Goal: Task Accomplishment & Management: Manage account settings

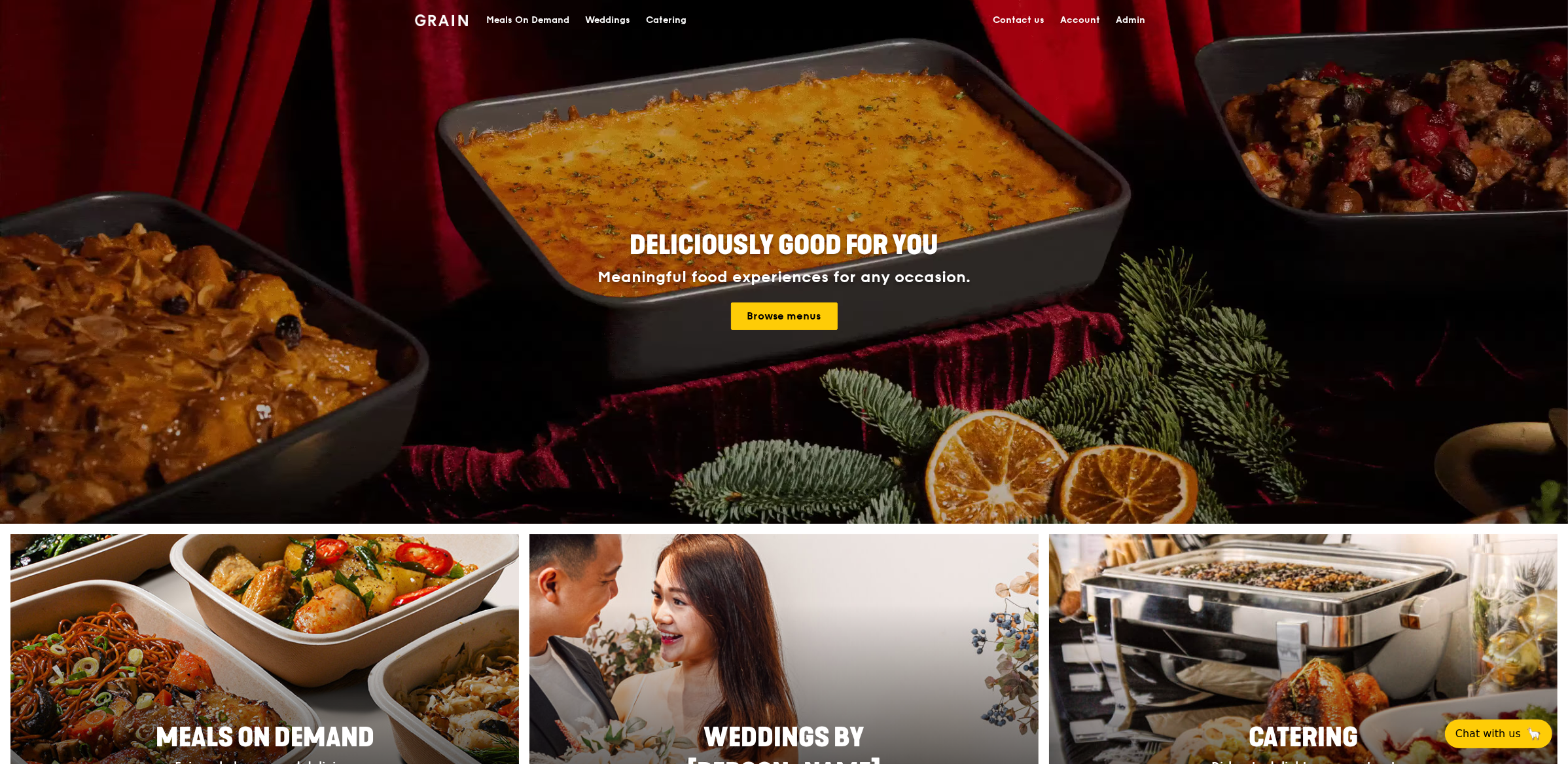
click at [1101, 28] on link "Account" at bounding box center [1080, 20] width 56 height 39
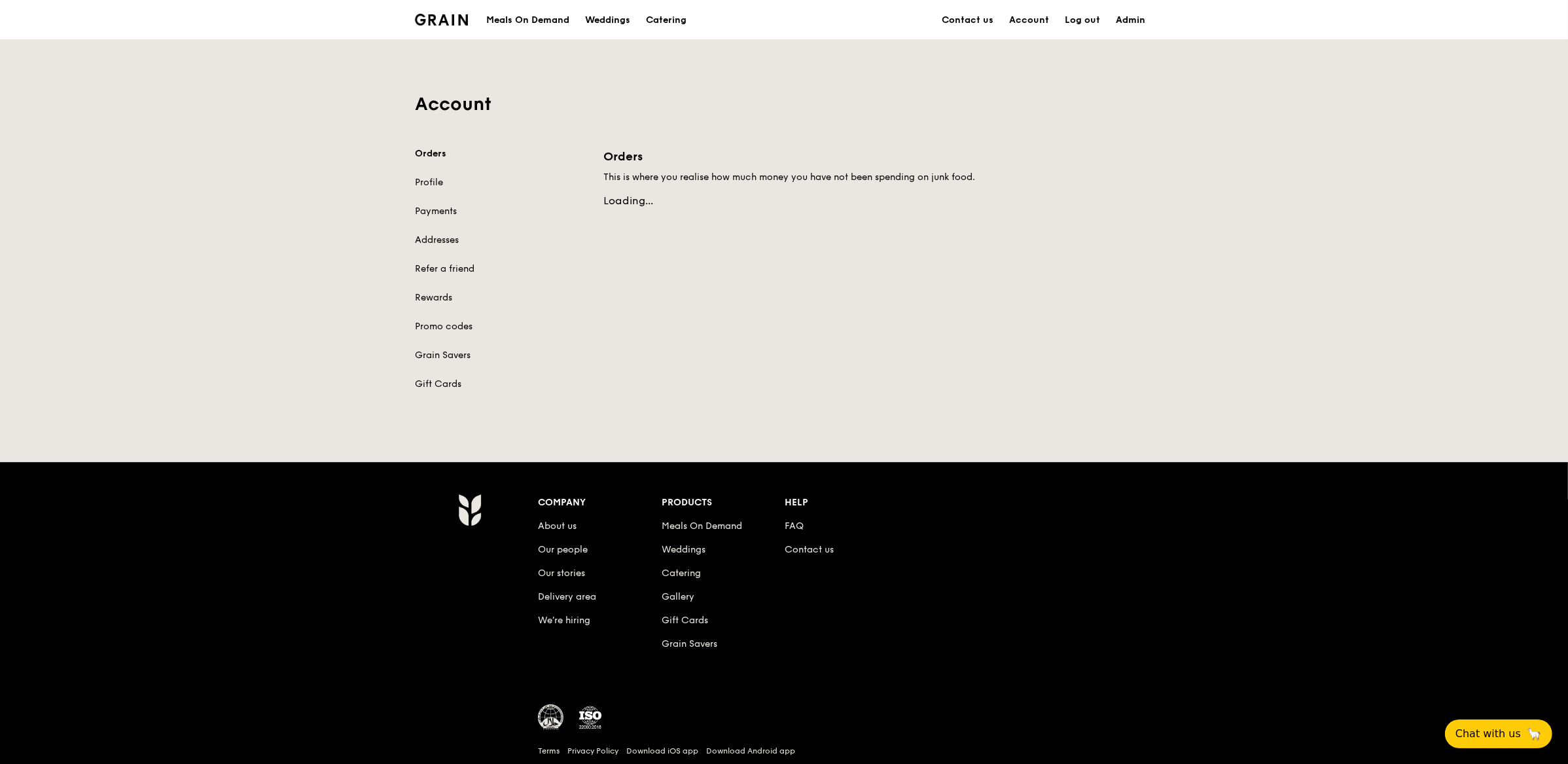
click at [1141, 22] on link "Admin" at bounding box center [1130, 20] width 45 height 39
select select "100"
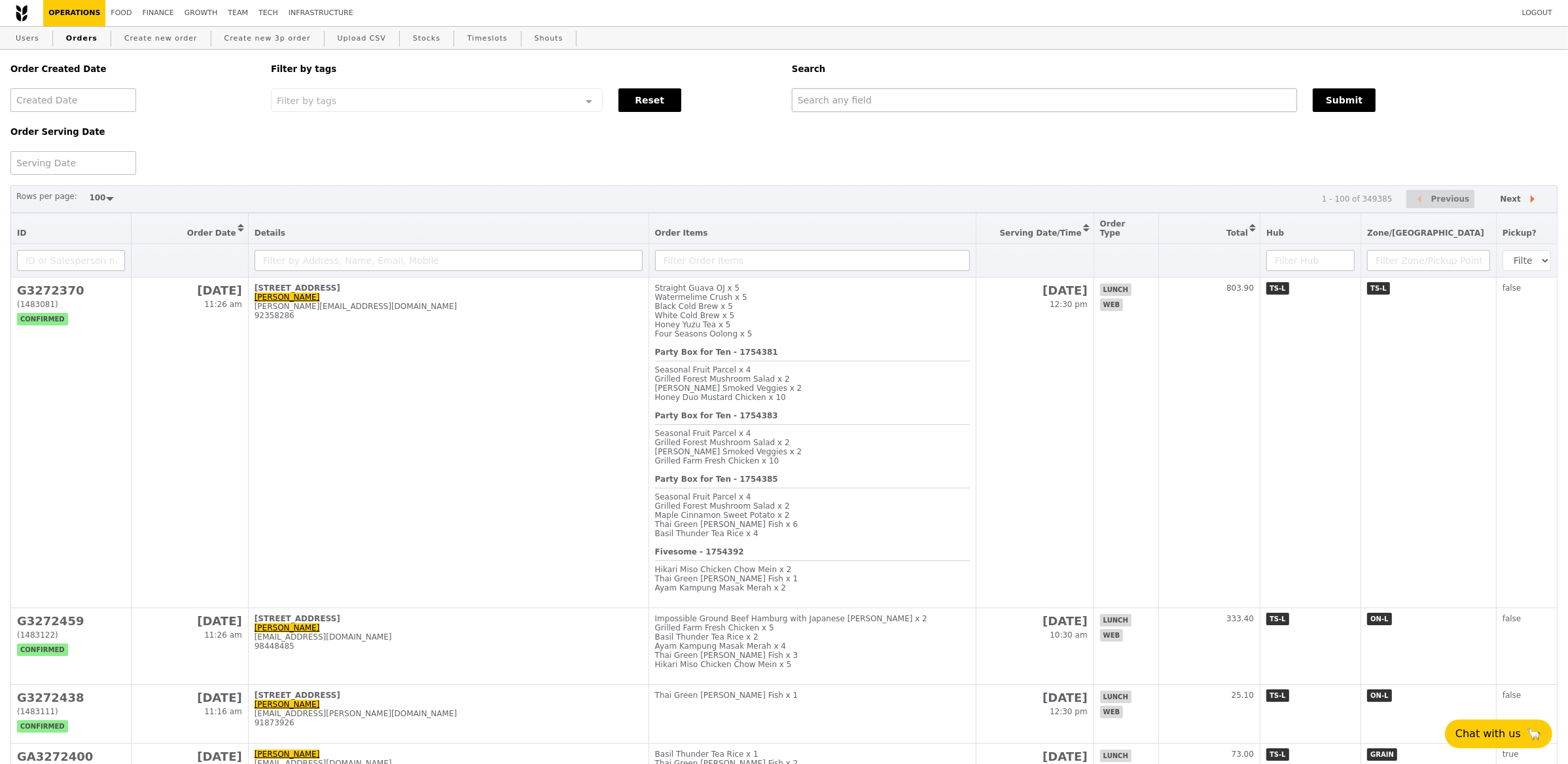
click at [959, 88] on div "Search" at bounding box center [1175, 69] width 781 height 39
click at [963, 98] on input "text" at bounding box center [1045, 100] width 505 height 24
type input "eric"
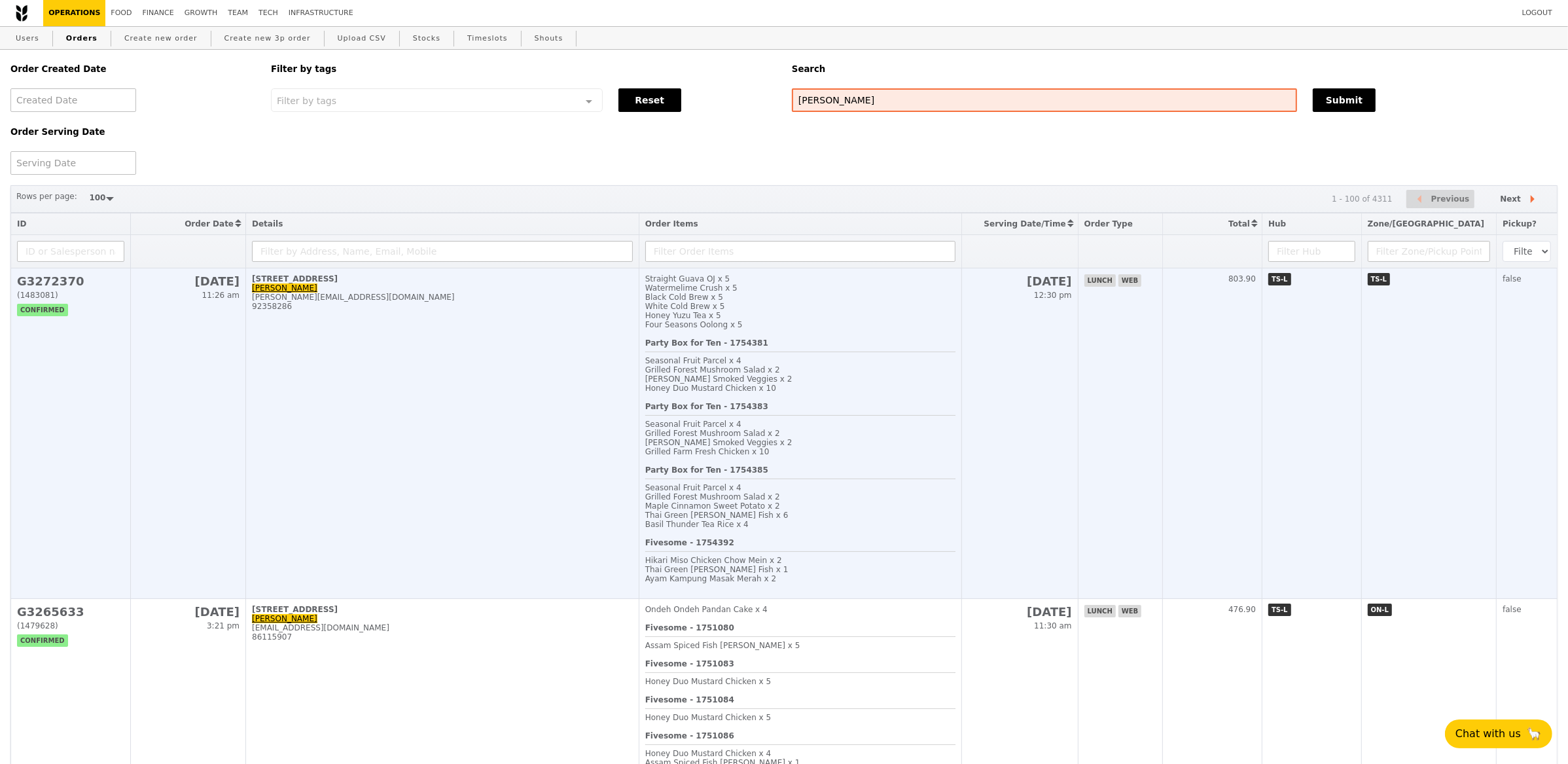
click at [550, 399] on td "128 Beach Road, #26-01 Eric Wee eric.wee@loopme.com 92358286" at bounding box center [442, 434] width 393 height 330
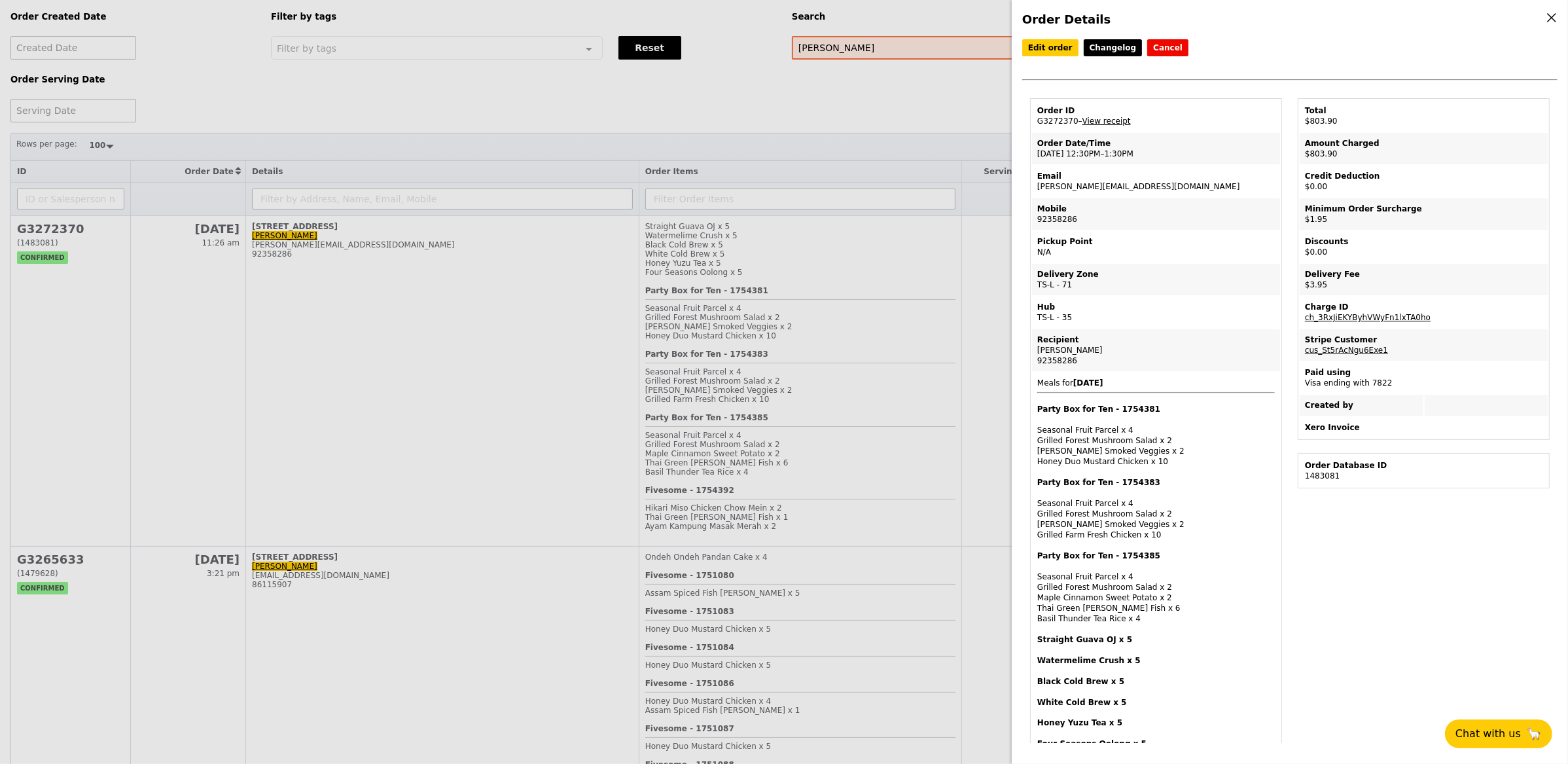
scroll to position [98, 0]
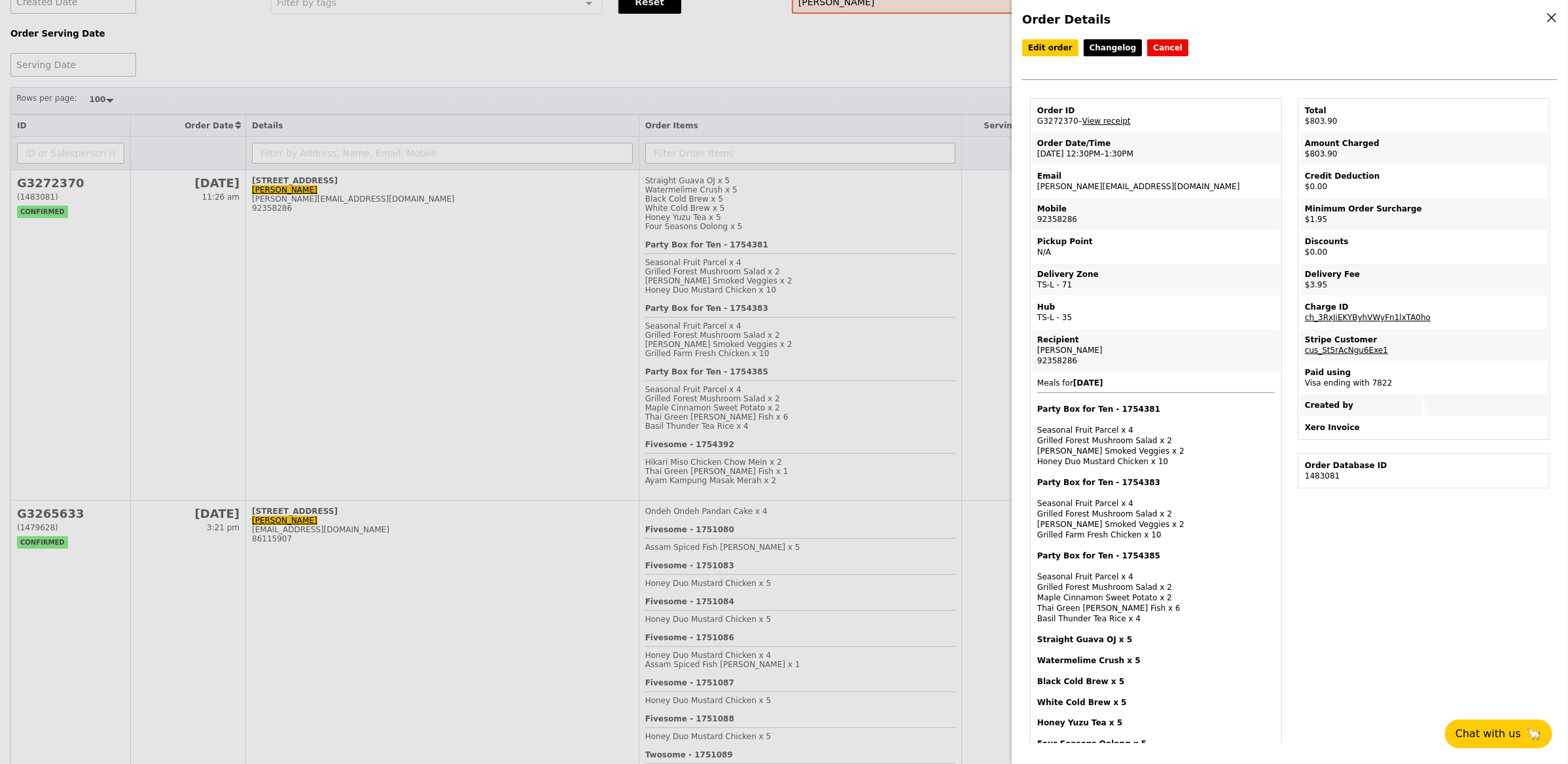
click at [527, 288] on div "Order Details Edit order Changelog Cancel Order ID G3272370 – View receipt Orde…" at bounding box center [784, 382] width 1568 height 764
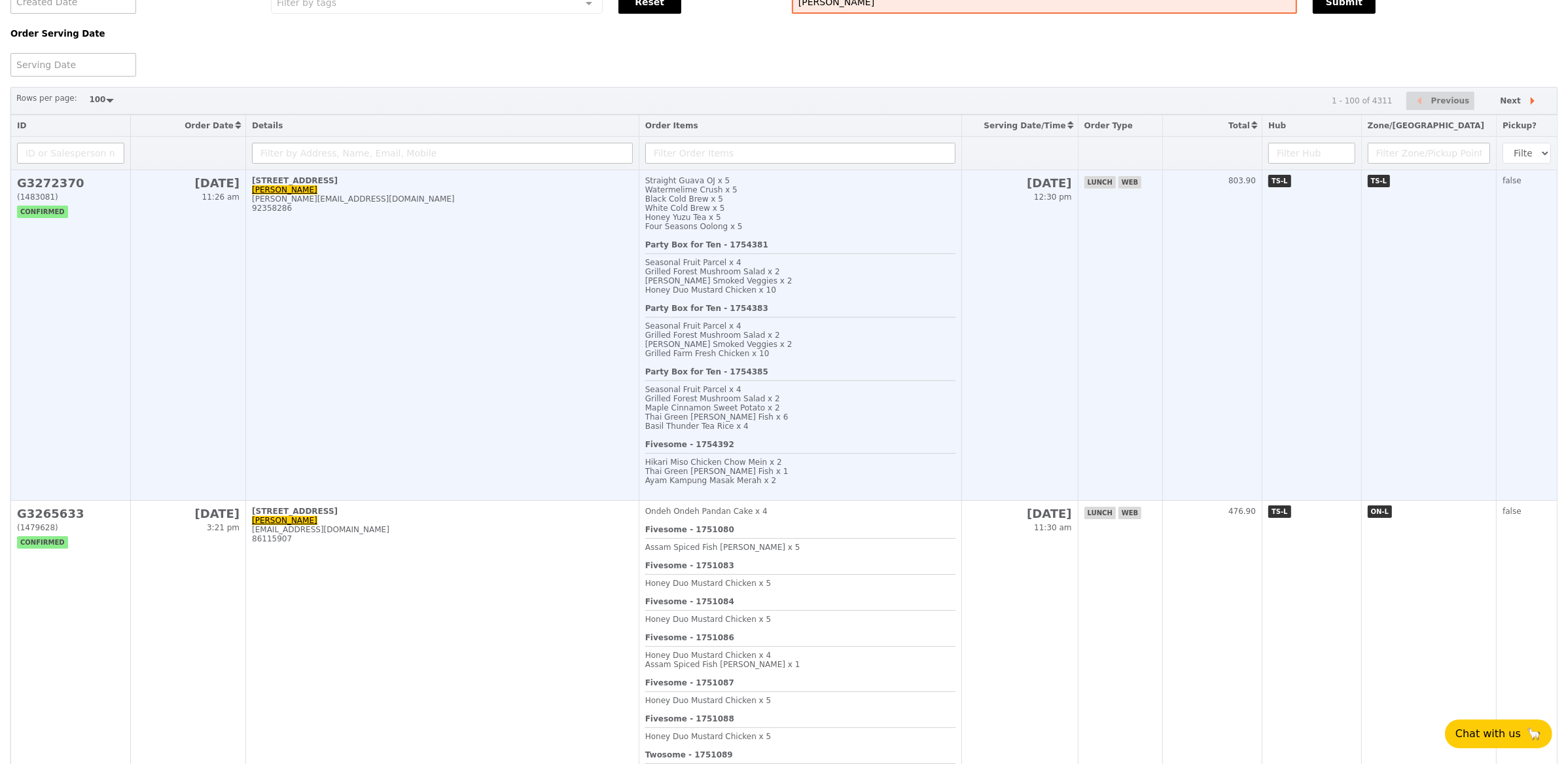
click at [487, 275] on td "128 Beach Road, #26-01 Eric Wee eric.wee@loopme.com 92358286" at bounding box center [442, 335] width 393 height 330
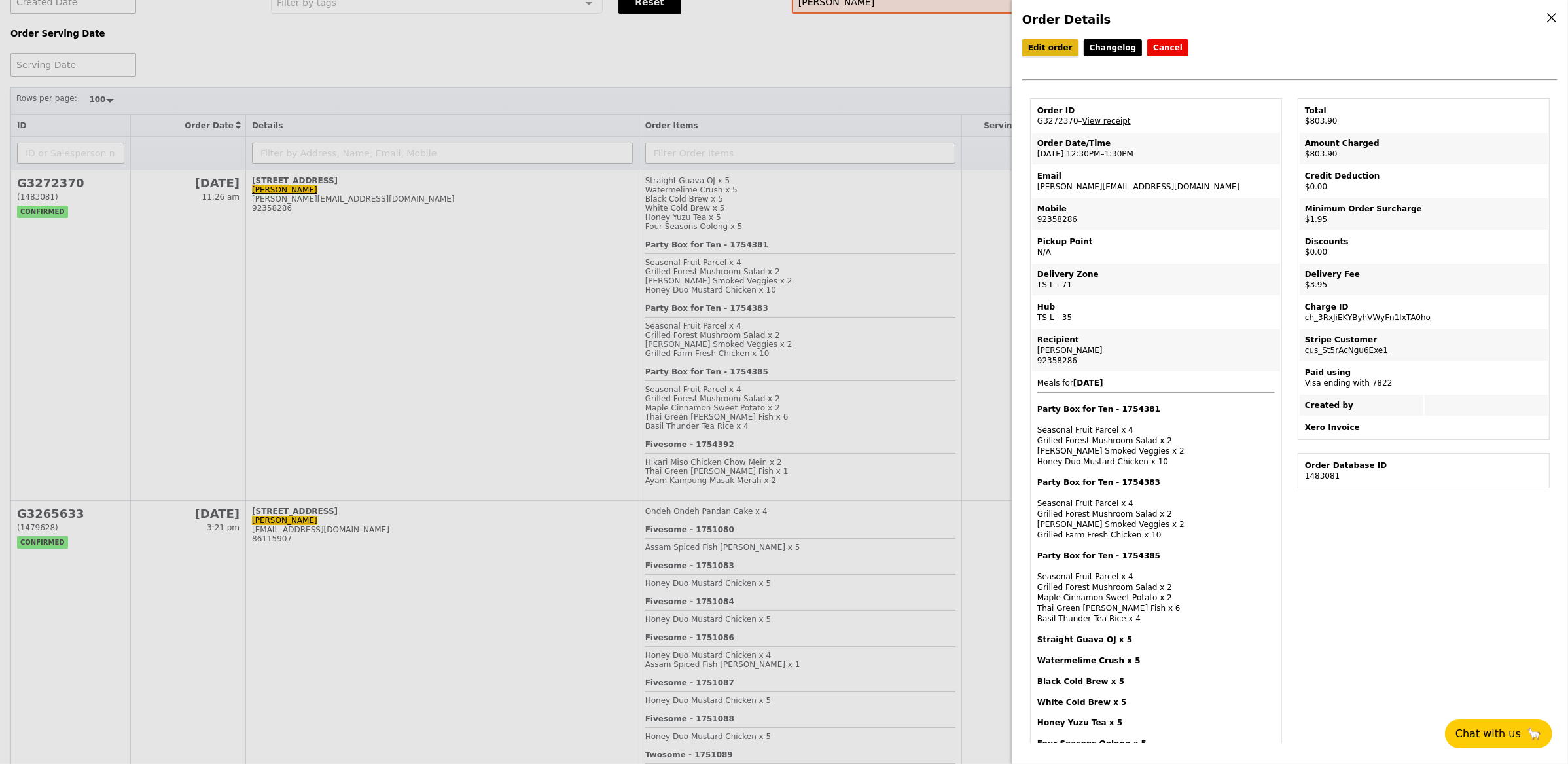
click at [1035, 42] on link "Edit order" at bounding box center [1050, 48] width 56 height 17
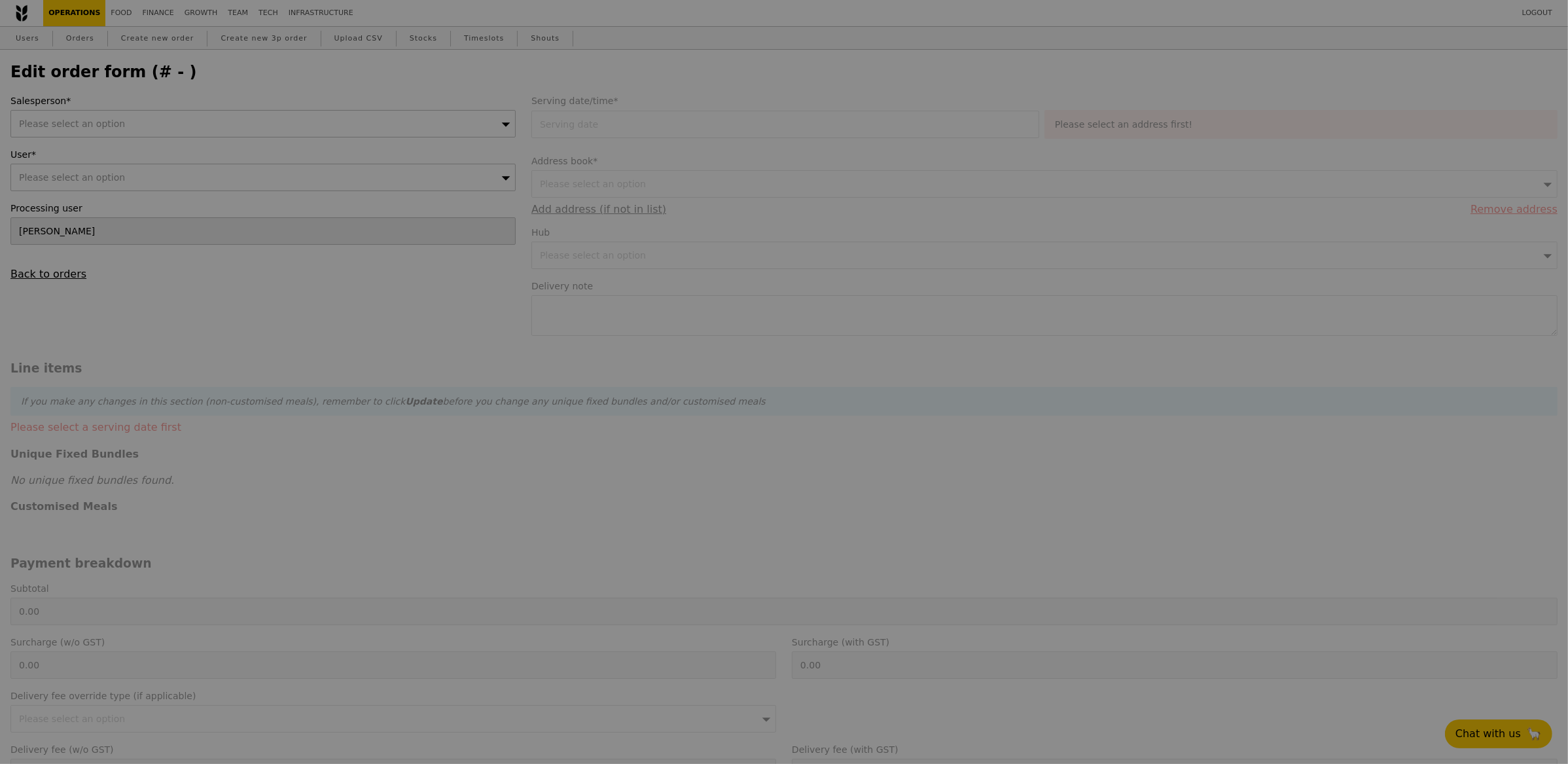
type input "18 Aug 2025"
type textarea "This is for a corporate event. Please ensure all food and utensils are provided…"
type input "798.00"
type input "1.79"
type input "1.95"
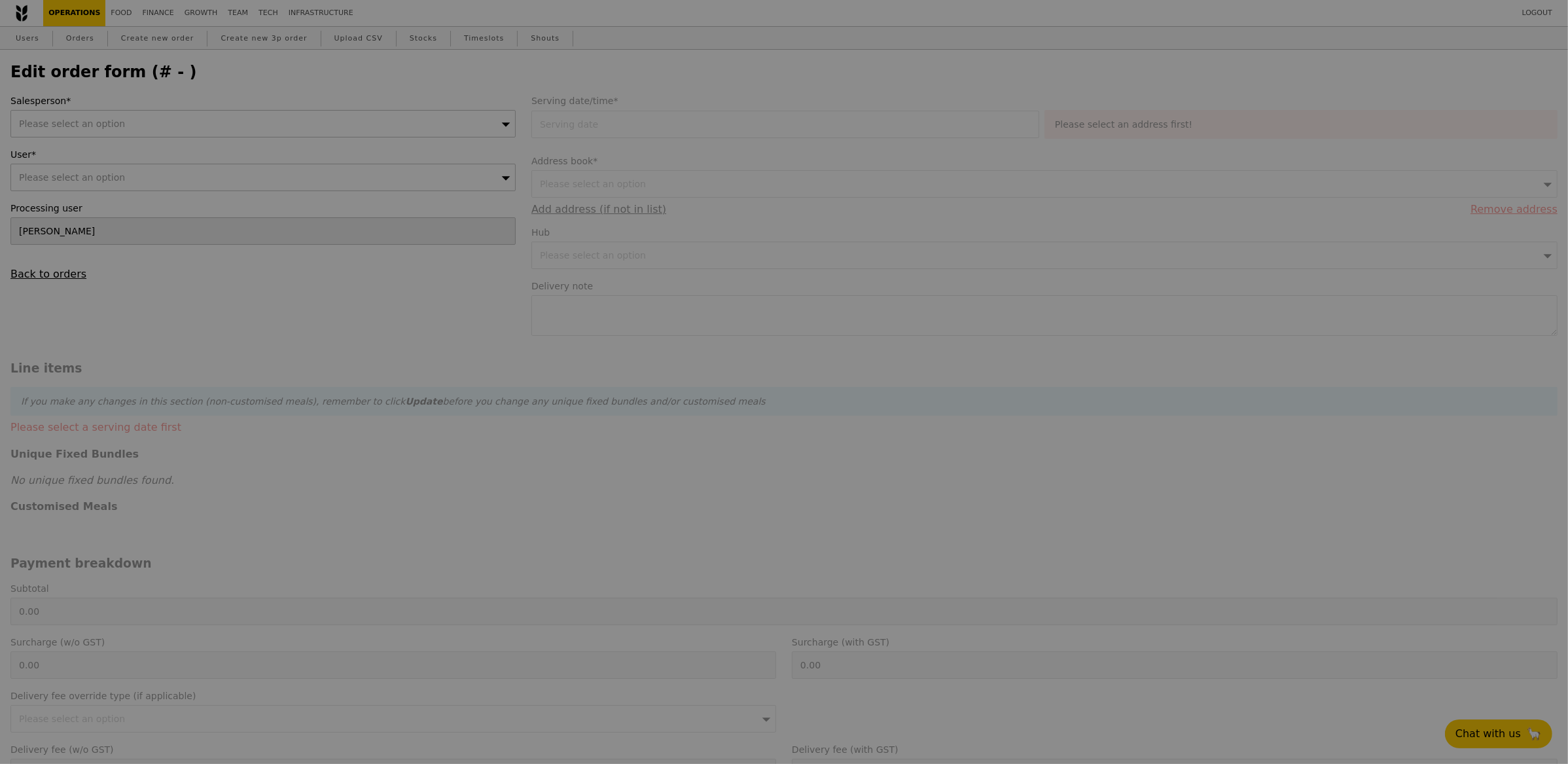
type input "2.71"
type input "2.95"
type input "802.90"
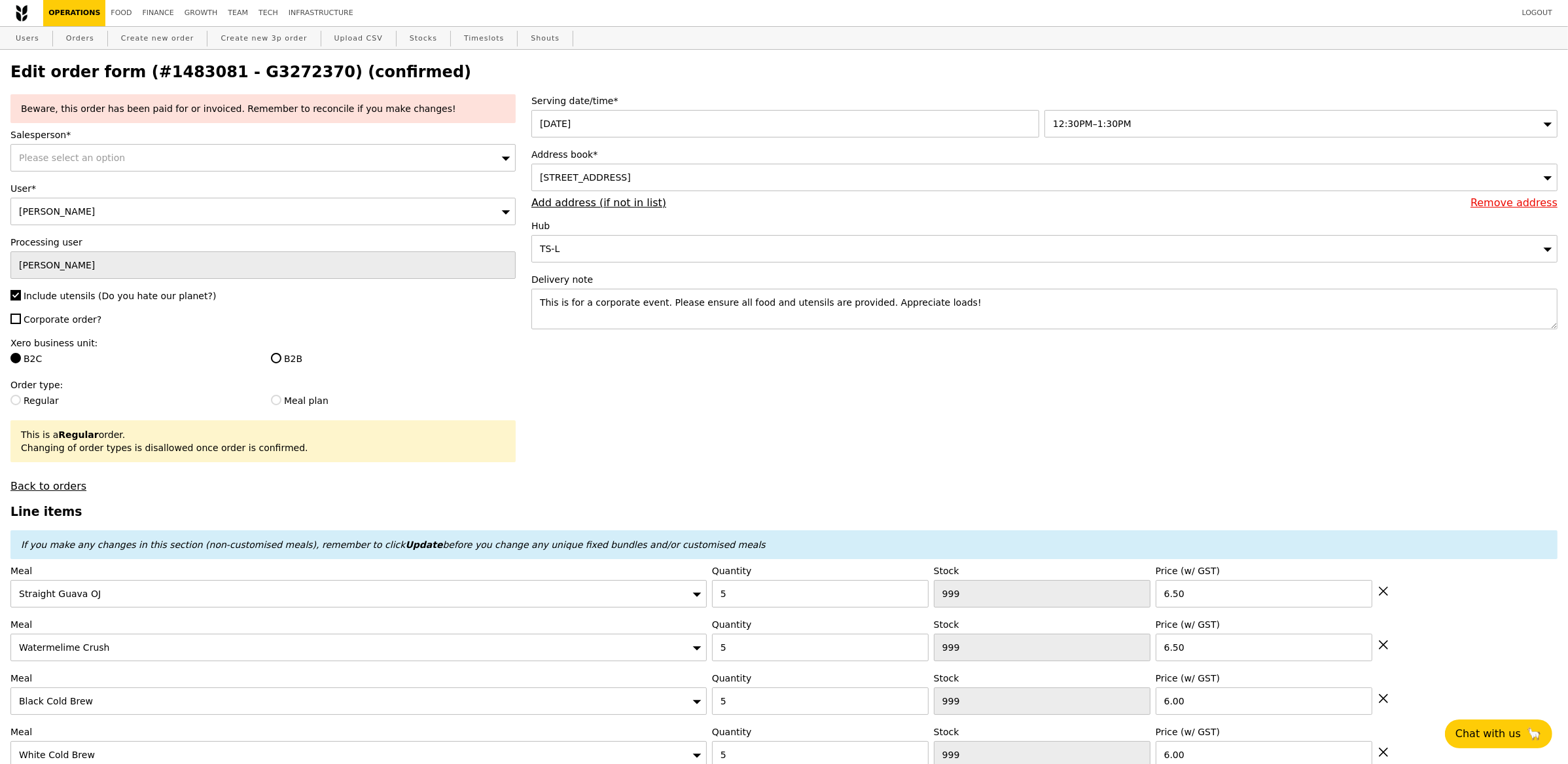
type input "Update"
type input "491"
type input "481"
type input "494"
type input "489"
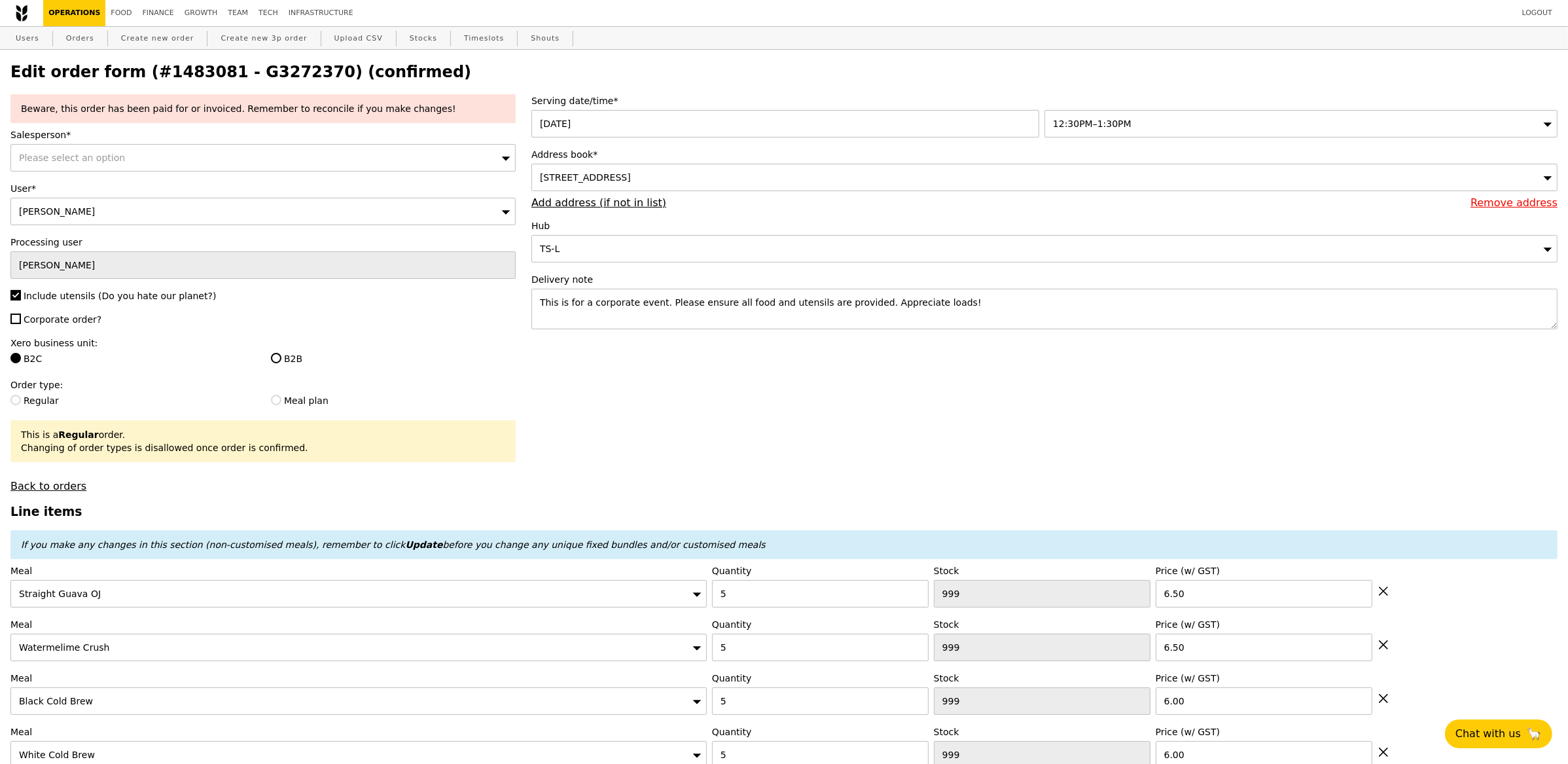
type input "479"
type input "489"
click at [563, 121] on div "18 Aug 2025" at bounding box center [787, 124] width 513 height 27
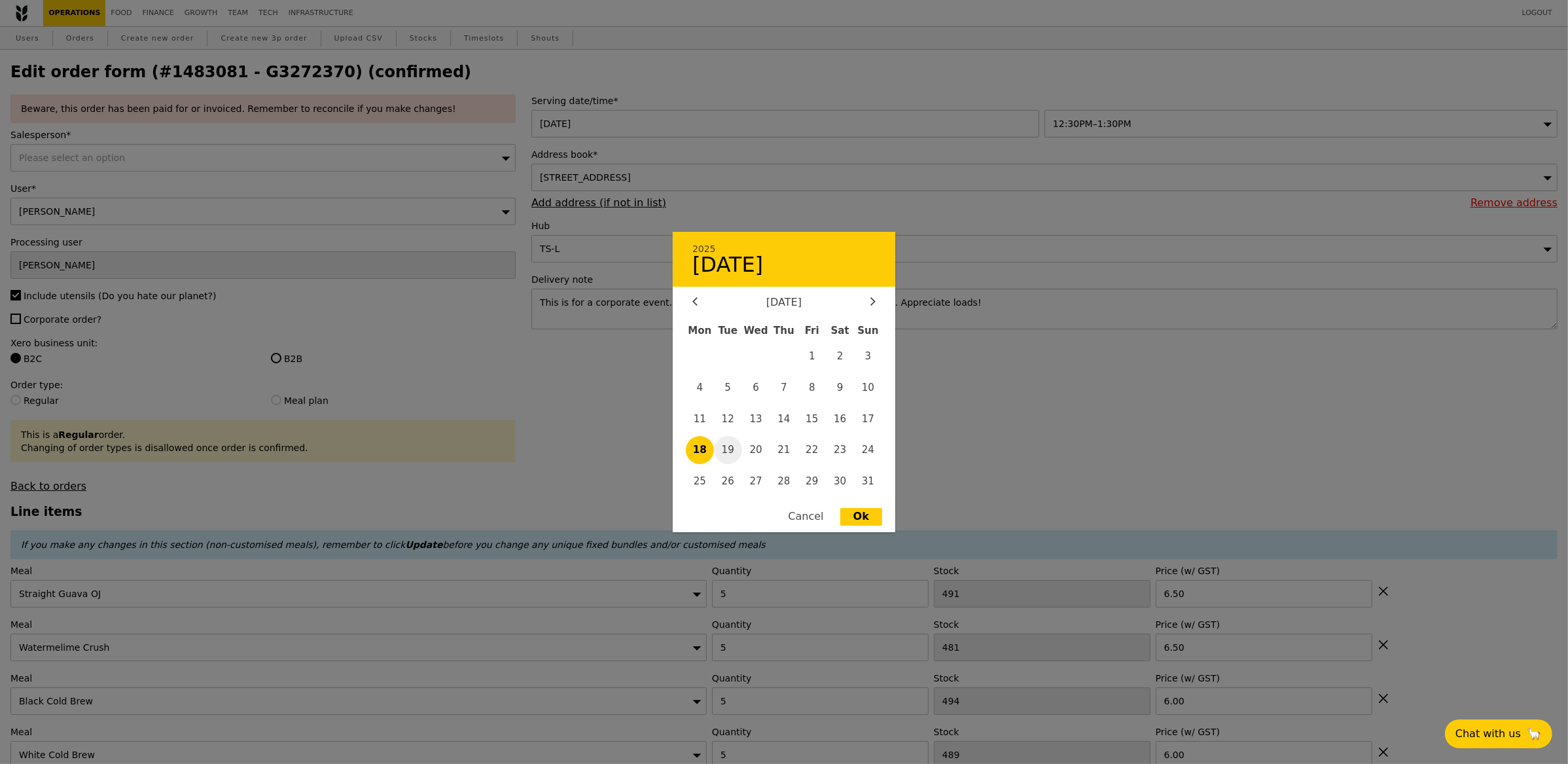
click at [724, 451] on span "19" at bounding box center [728, 450] width 28 height 28
type input "19 Aug 2025"
type input "Loading..."
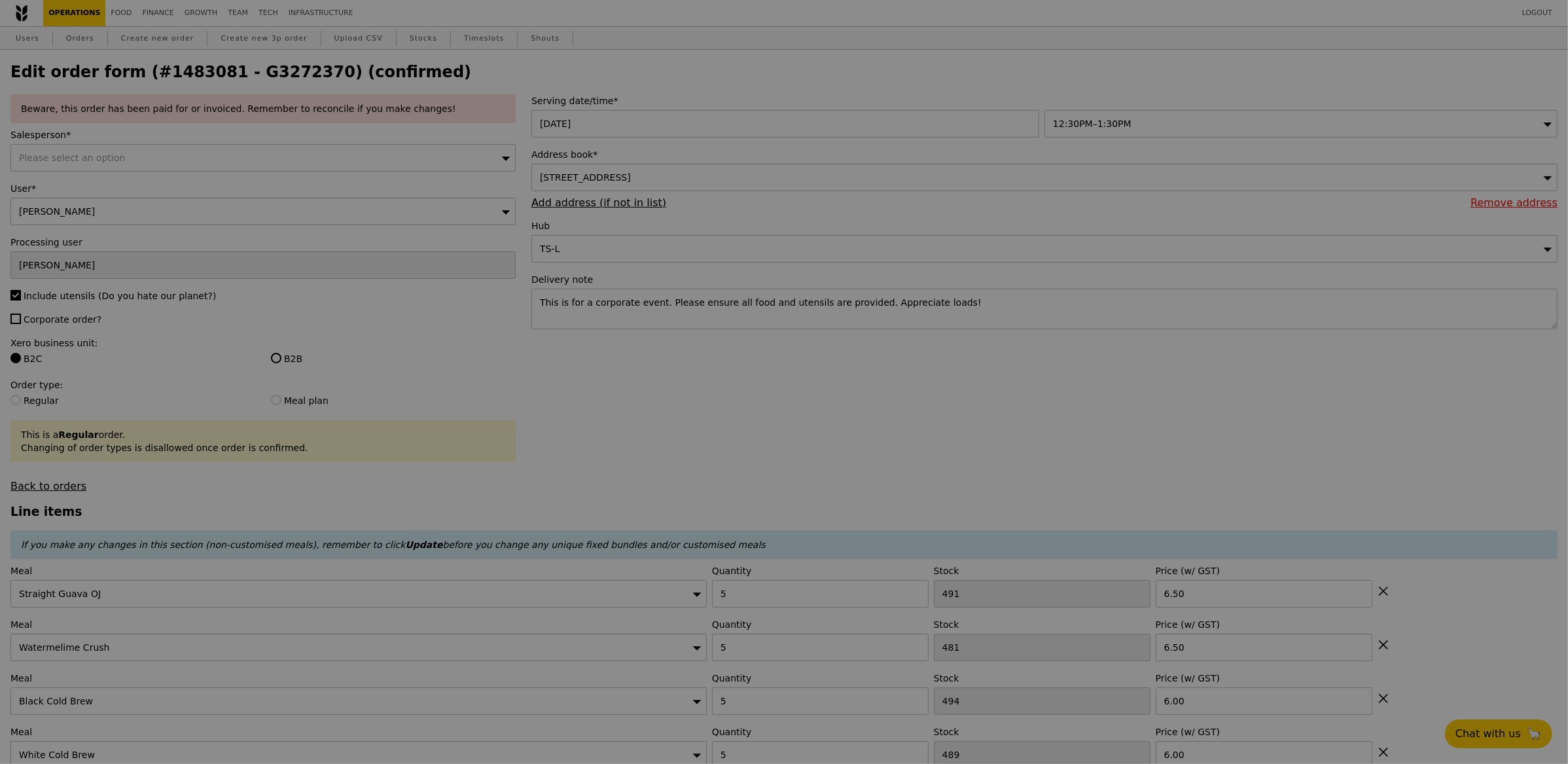
type input "79"
type input "100"
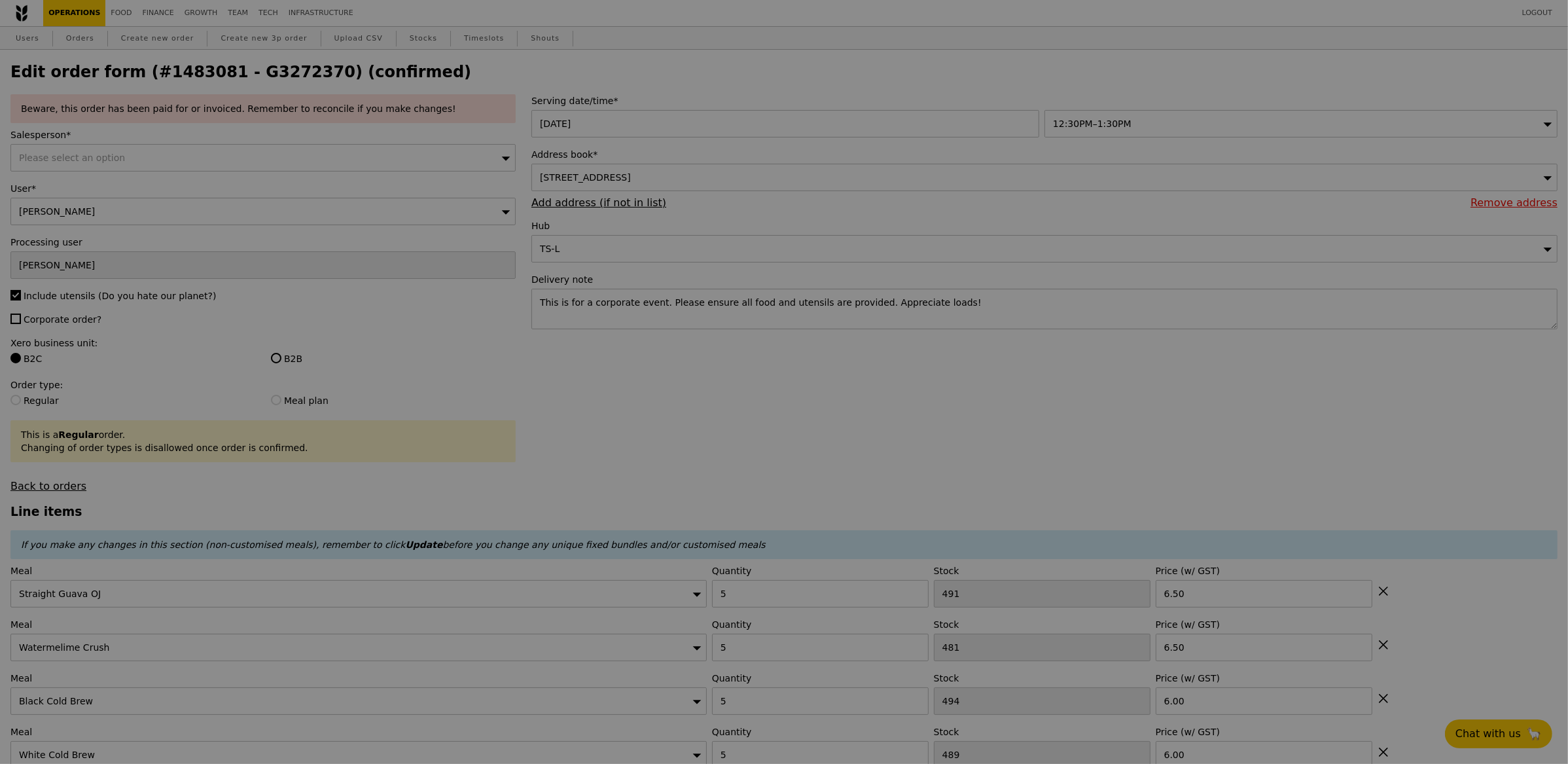
type input "100"
type input "Update"
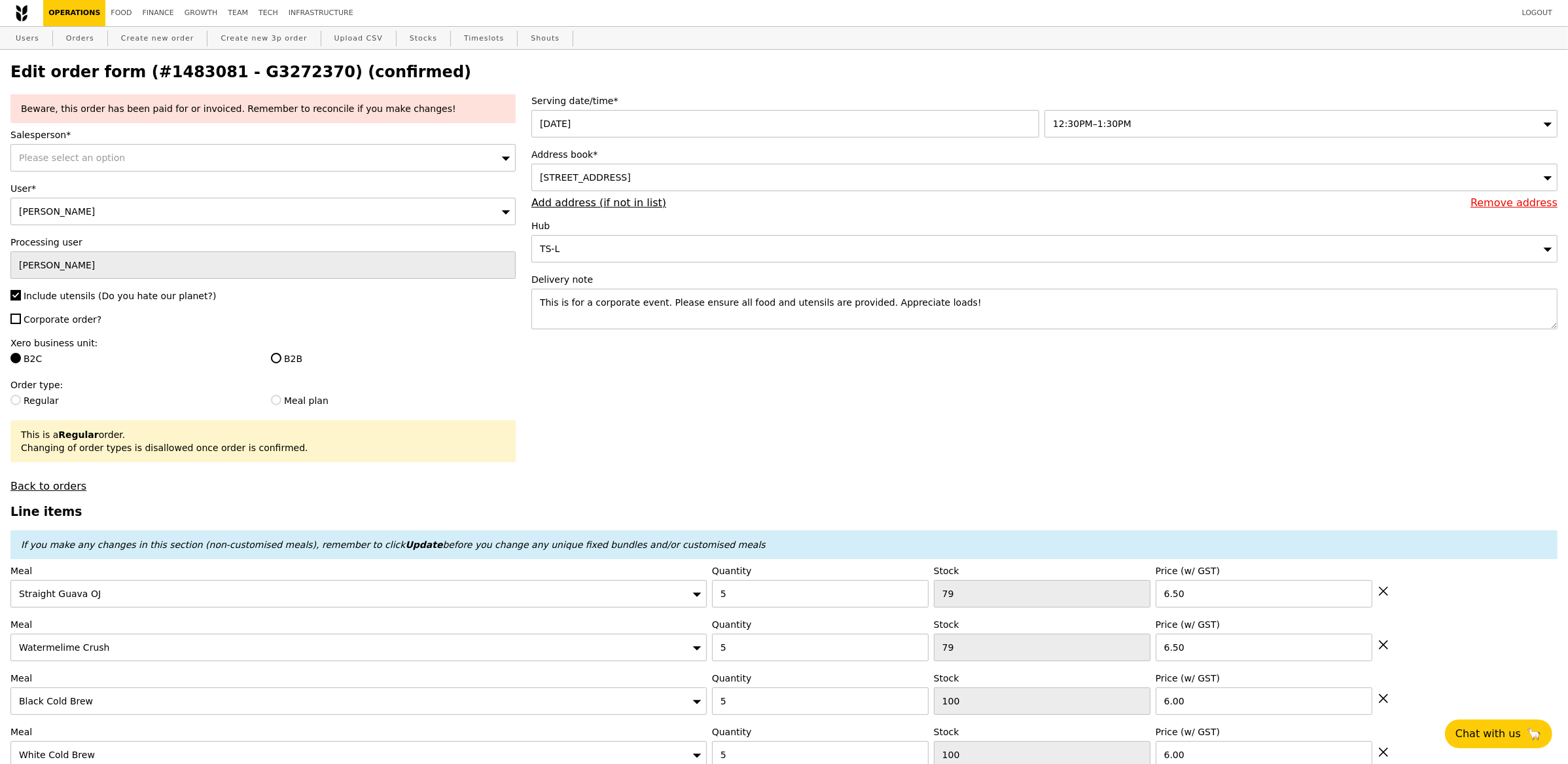
click at [306, 171] on div "Please select an option" at bounding box center [263, 158] width 505 height 27
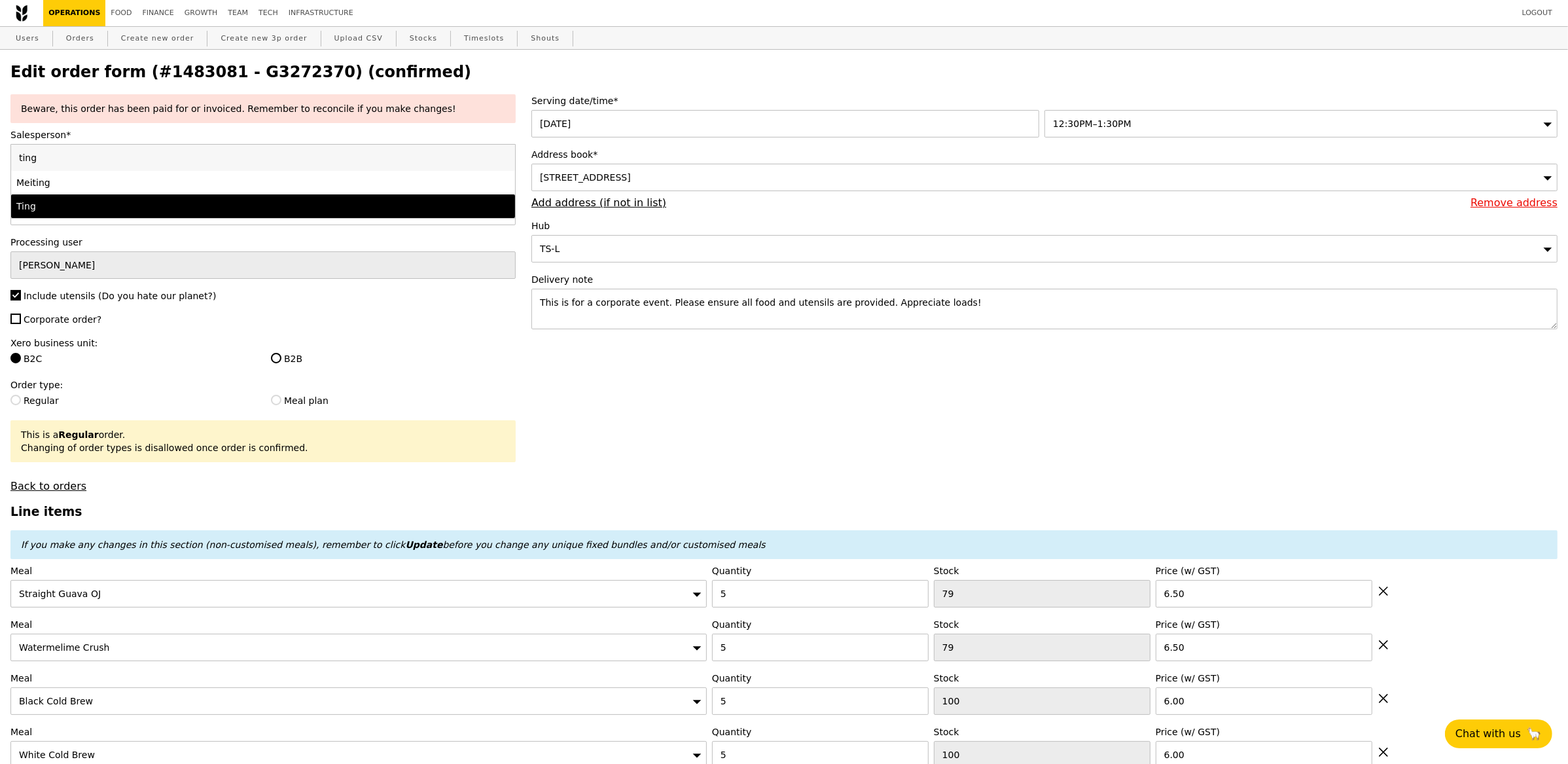
type input "ting"
click at [293, 211] on div "Ting" at bounding box center [201, 206] width 370 height 13
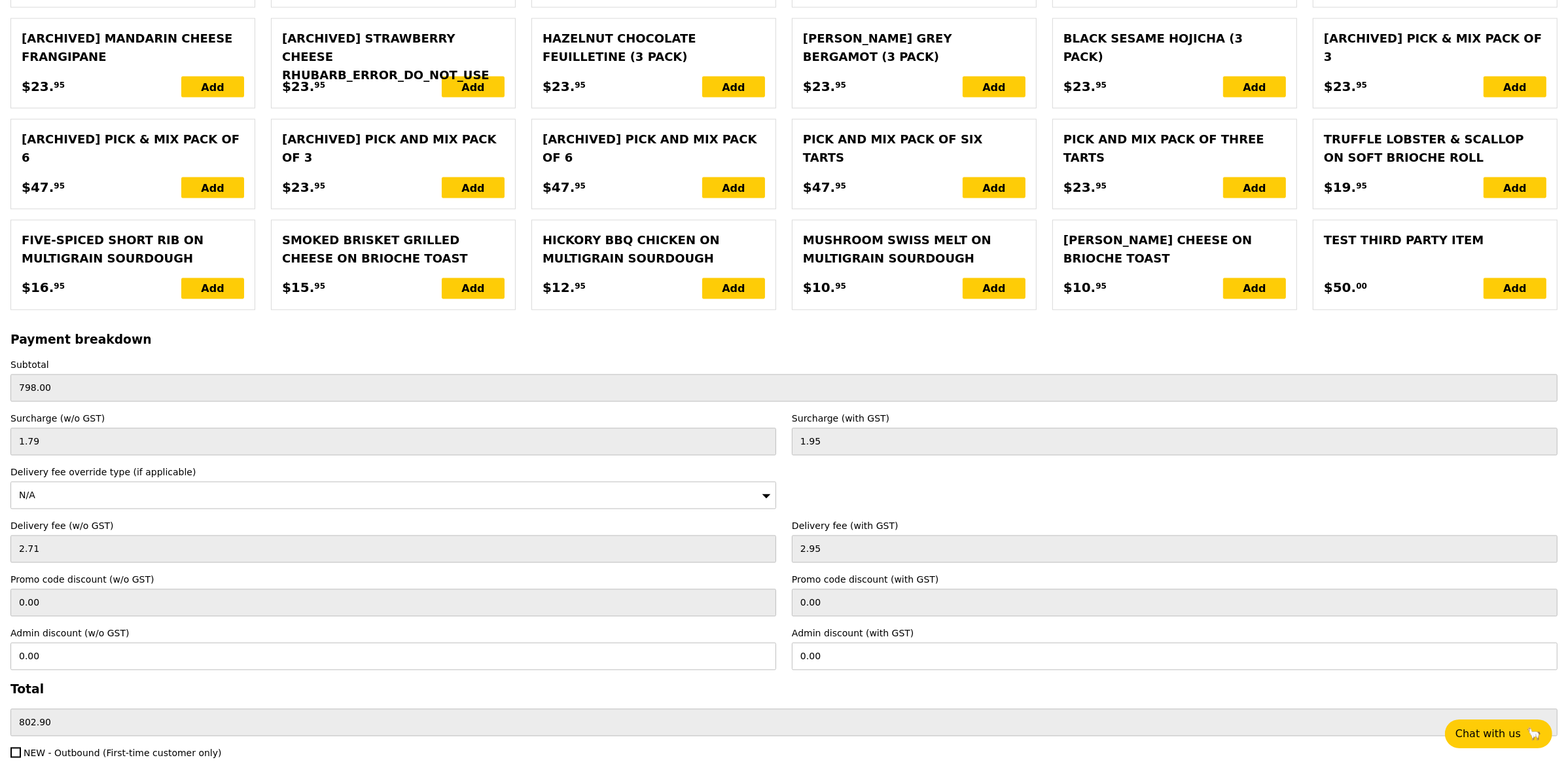
scroll to position [3042, 0]
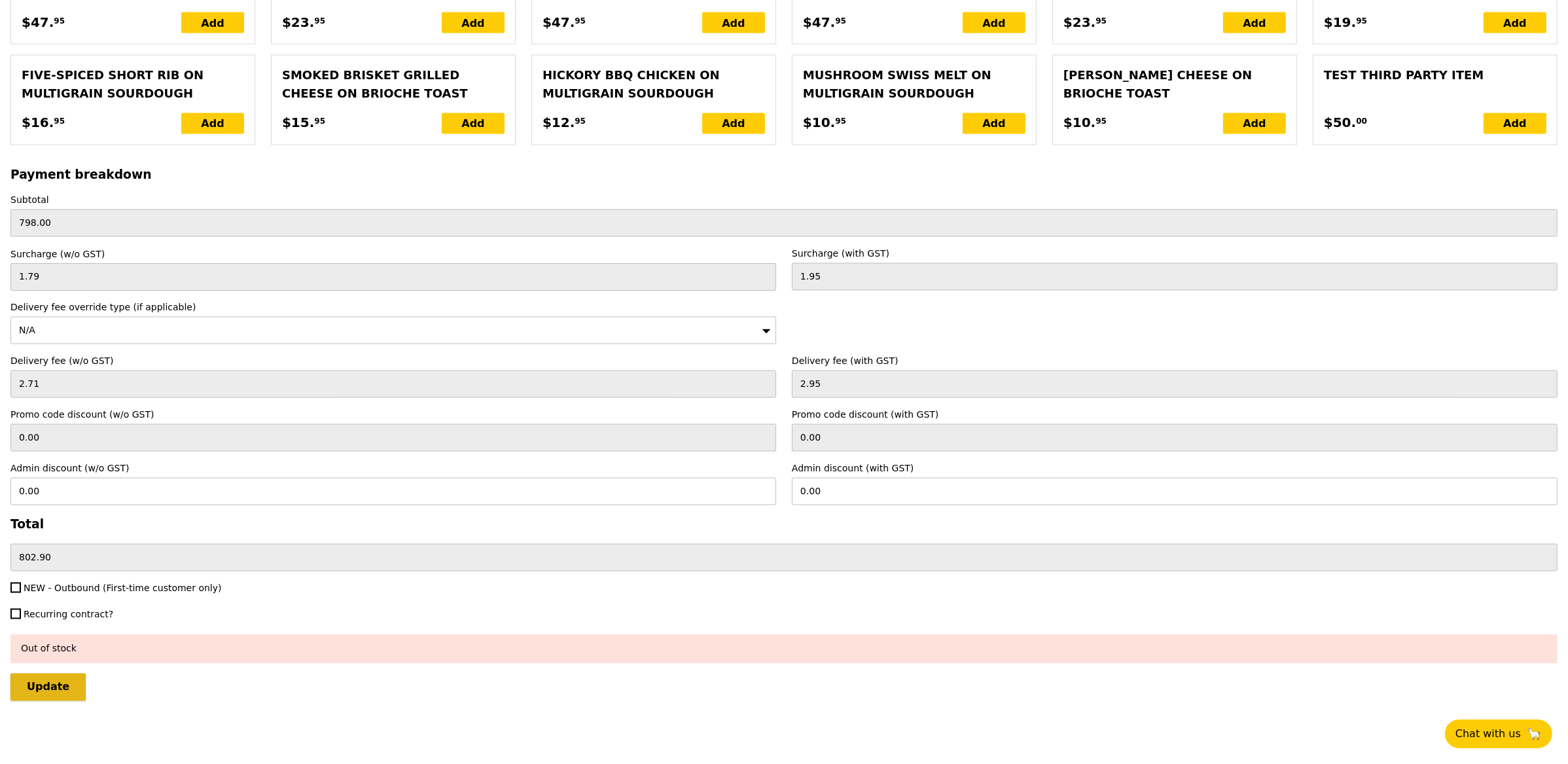
click at [65, 689] on input "Update" at bounding box center [48, 687] width 75 height 27
type input "Loading..."
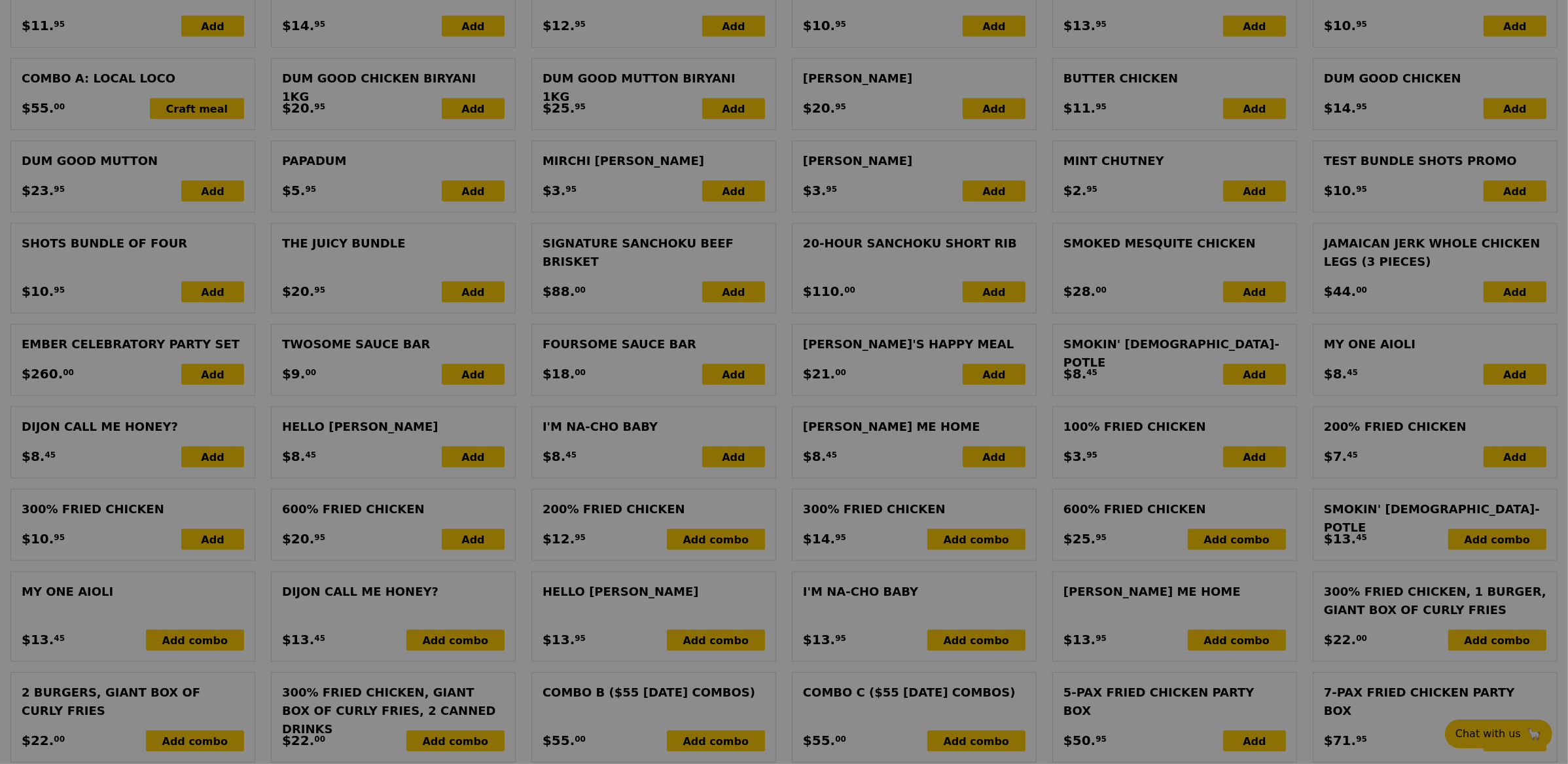
type input "3.62"
type input "3.95"
type input "803.90"
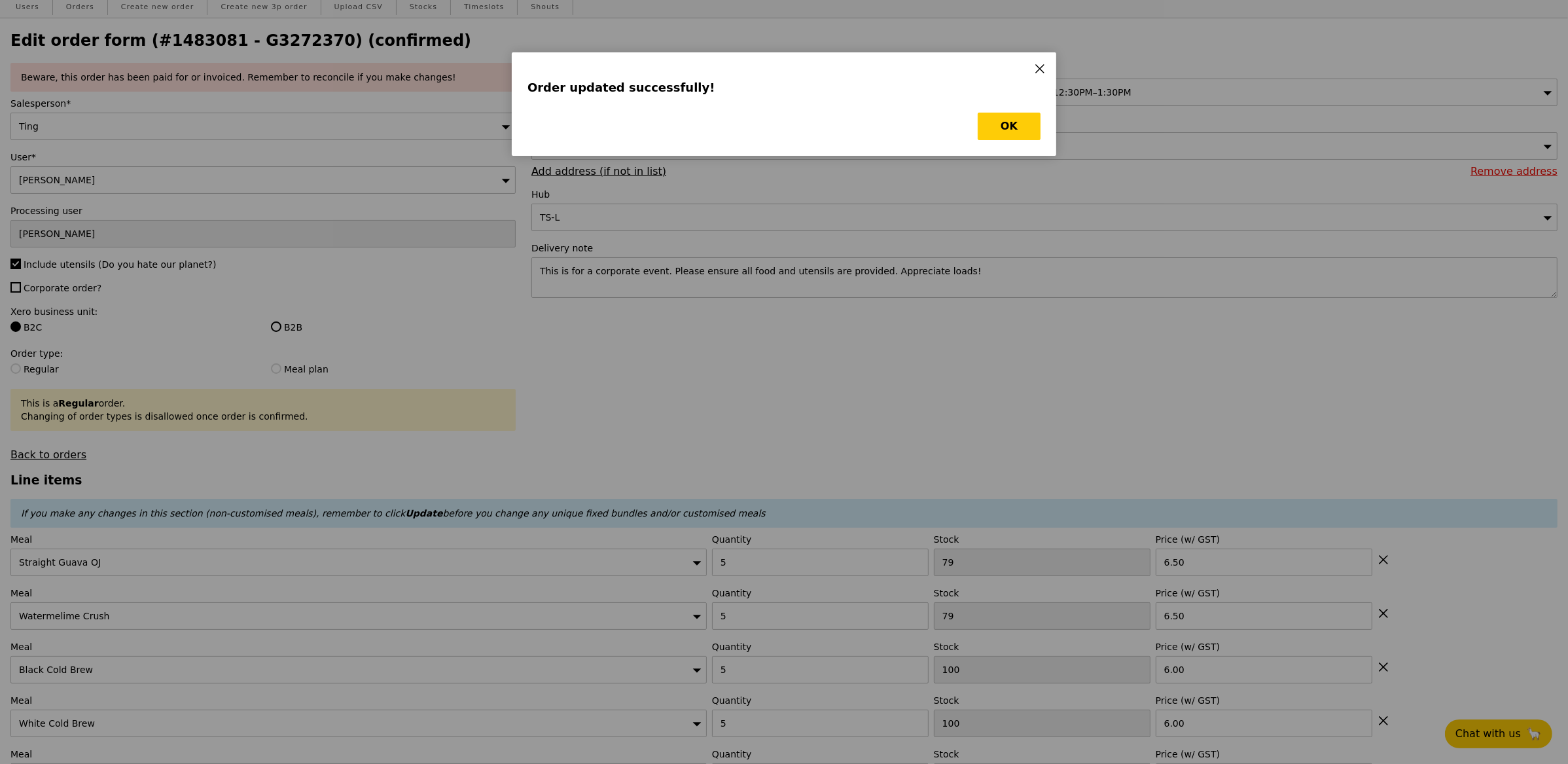
scroll to position [0, 0]
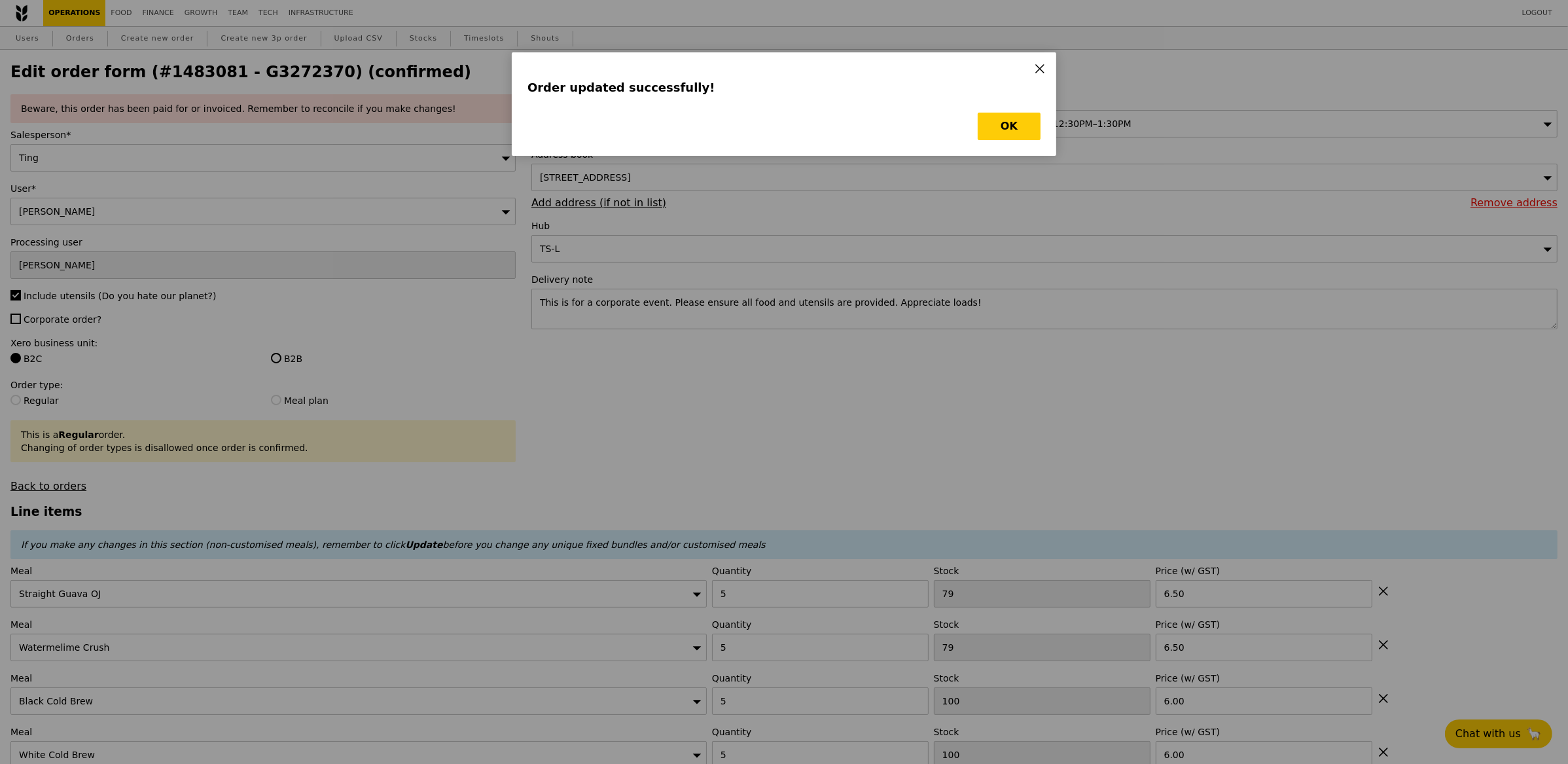
type input "Update"
type input "74"
type input "95"
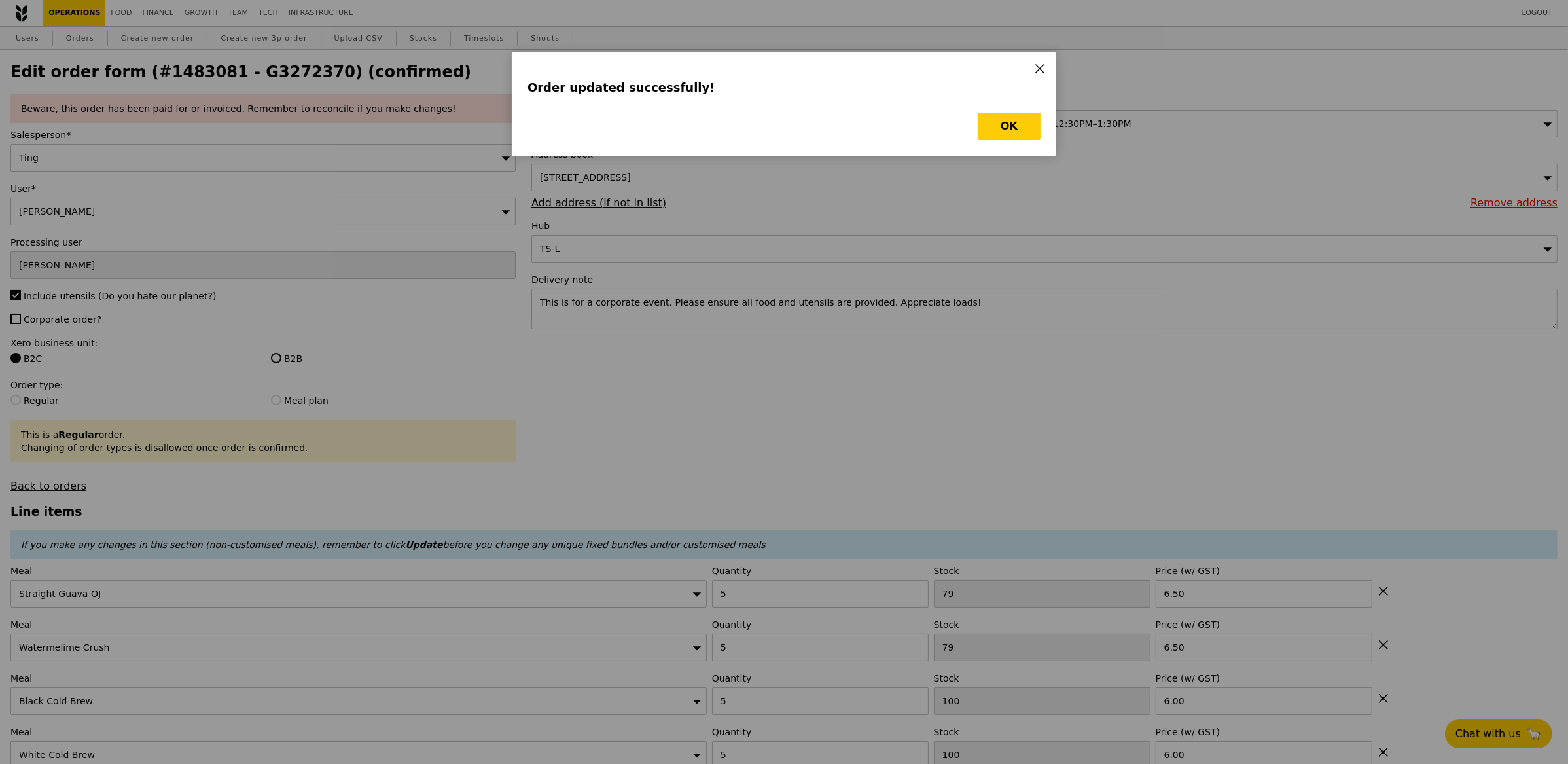
type input "95"
click at [1020, 135] on button "OK" at bounding box center [1009, 126] width 63 height 27
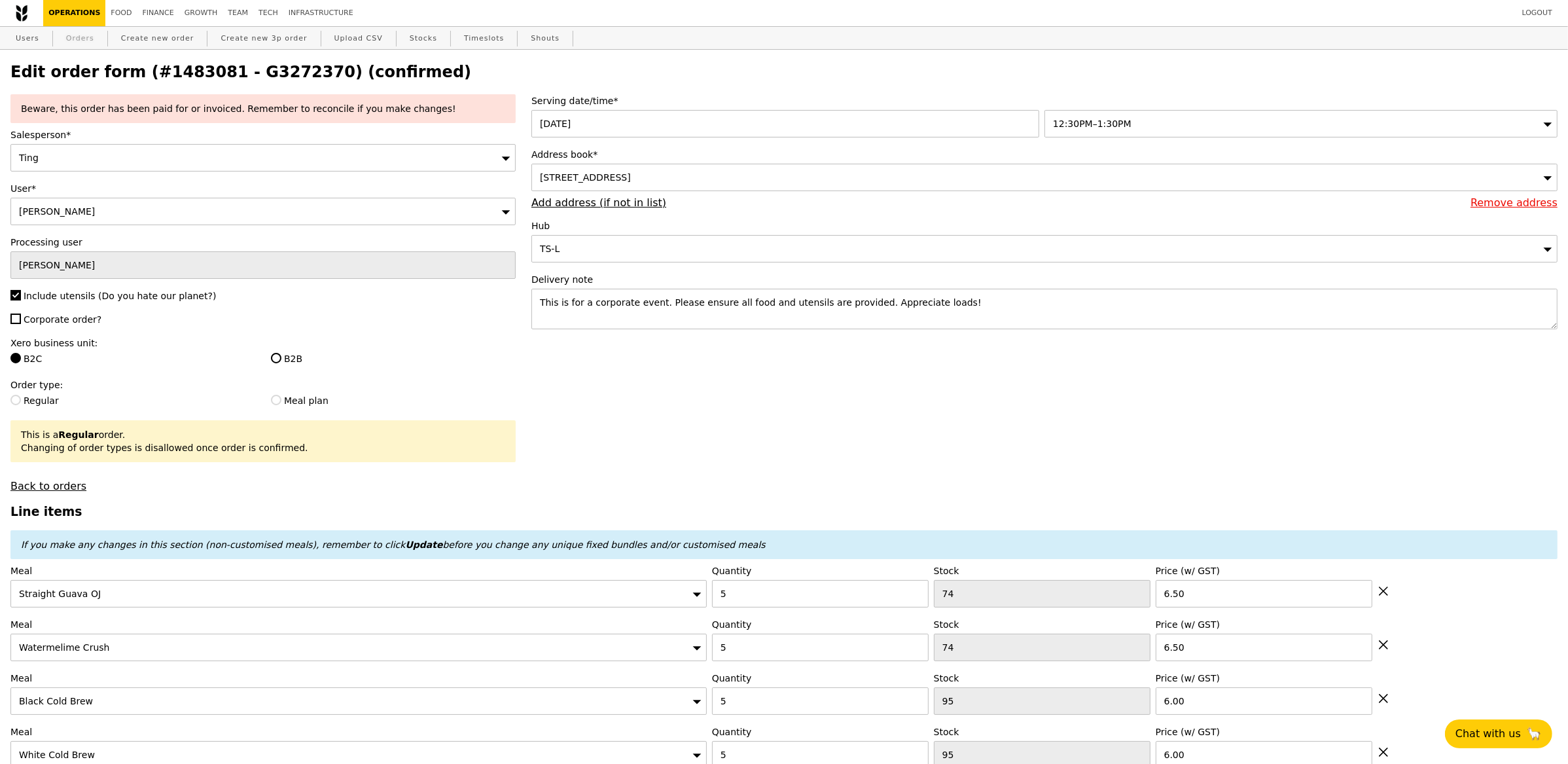
click at [83, 35] on link "Orders" at bounding box center [80, 38] width 39 height 24
select select "100"
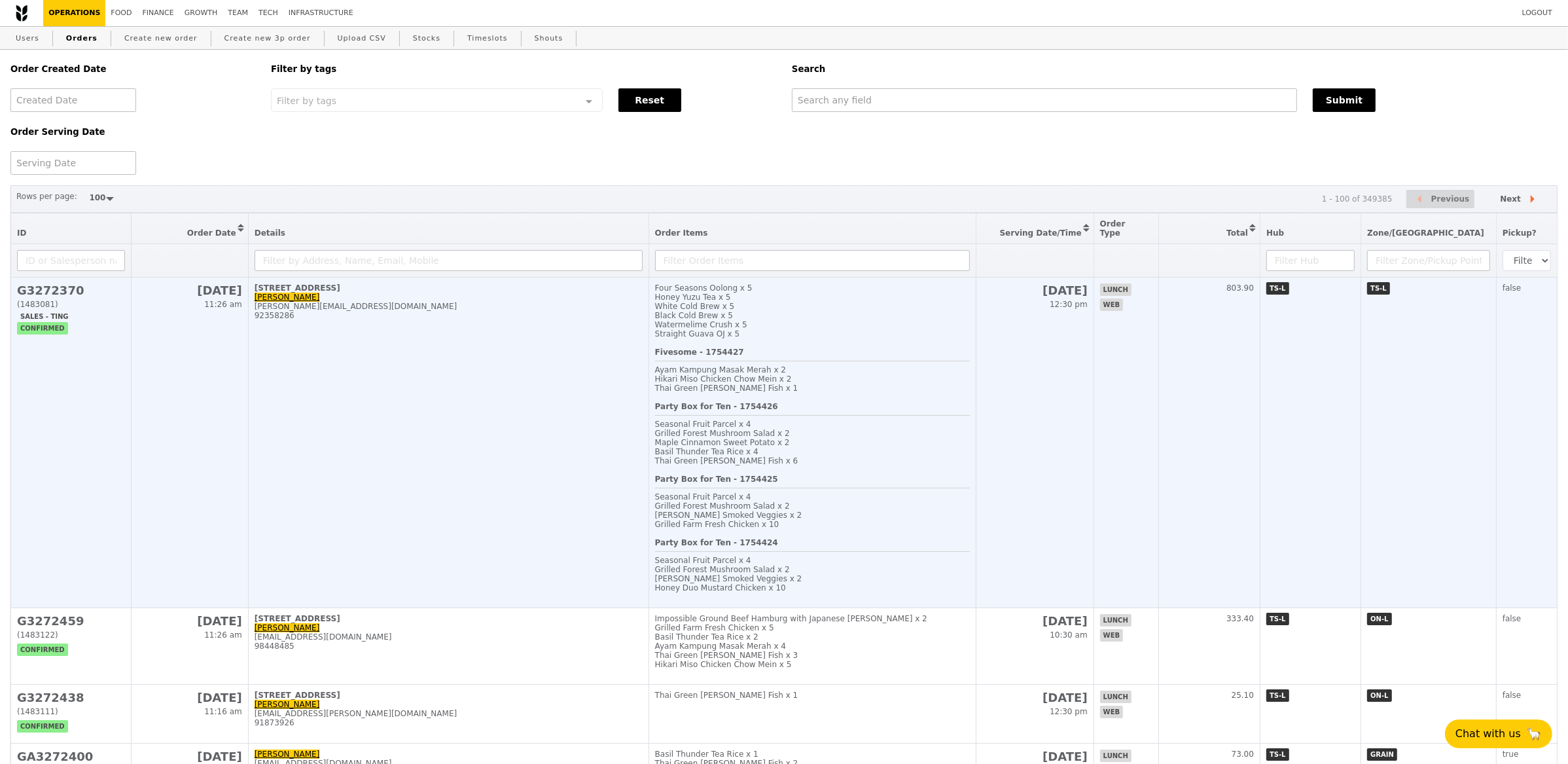
click at [541, 290] on td "128 Beach Road, #26-01 Eric Wee eric.wee@loopme.com 92358286" at bounding box center [448, 442] width 400 height 330
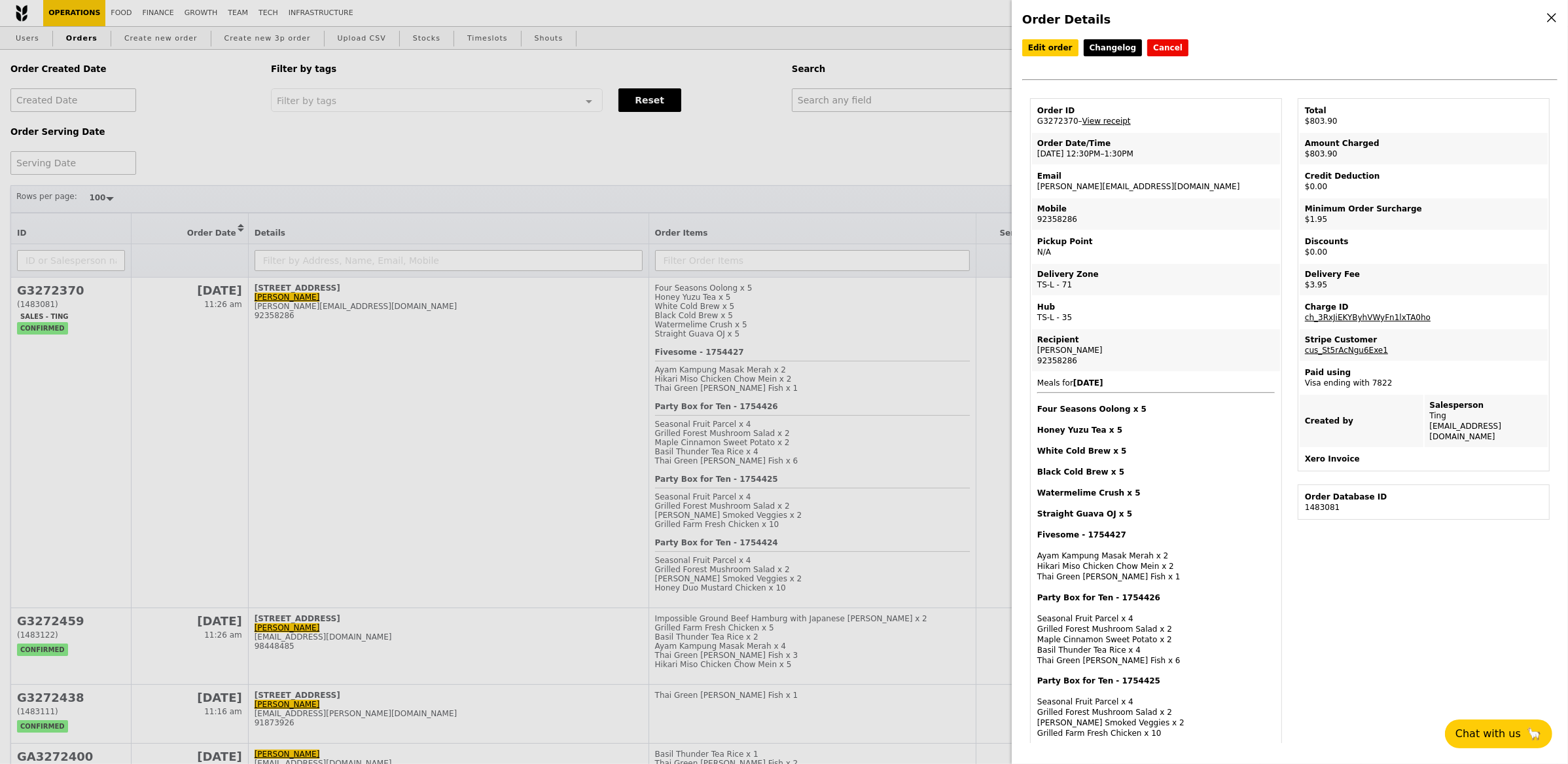
click at [1112, 123] on link "View receipt" at bounding box center [1106, 120] width 48 height 9
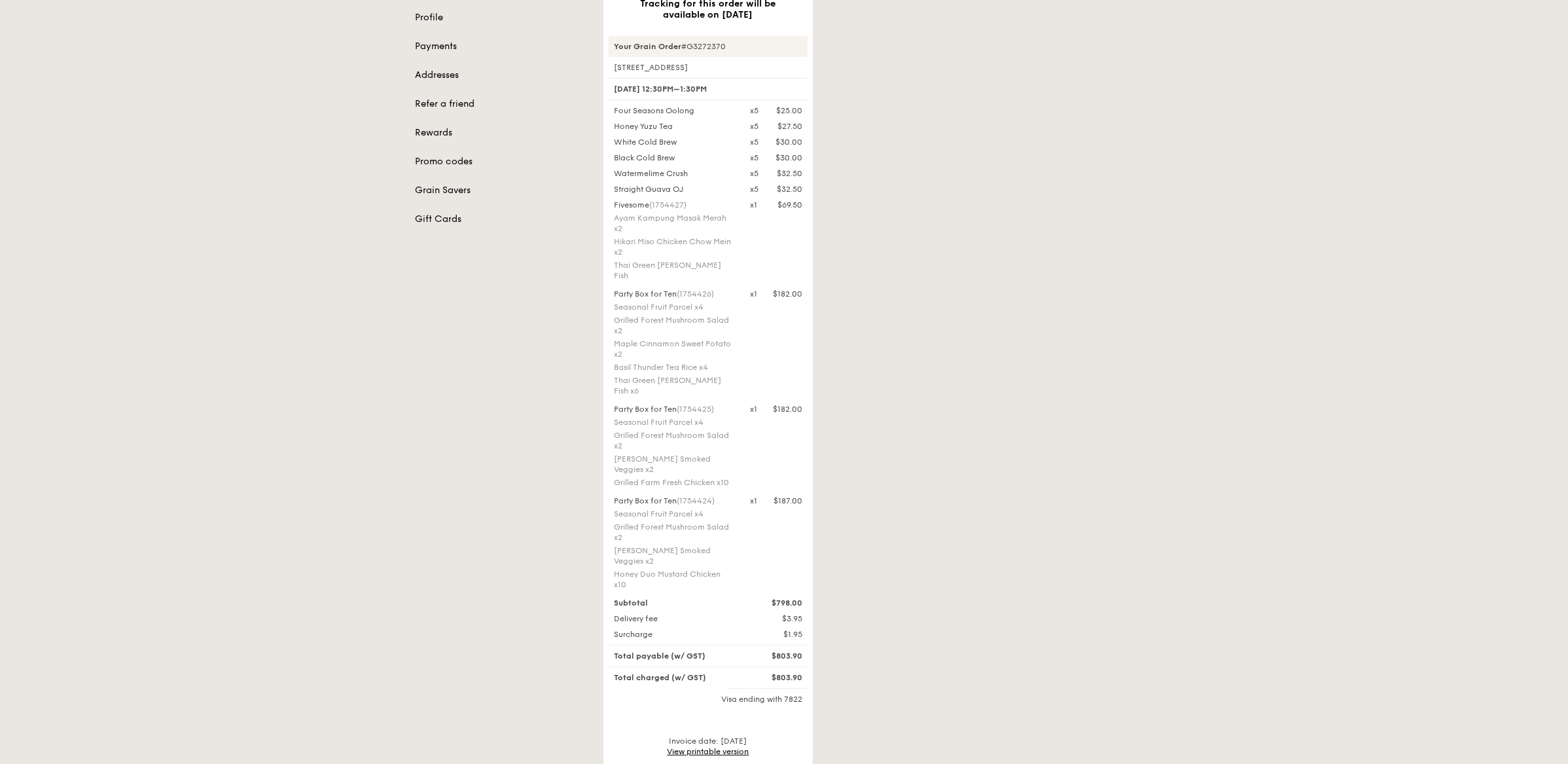
scroll to position [169, 0]
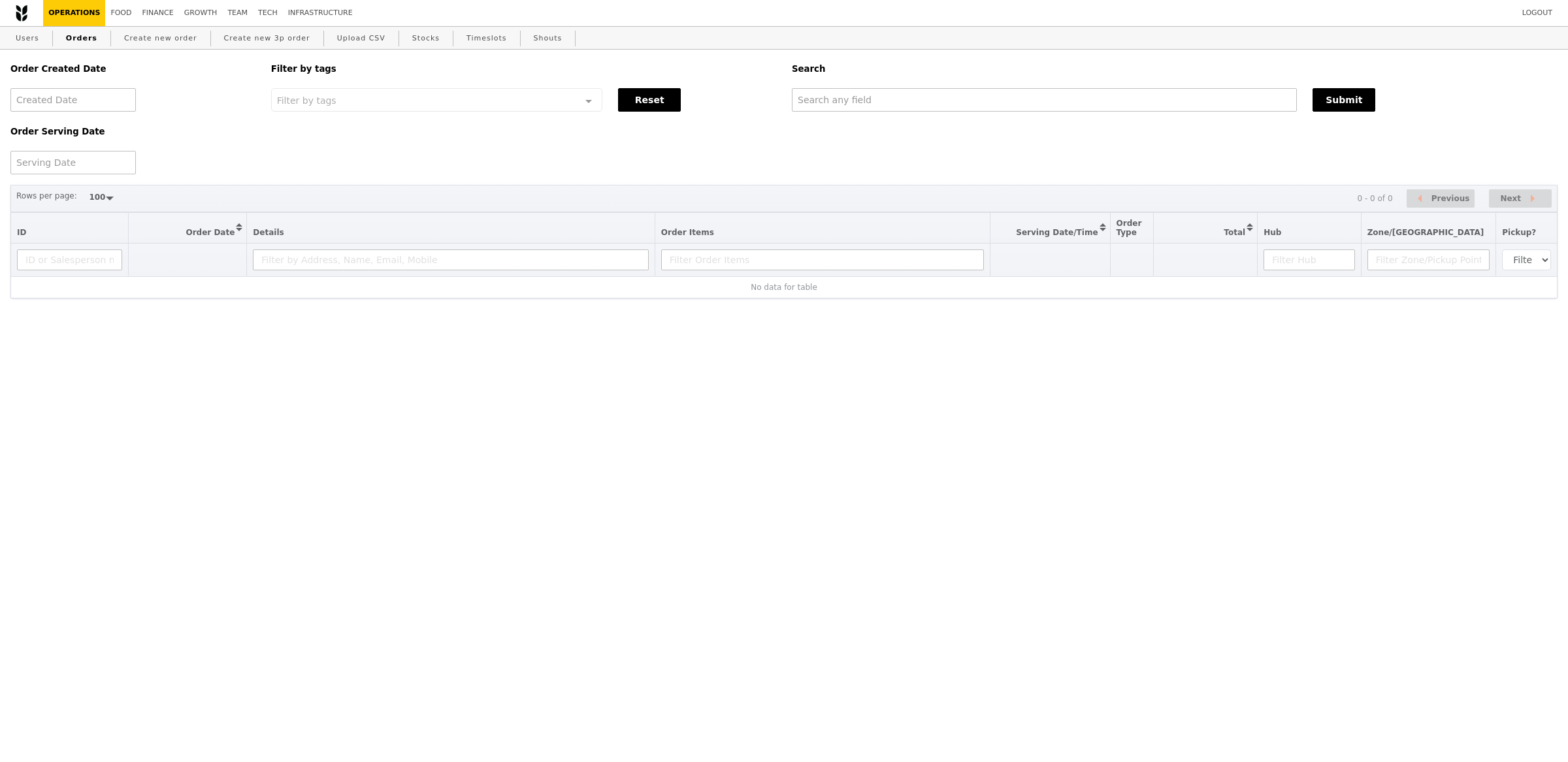
select select "100"
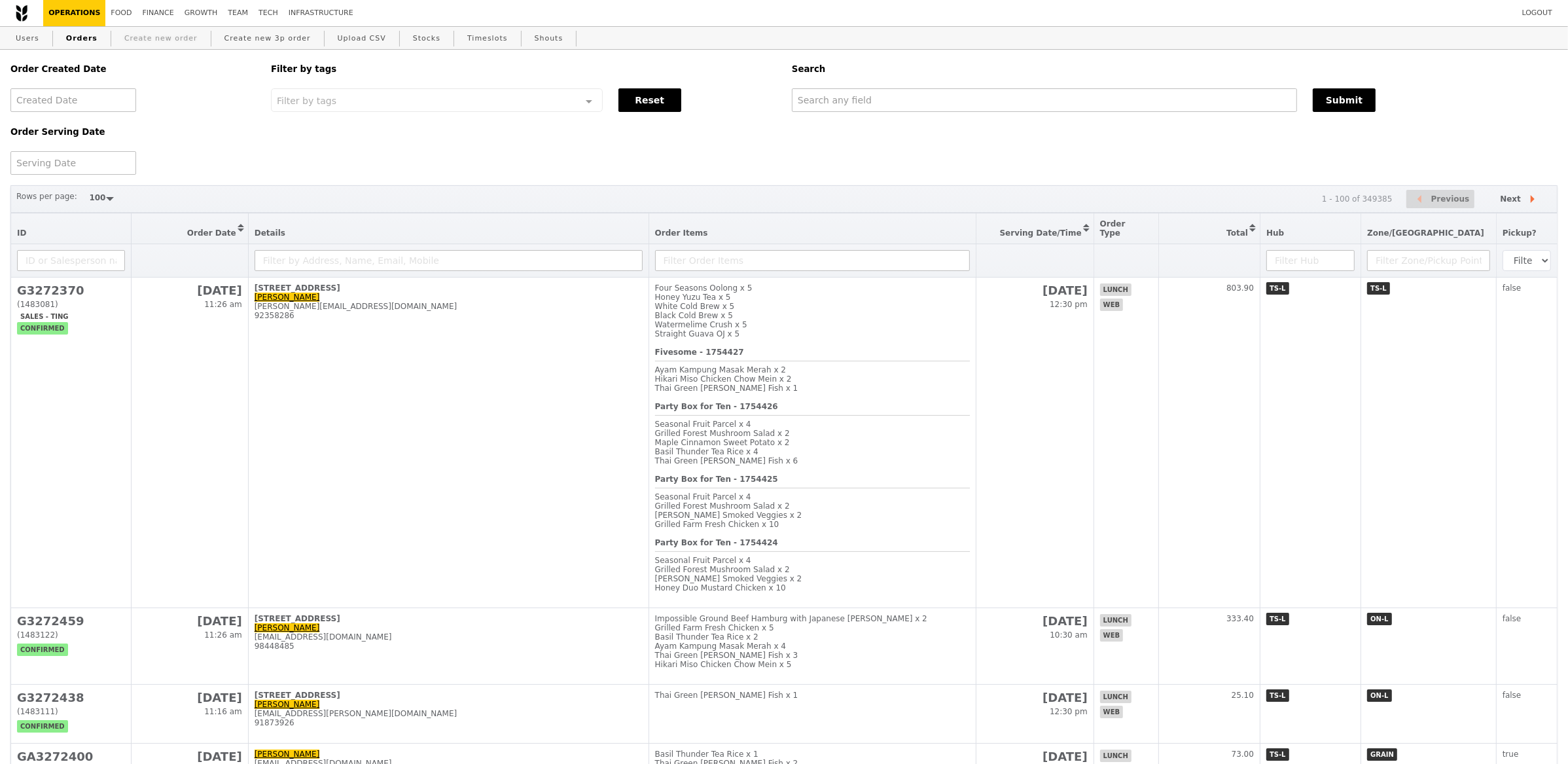
click at [159, 35] on link "Create new order" at bounding box center [160, 38] width 84 height 24
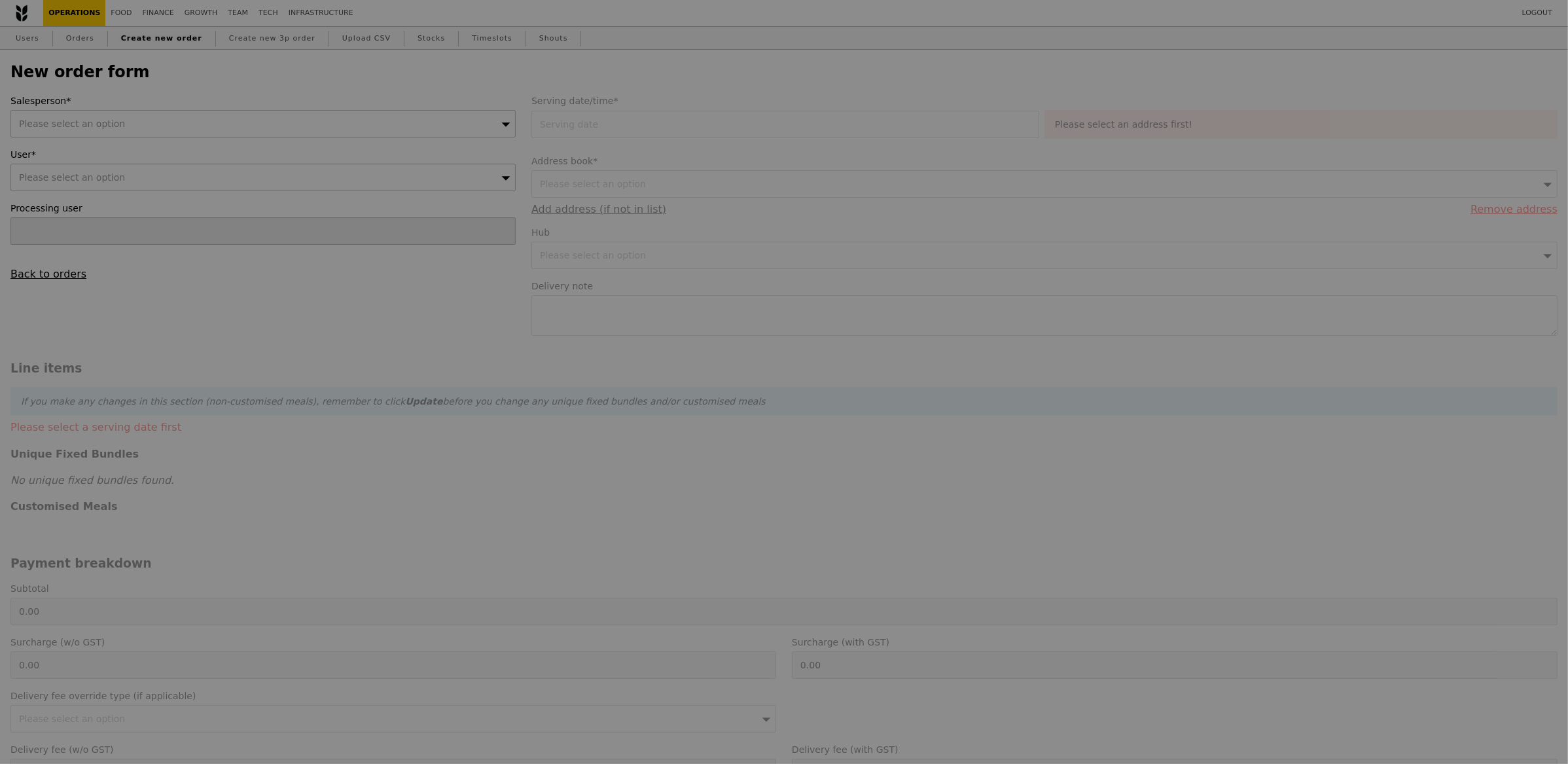
type input "Confirm"
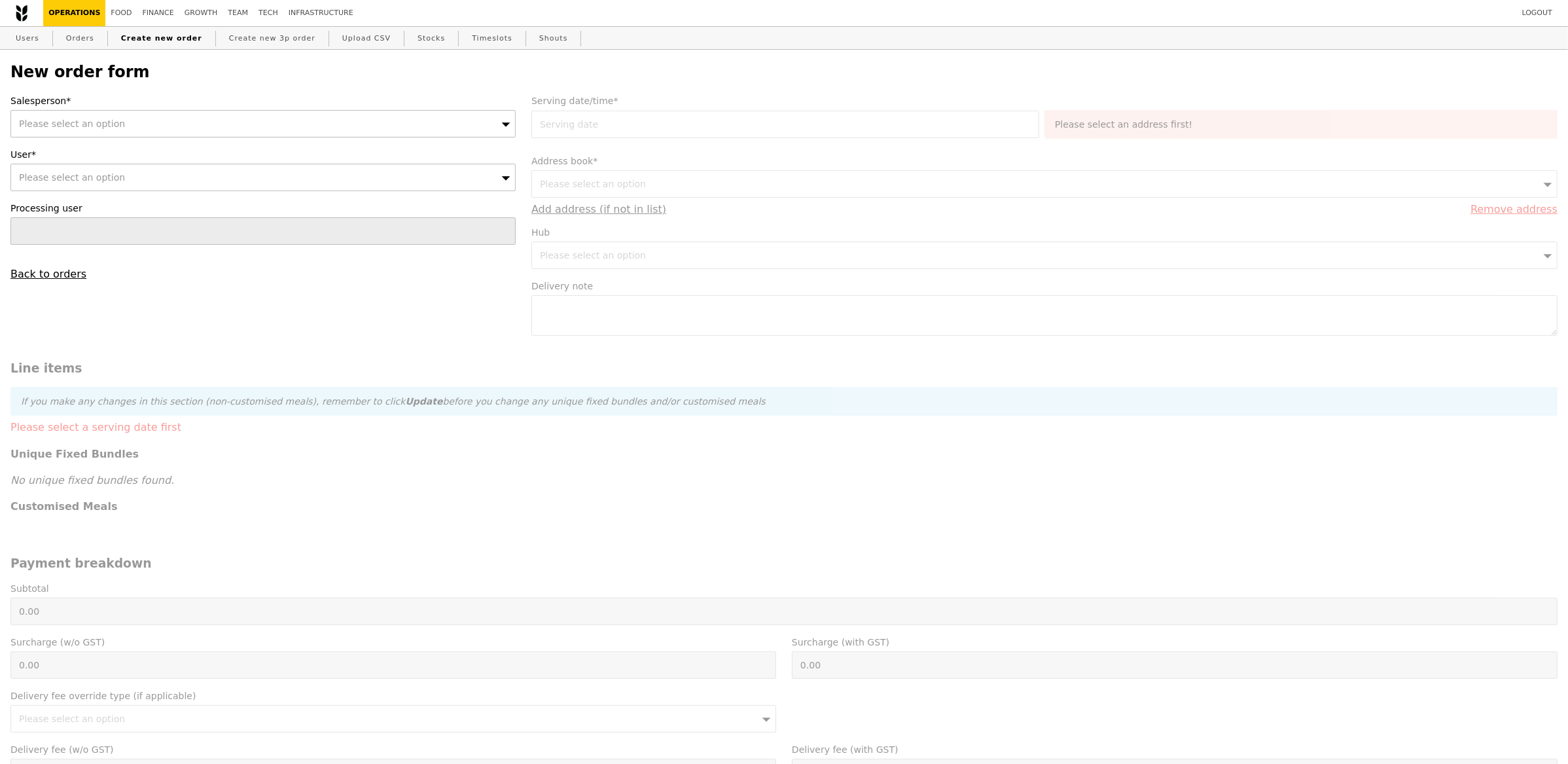
click at [193, 124] on div "Please select an option" at bounding box center [263, 124] width 505 height 27
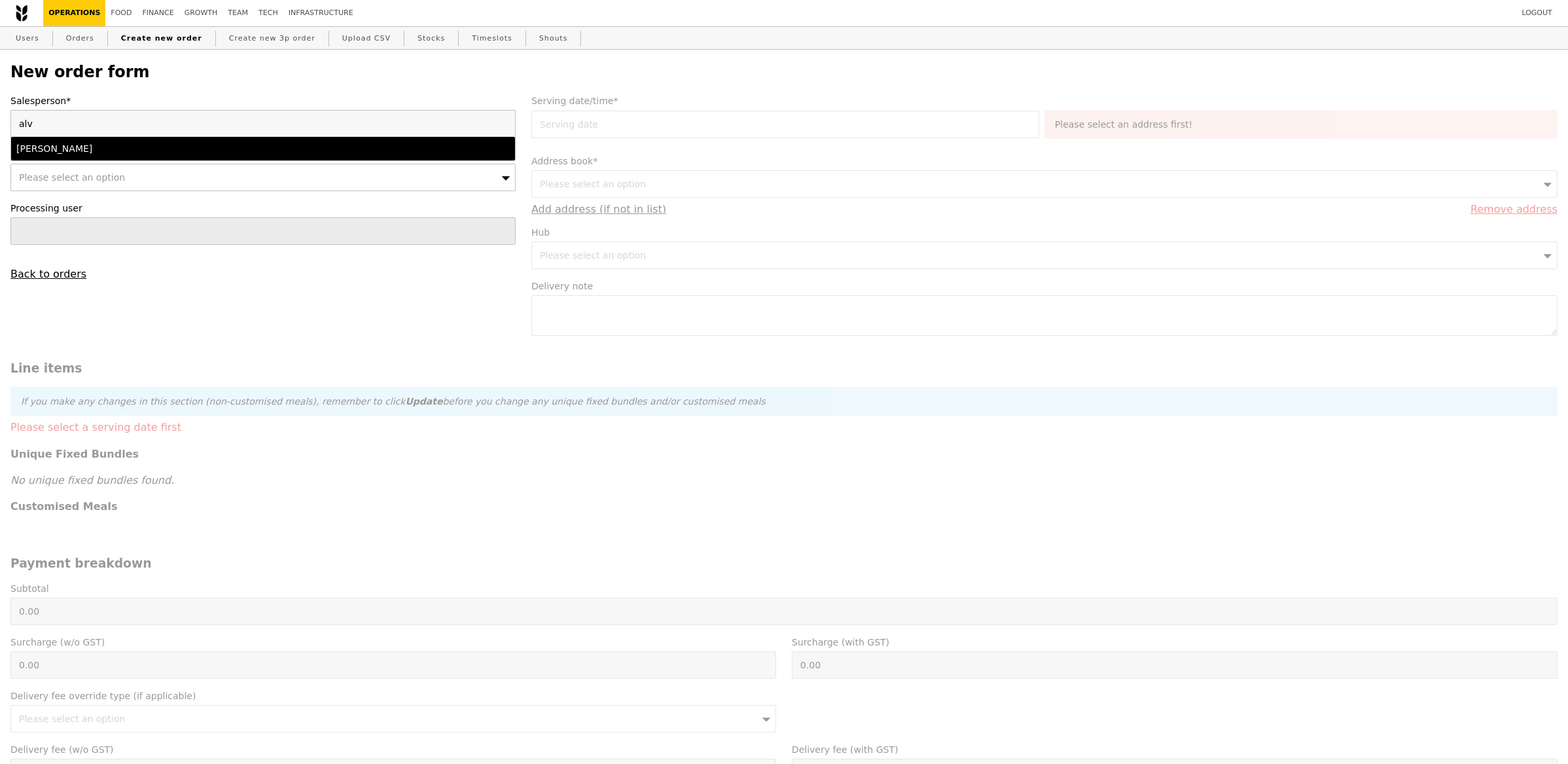
type input "alv"
click at [101, 147] on div "Alvin Seah" at bounding box center [201, 148] width 370 height 13
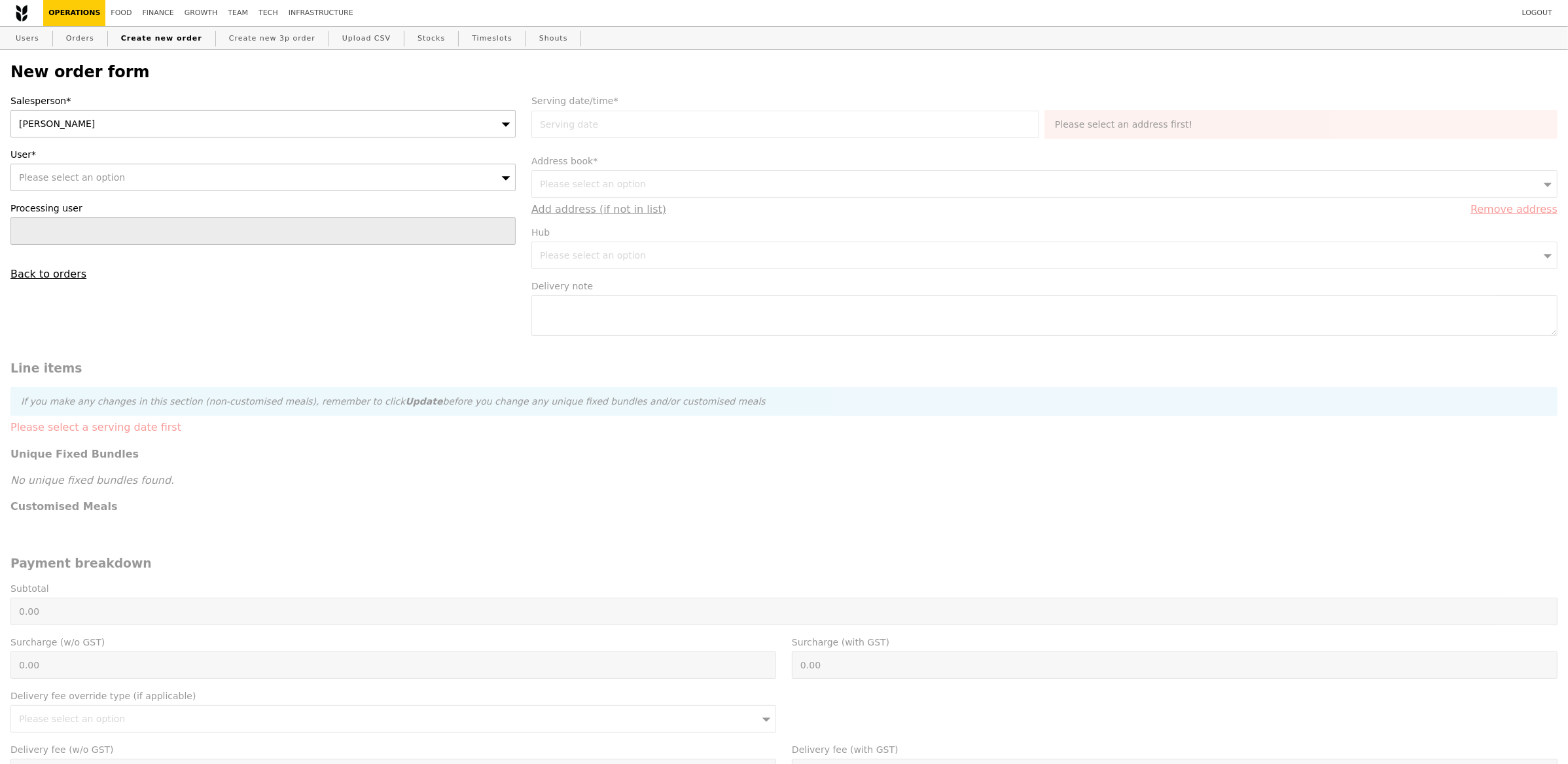
click at [111, 179] on span "Please select an option" at bounding box center [72, 177] width 106 height 10
type input "jesque.poh@clariant.com"
type input "Confirm"
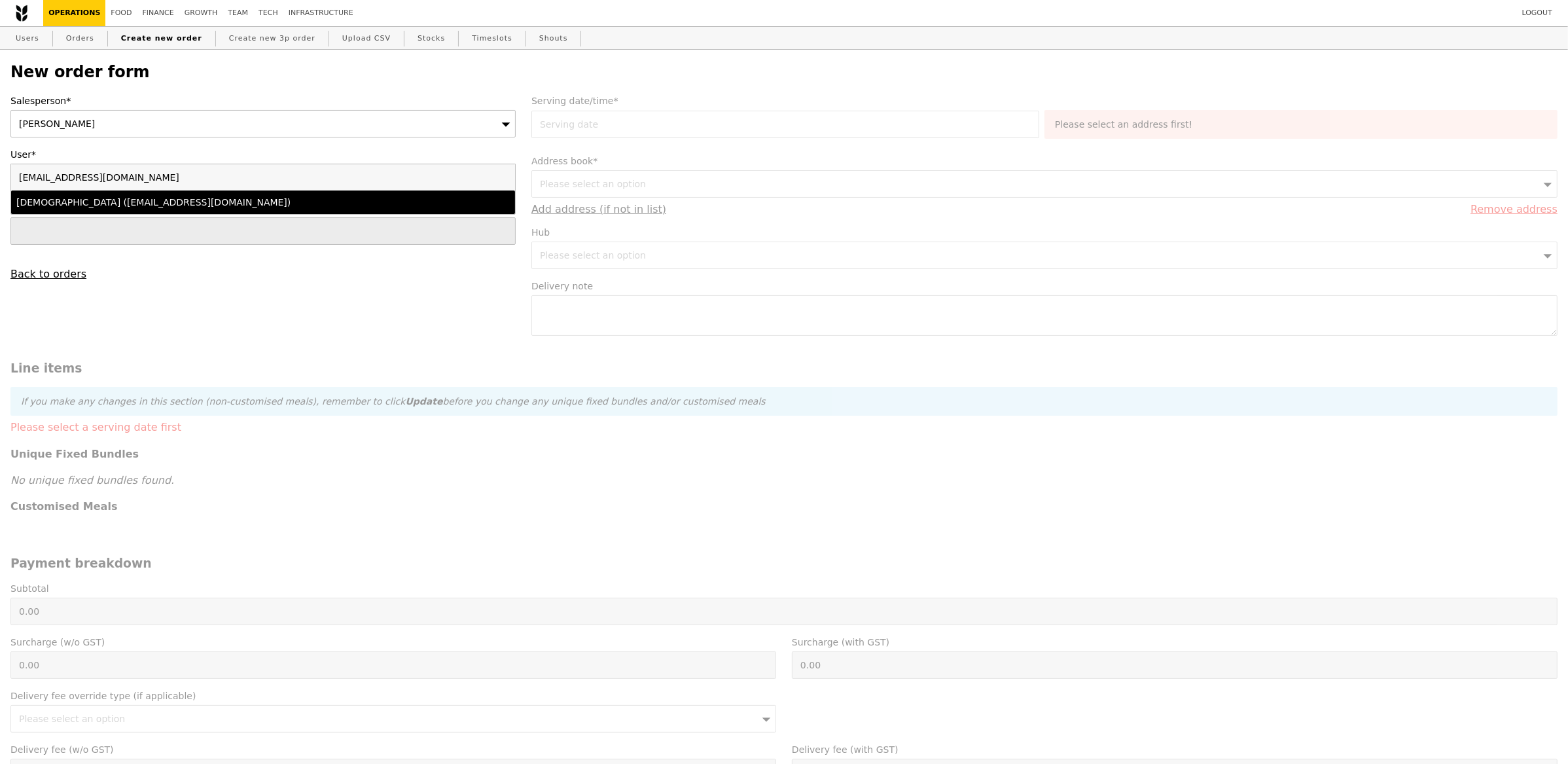
type input "jesque.poh@clariant.com"
click at [196, 206] on div "Jesque Poh (jesque.poh@clariant.com)" at bounding box center [201, 202] width 370 height 13
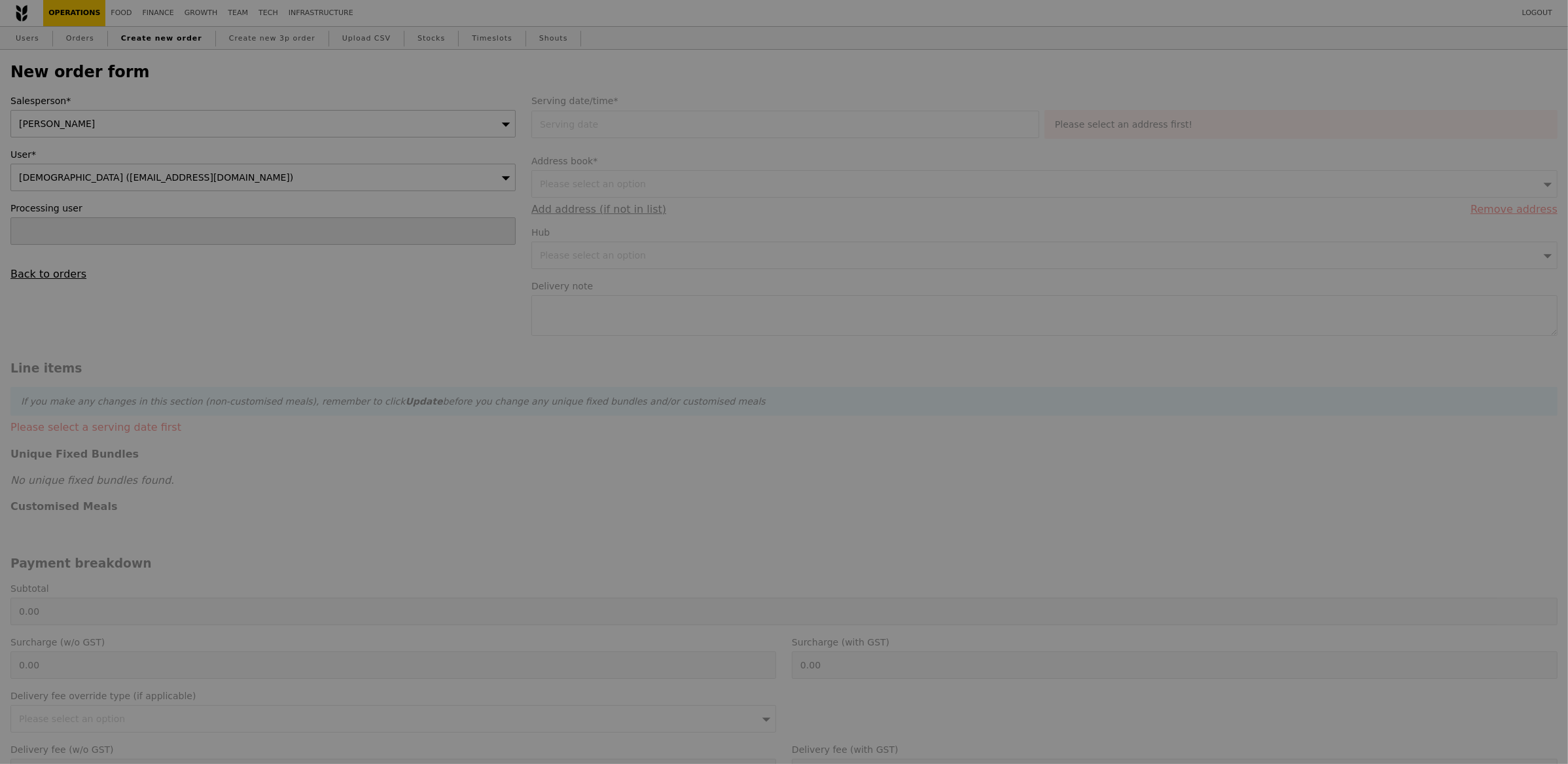
type input "Loading..."
type input "13.76"
type input "15.00"
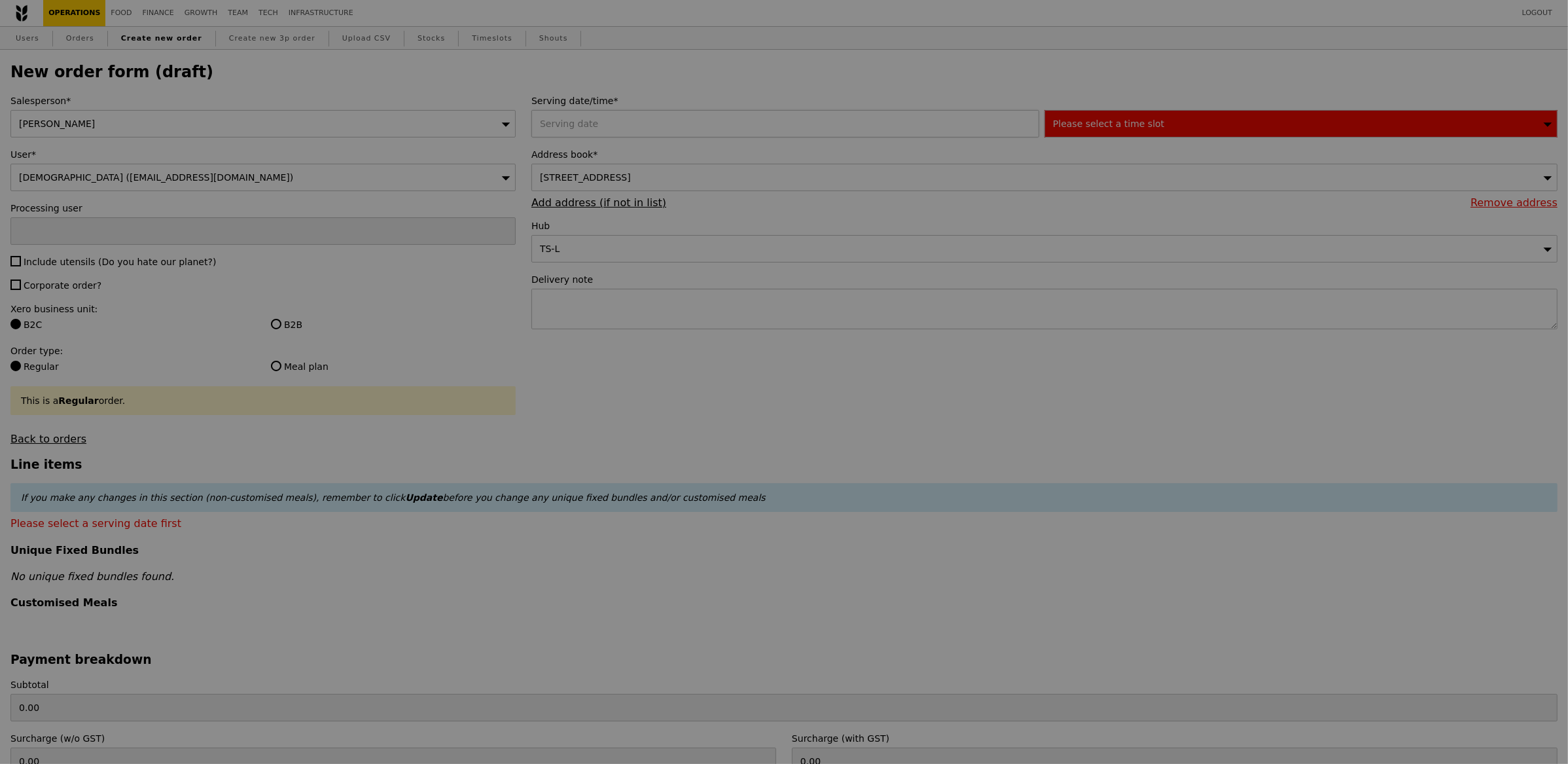
type input "Confirm"
click at [651, 123] on div at bounding box center [787, 124] width 513 height 27
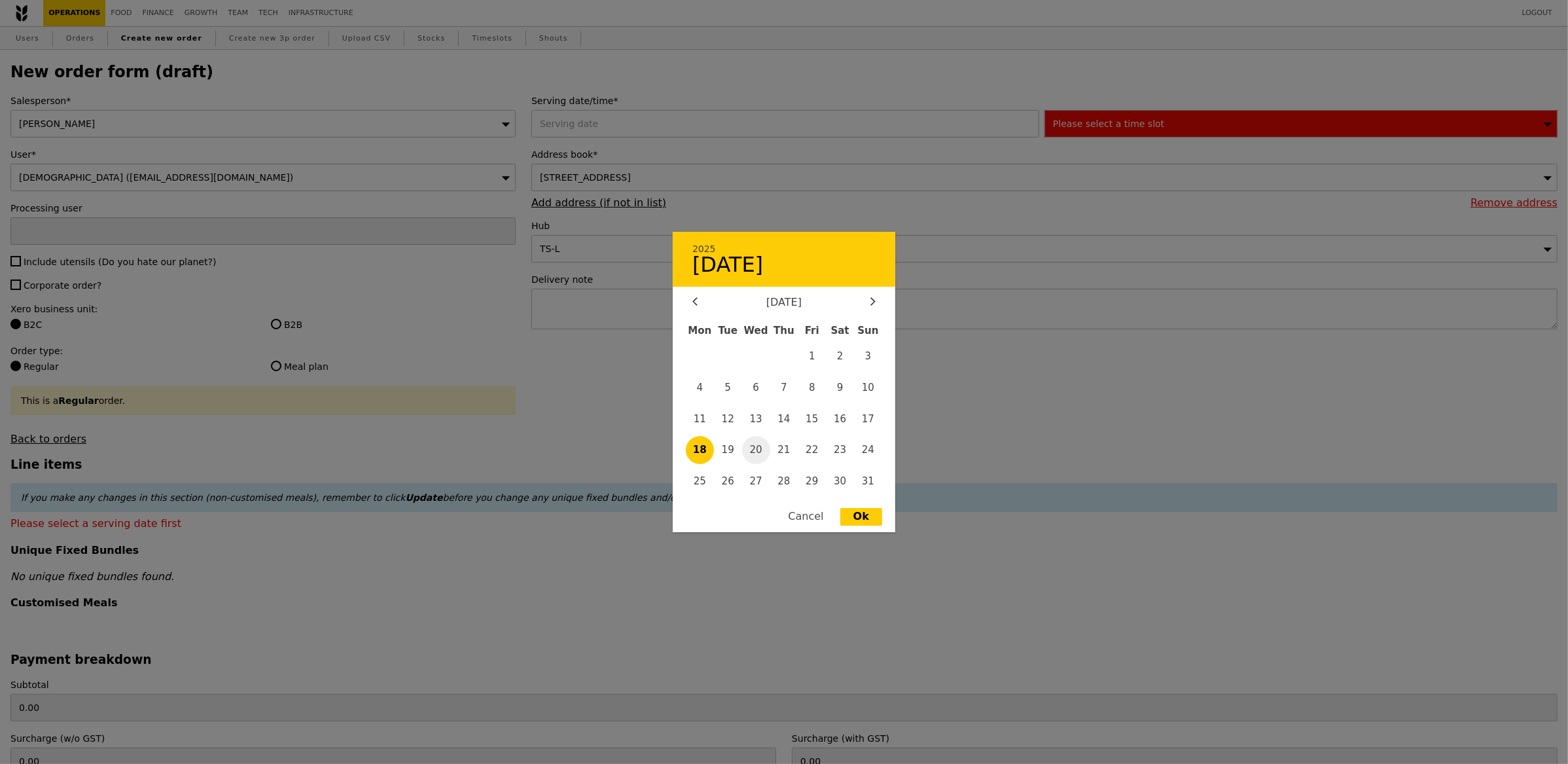
click at [758, 453] on span "20" at bounding box center [755, 450] width 28 height 28
type input "20 Aug 2025"
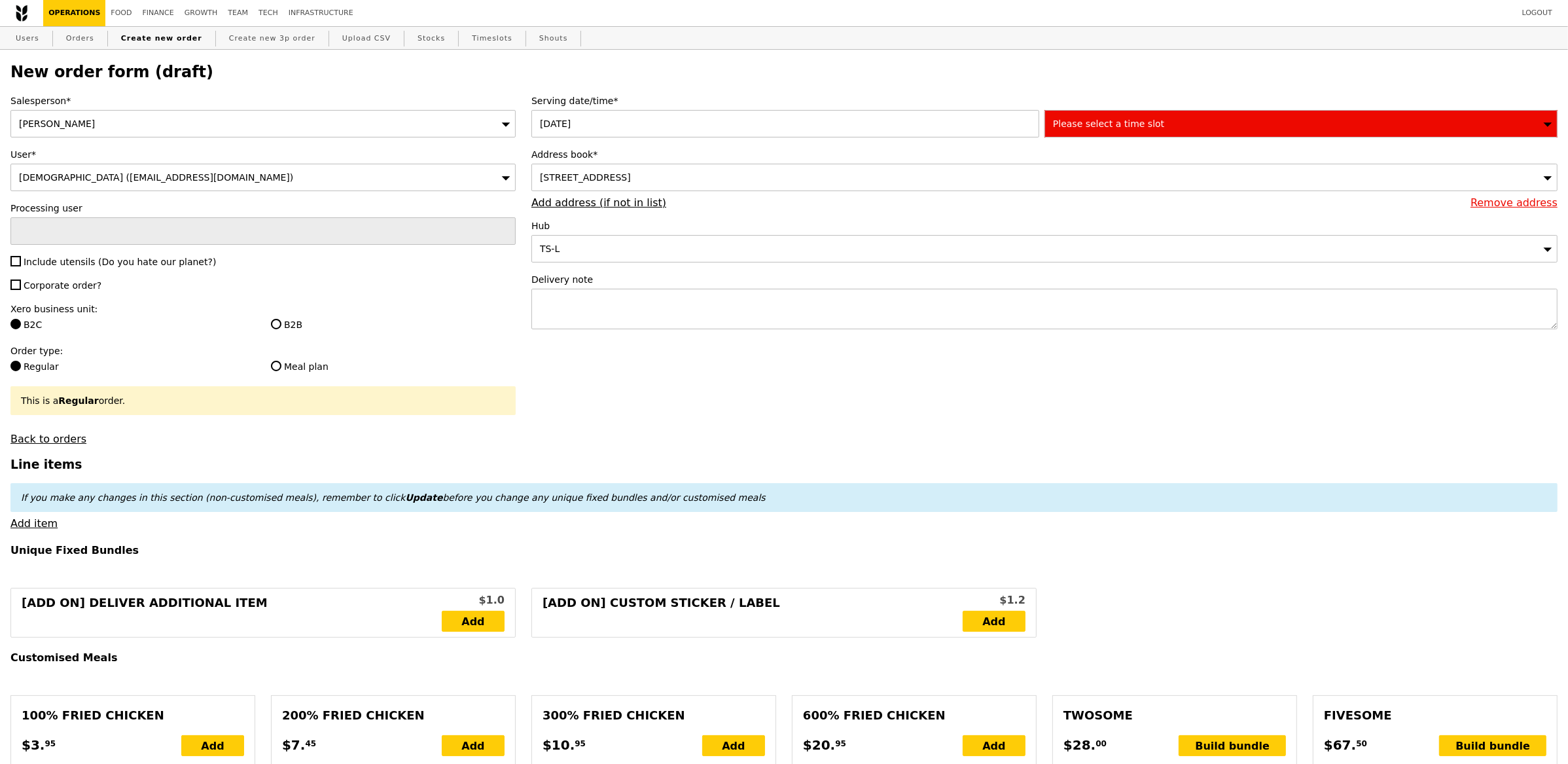
click at [1084, 116] on div "Please select a time slot" at bounding box center [1300, 124] width 513 height 27
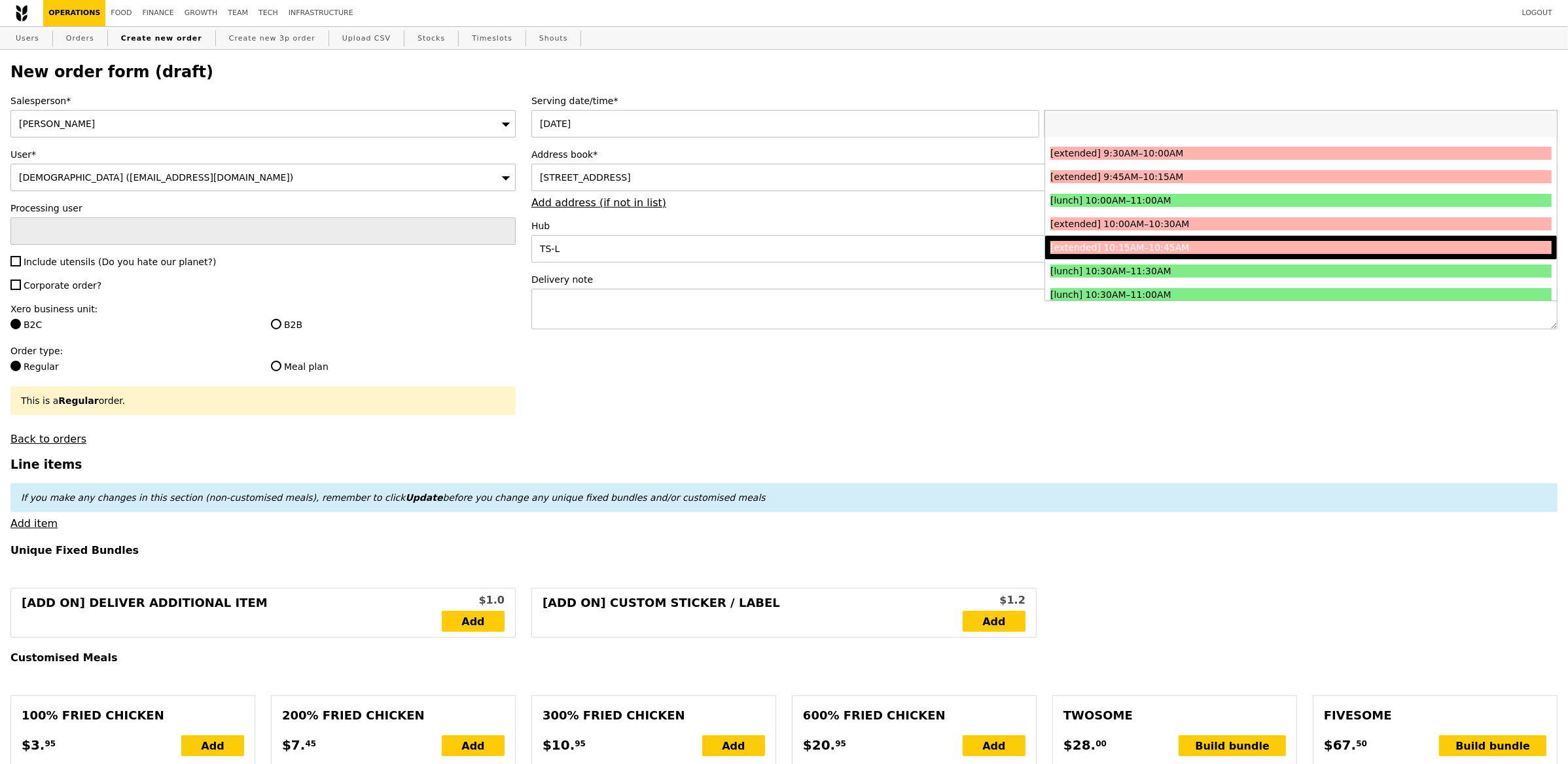
scroll to position [214, 0]
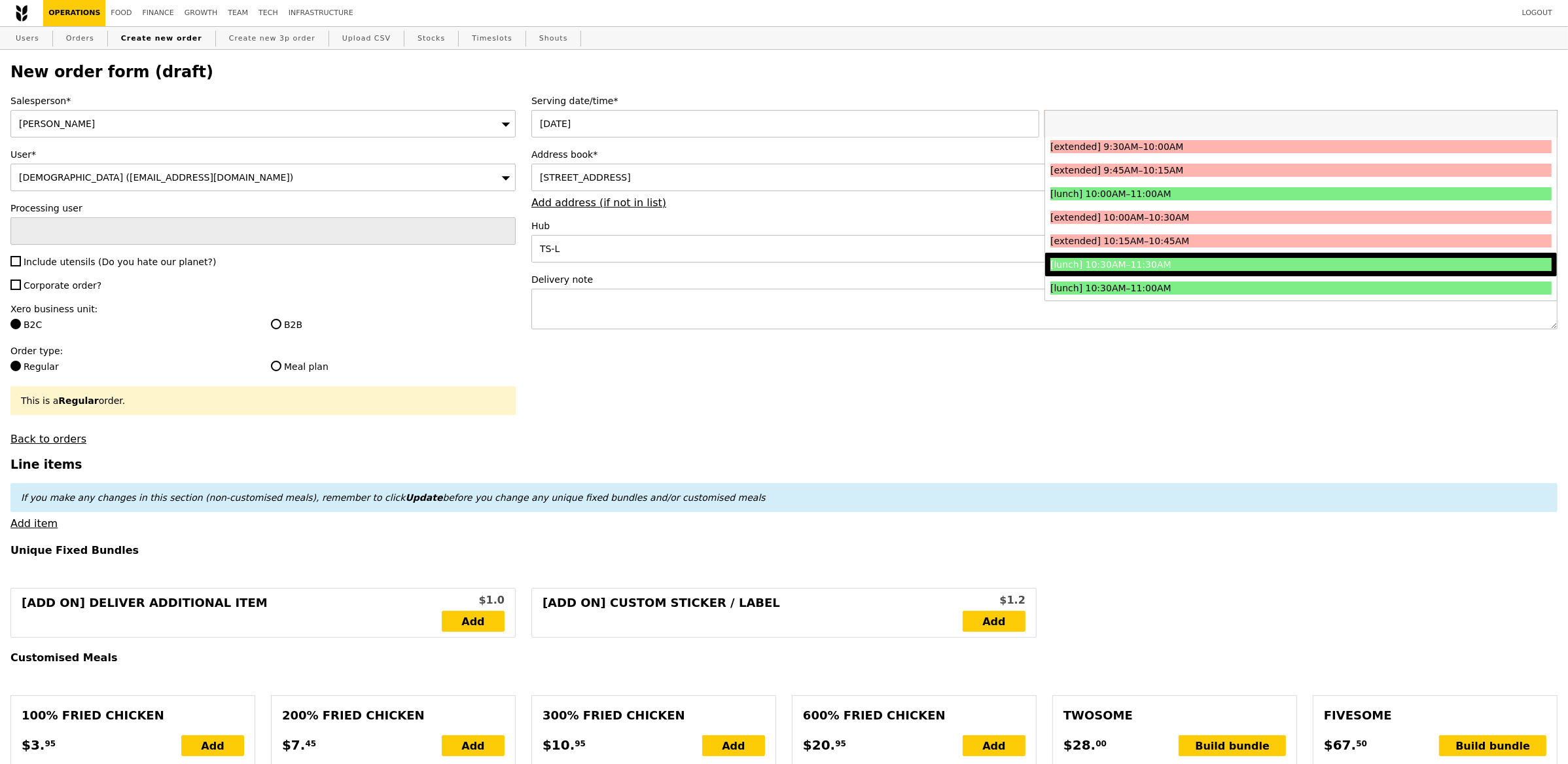
drag, startPoint x: 1173, startPoint y: 262, endPoint x: 1163, endPoint y: 267, distance: 11.2
click at [1173, 262] on div "[lunch] 10:30AM–11:30AM" at bounding box center [1239, 264] width 376 height 13
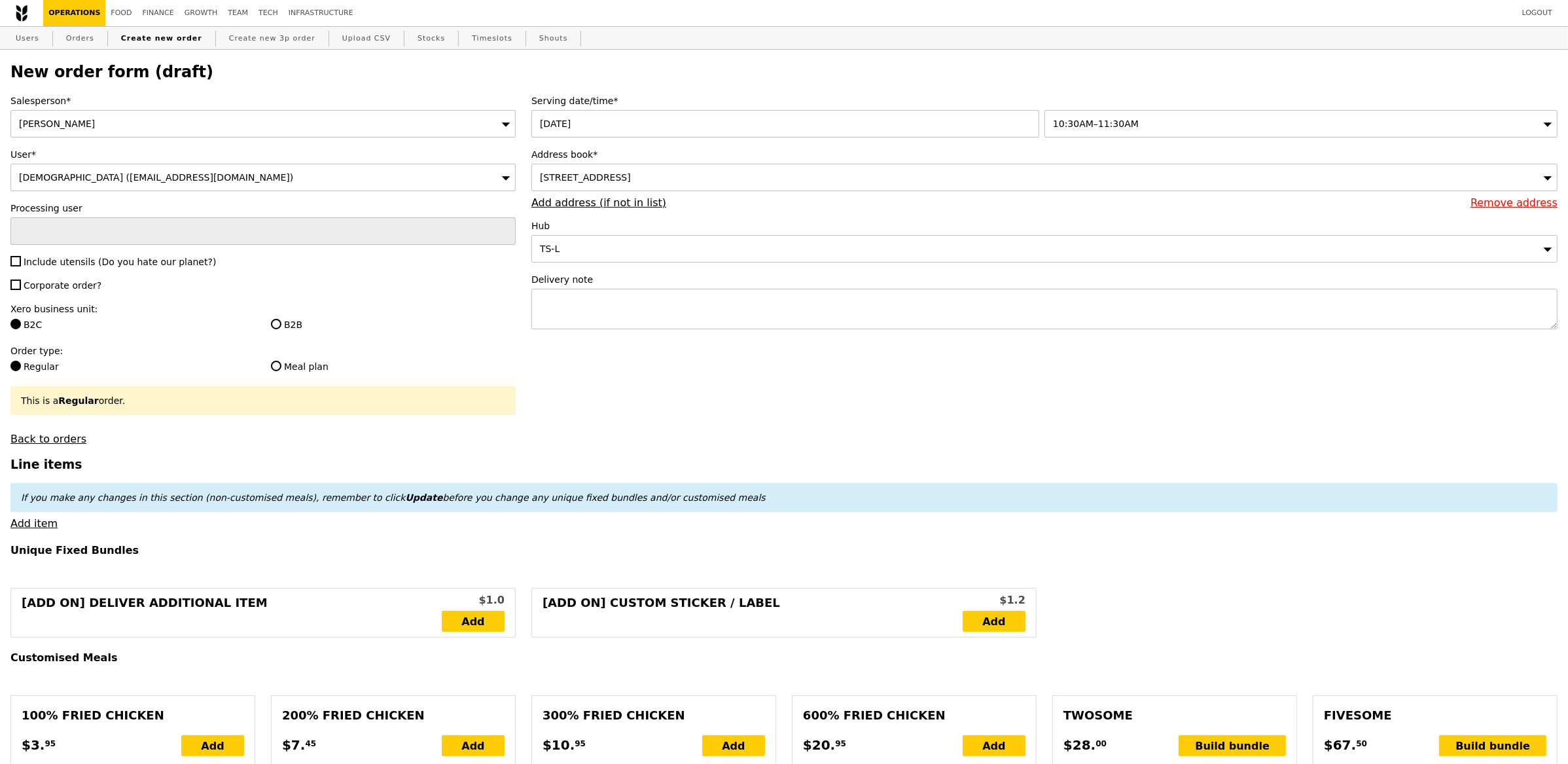
type input "Confirm"
click at [78, 267] on span "Include utensils (Do you hate our planet?)" at bounding box center [120, 262] width 192 height 10
click at [21, 266] on input "Include utensils (Do you hate our planet?)" at bounding box center [15, 261] width 10 height 10
checkbox input "true"
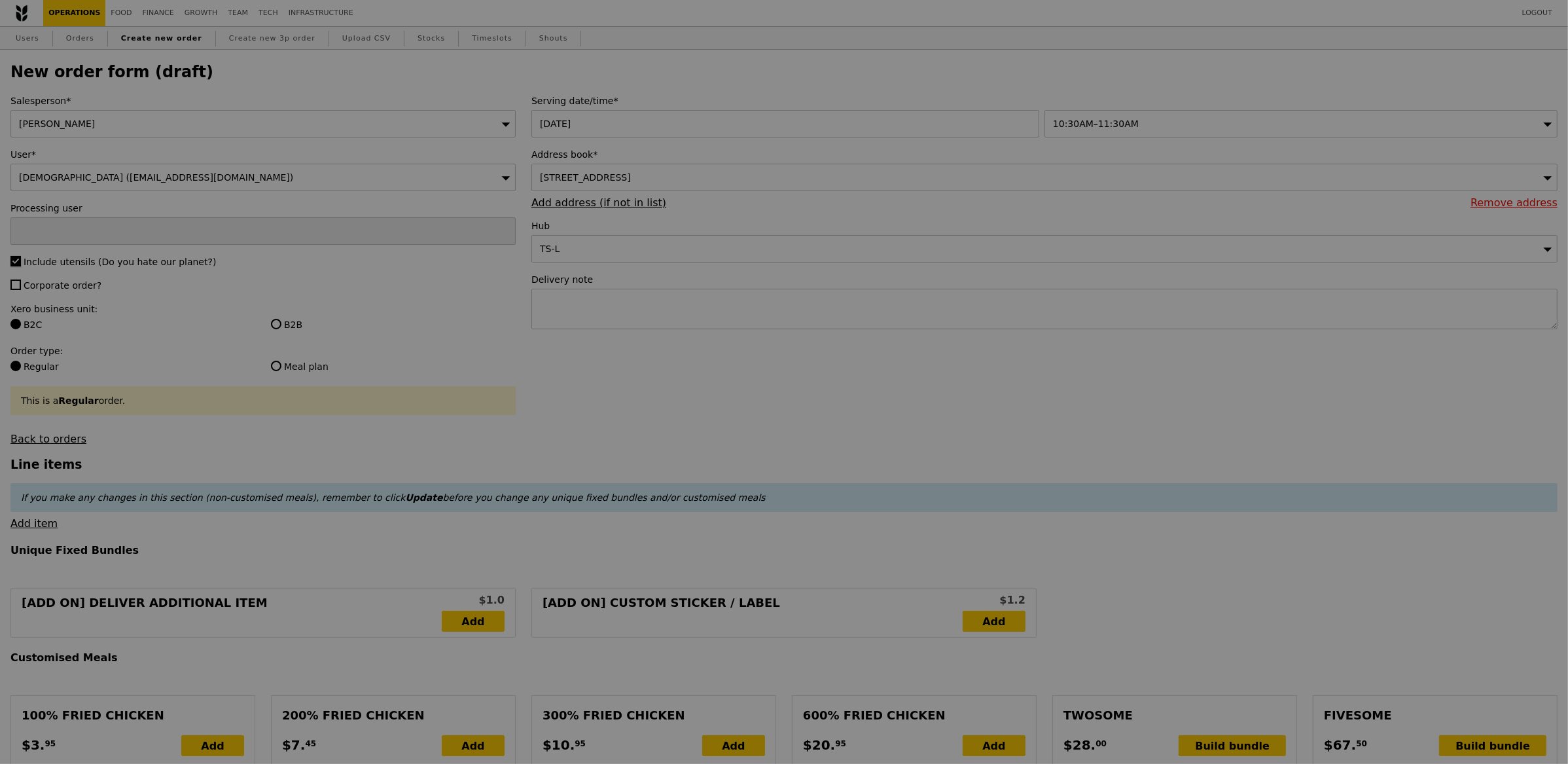
type input "Confirm"
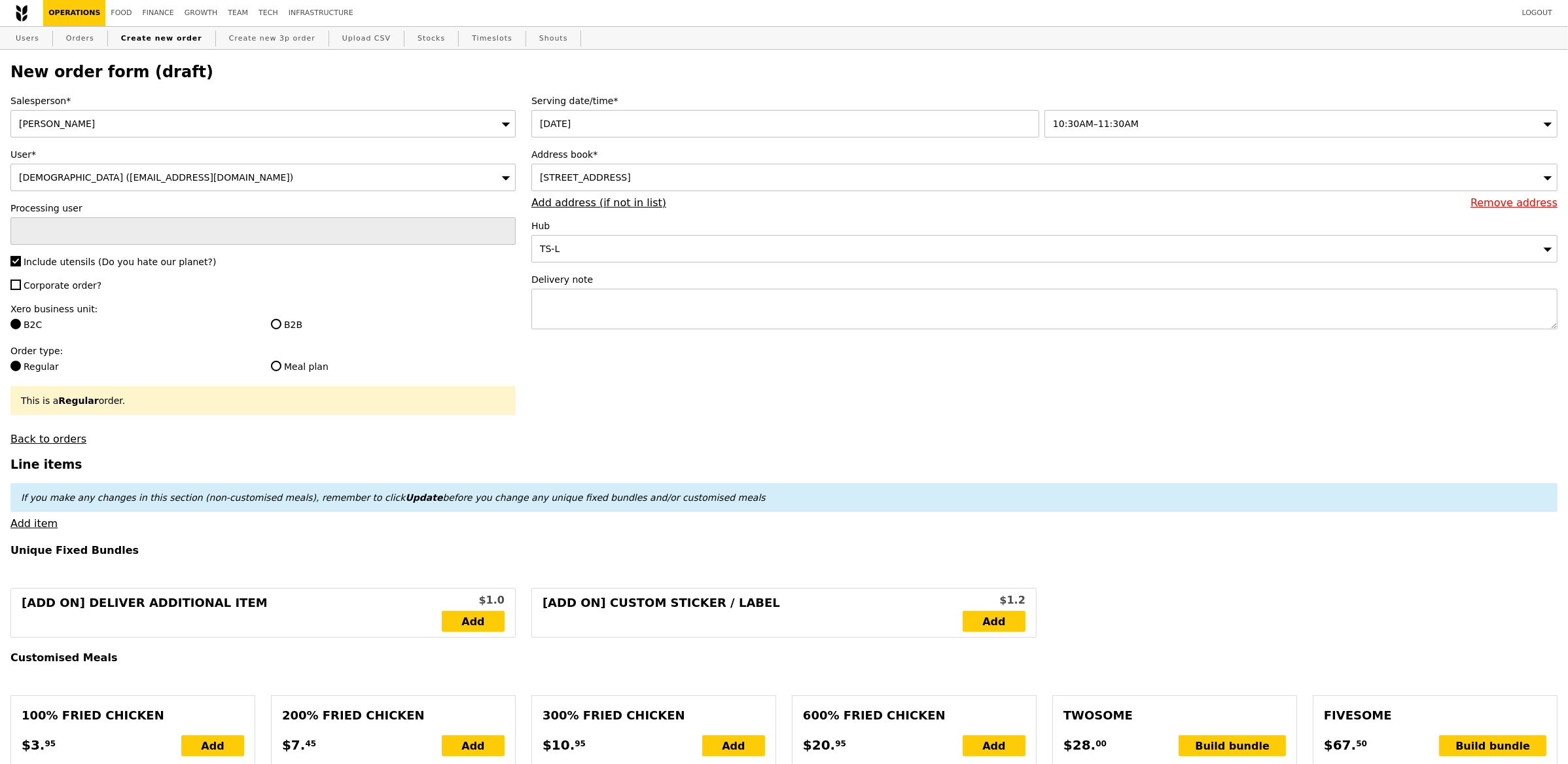
click at [67, 284] on span "Corporate order?" at bounding box center [63, 285] width 78 height 10
click at [21, 284] on input "Corporate order?" at bounding box center [15, 284] width 10 height 10
checkbox input "true"
click at [276, 327] on input "B2B" at bounding box center [276, 324] width 10 height 10
radio input "true"
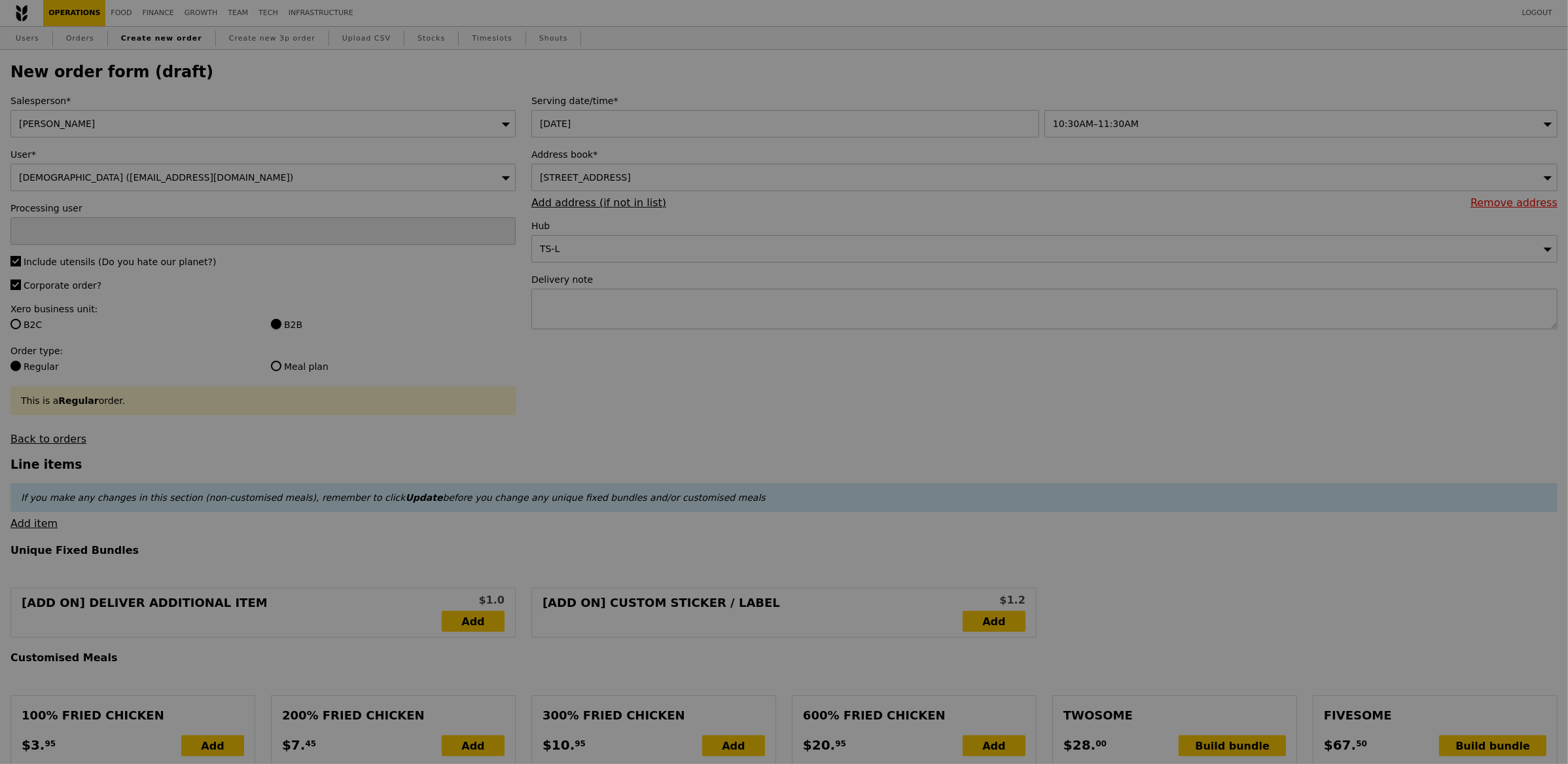
type input "Confirm"
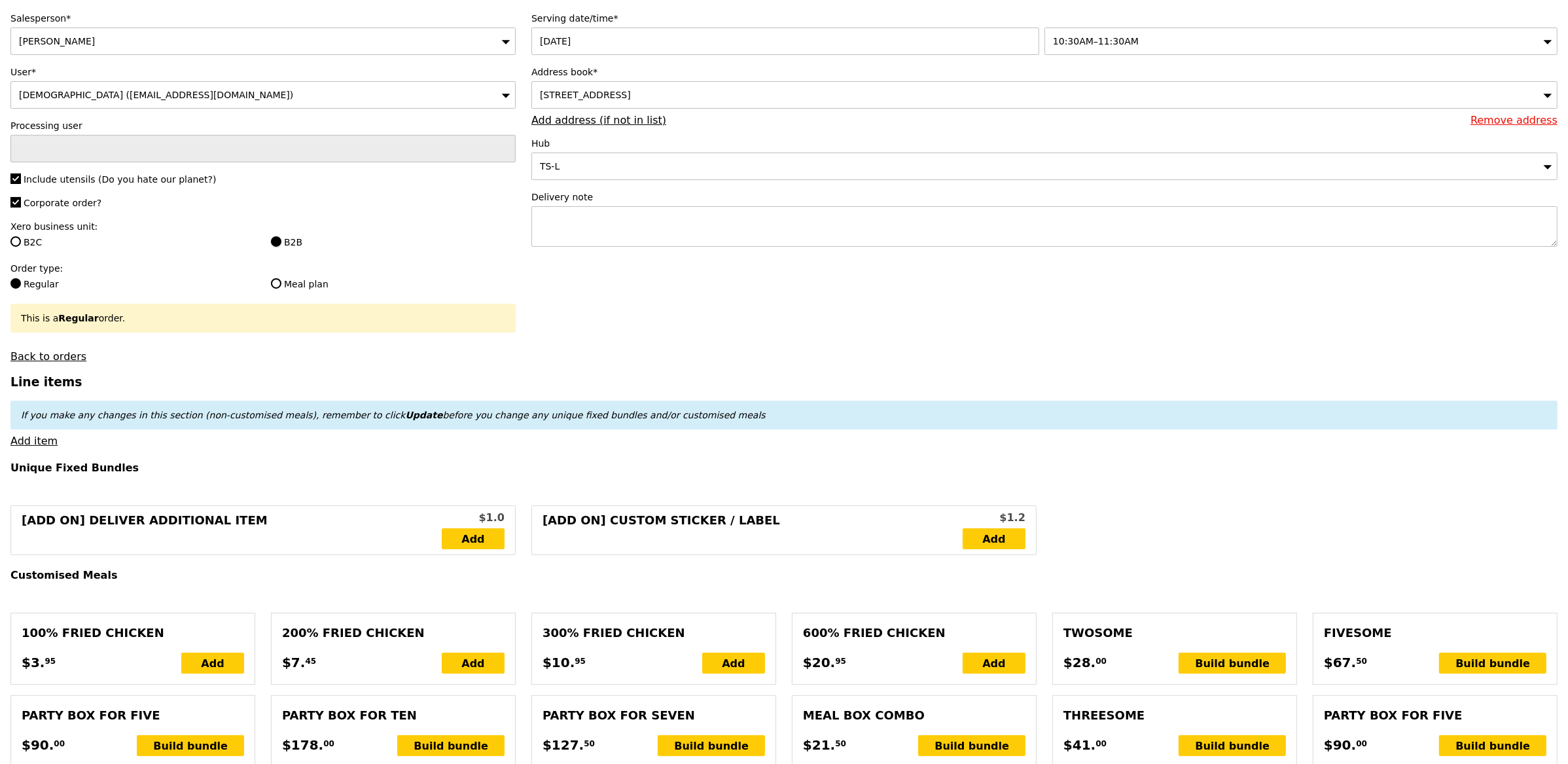
scroll to position [83, 0]
click at [28, 441] on link "Add item" at bounding box center [33, 440] width 47 height 12
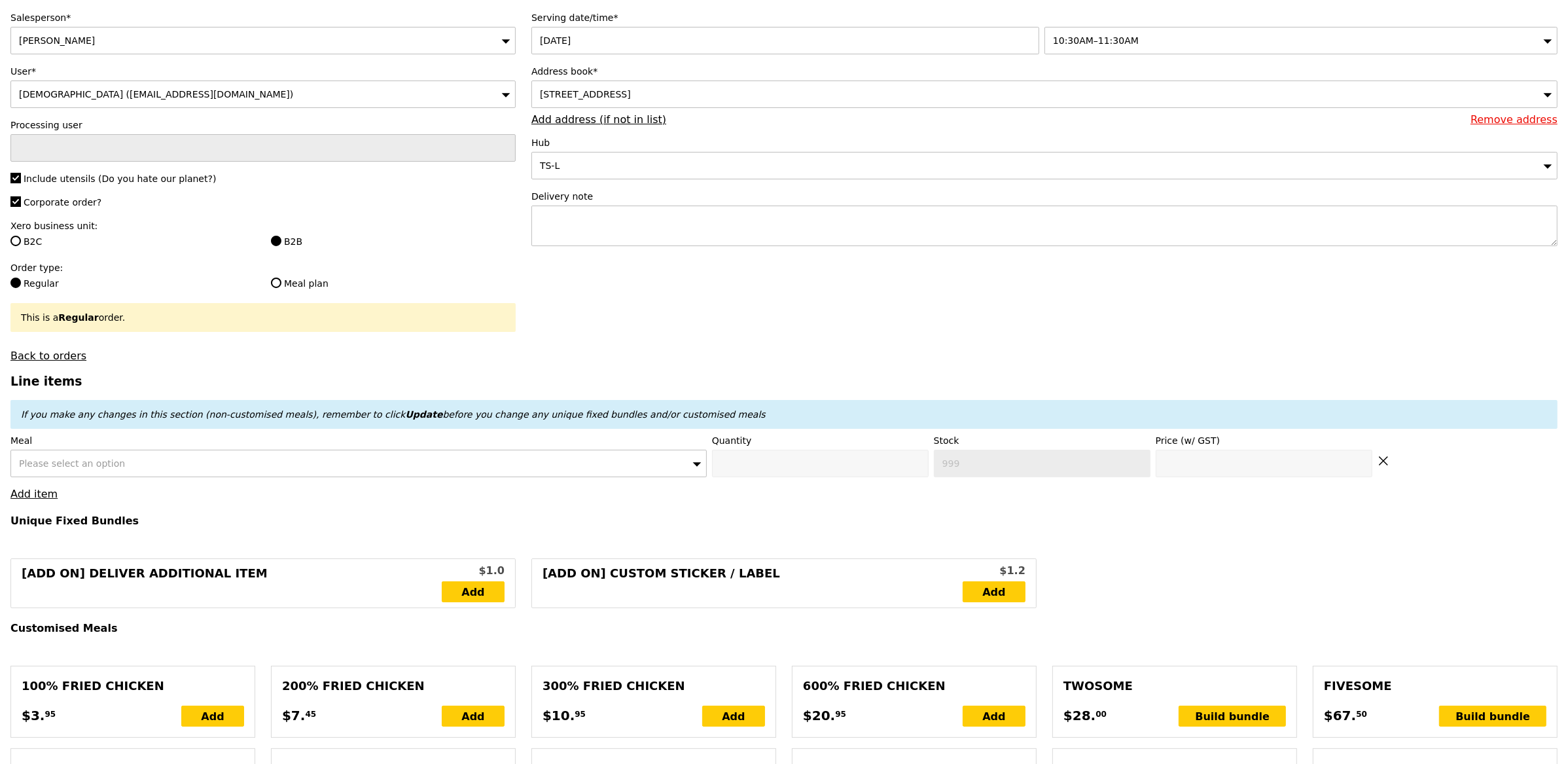
click at [79, 465] on span "Please select an option" at bounding box center [72, 463] width 106 height 10
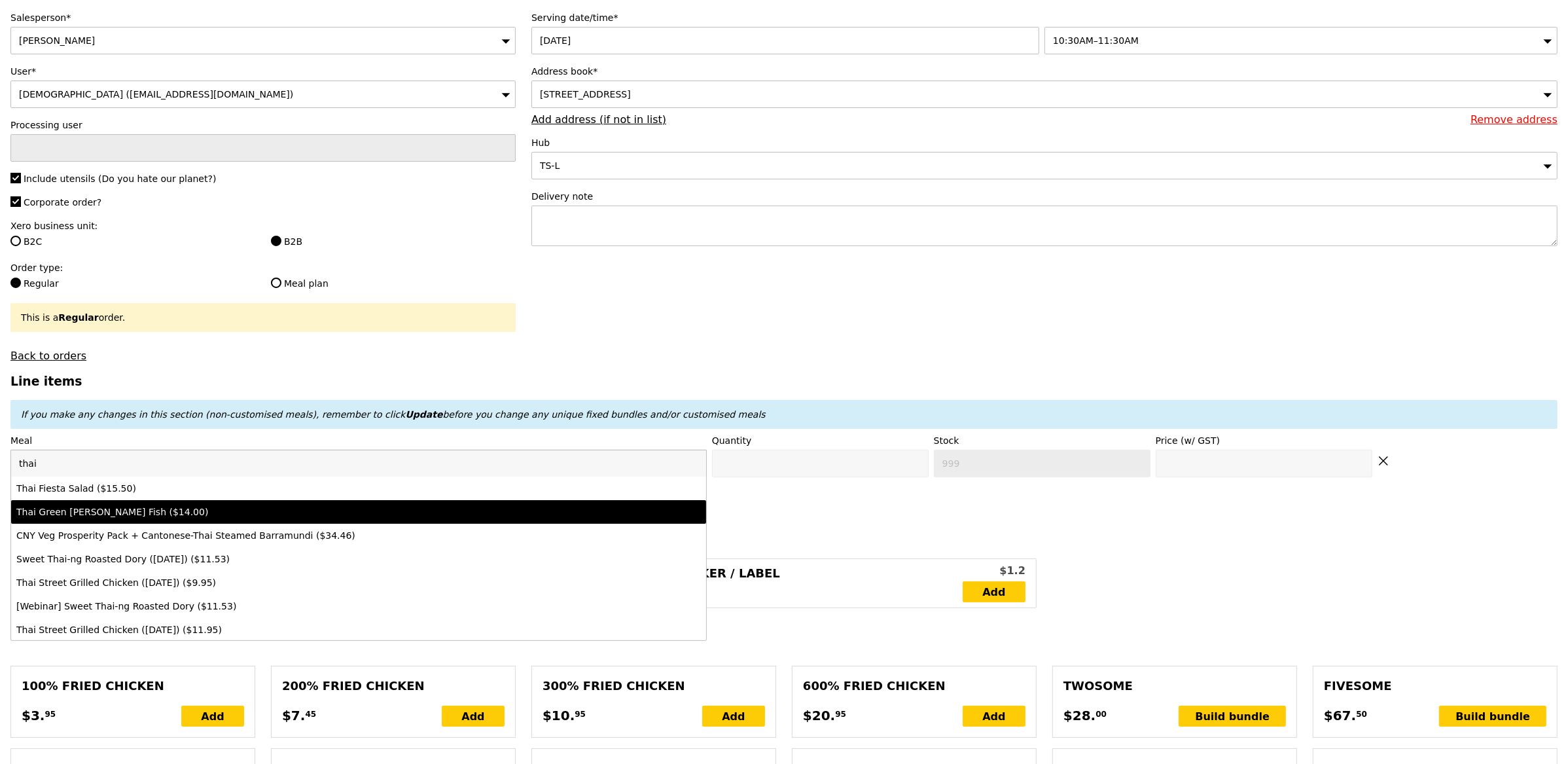
type input "thai"
click at [87, 506] on div "Thai Green Curry Fish ($14.00)" at bounding box center [272, 512] width 513 height 13
type input "Confirm anyway"
type input "0"
type input "491"
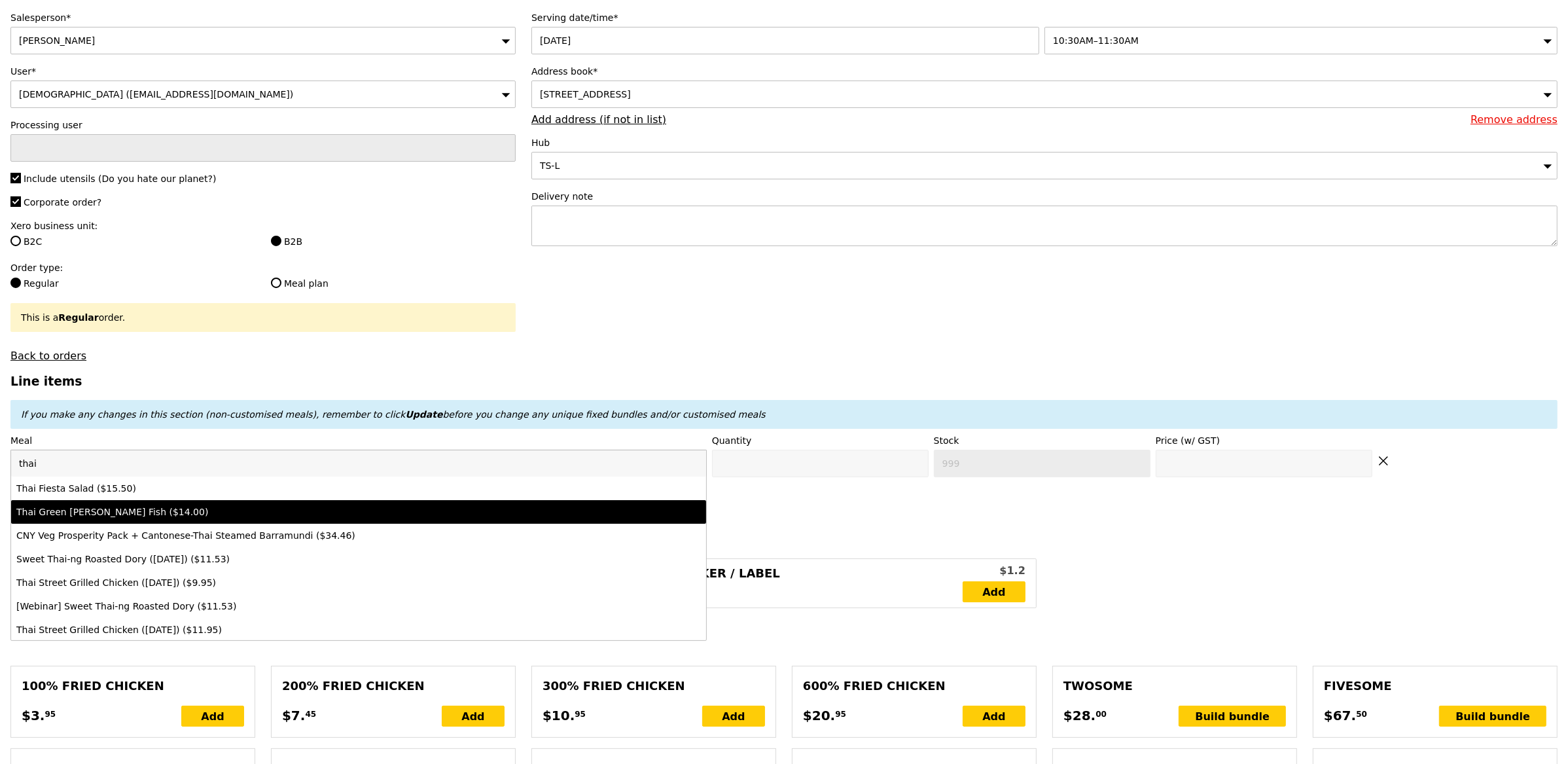
type input "14.0"
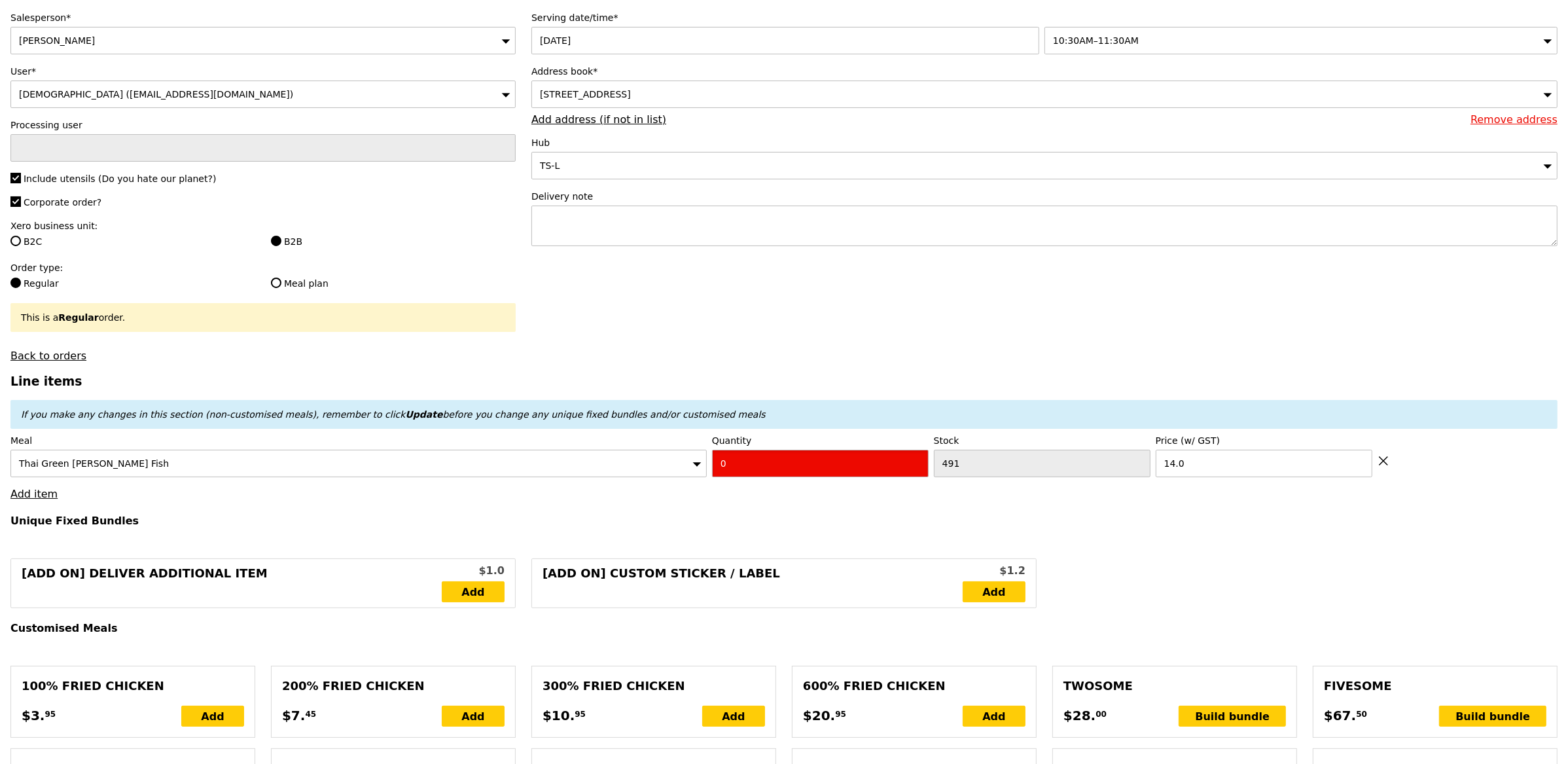
drag, startPoint x: 753, startPoint y: 469, endPoint x: 695, endPoint y: 455, distance: 59.7
click at [710, 459] on div "Meal Thai Green Curry Fish Quantity 0 Stock 491 Price (w/ GST) 14.0" at bounding box center [783, 456] width 1547 height 44
type input "Confirm"
type input "4"
click at [512, 521] on h4 "Unique Fixed Bundles" at bounding box center [783, 521] width 1547 height 12
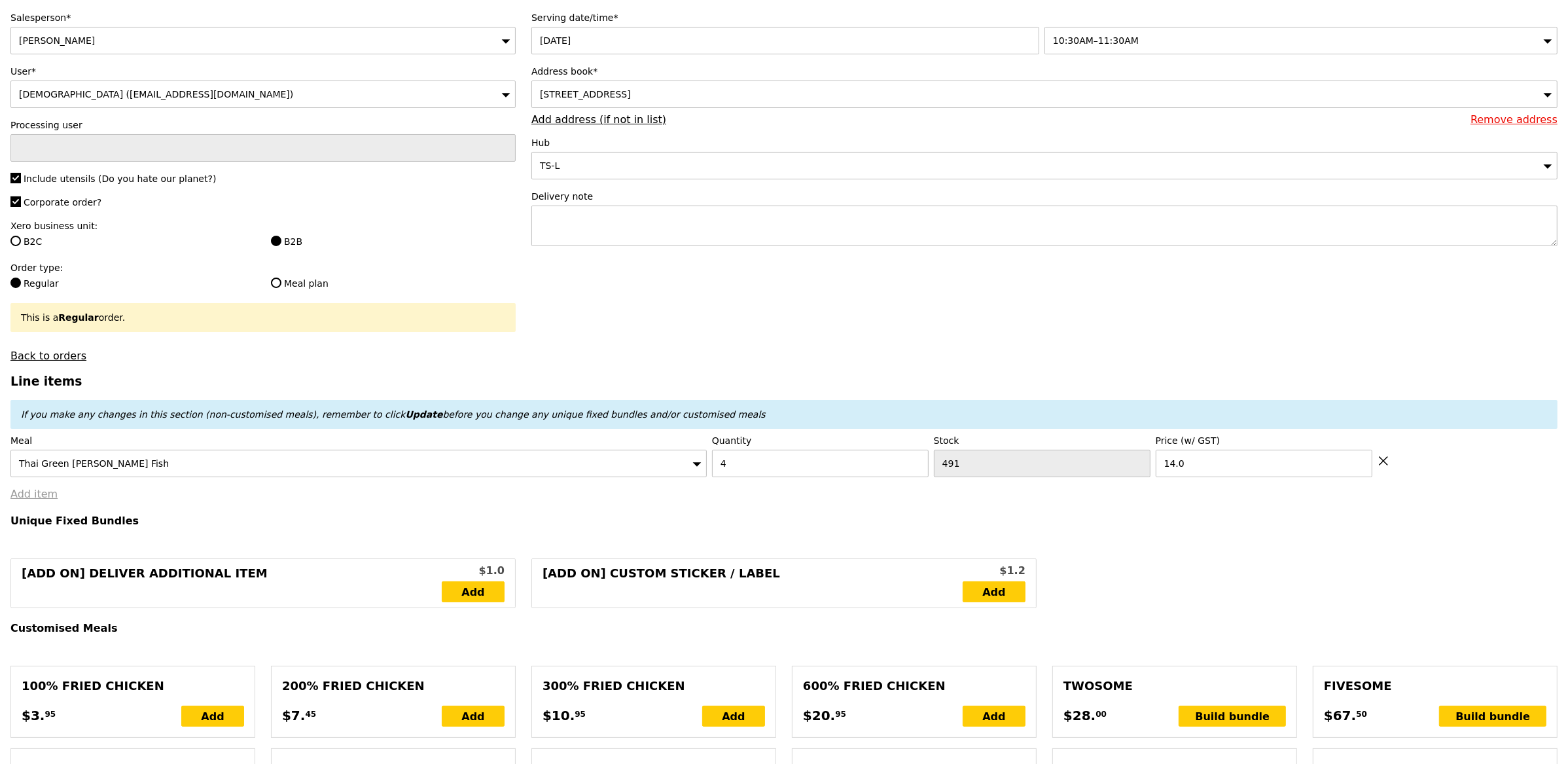
click at [41, 491] on link "Add item" at bounding box center [33, 494] width 47 height 12
type input "Loading..."
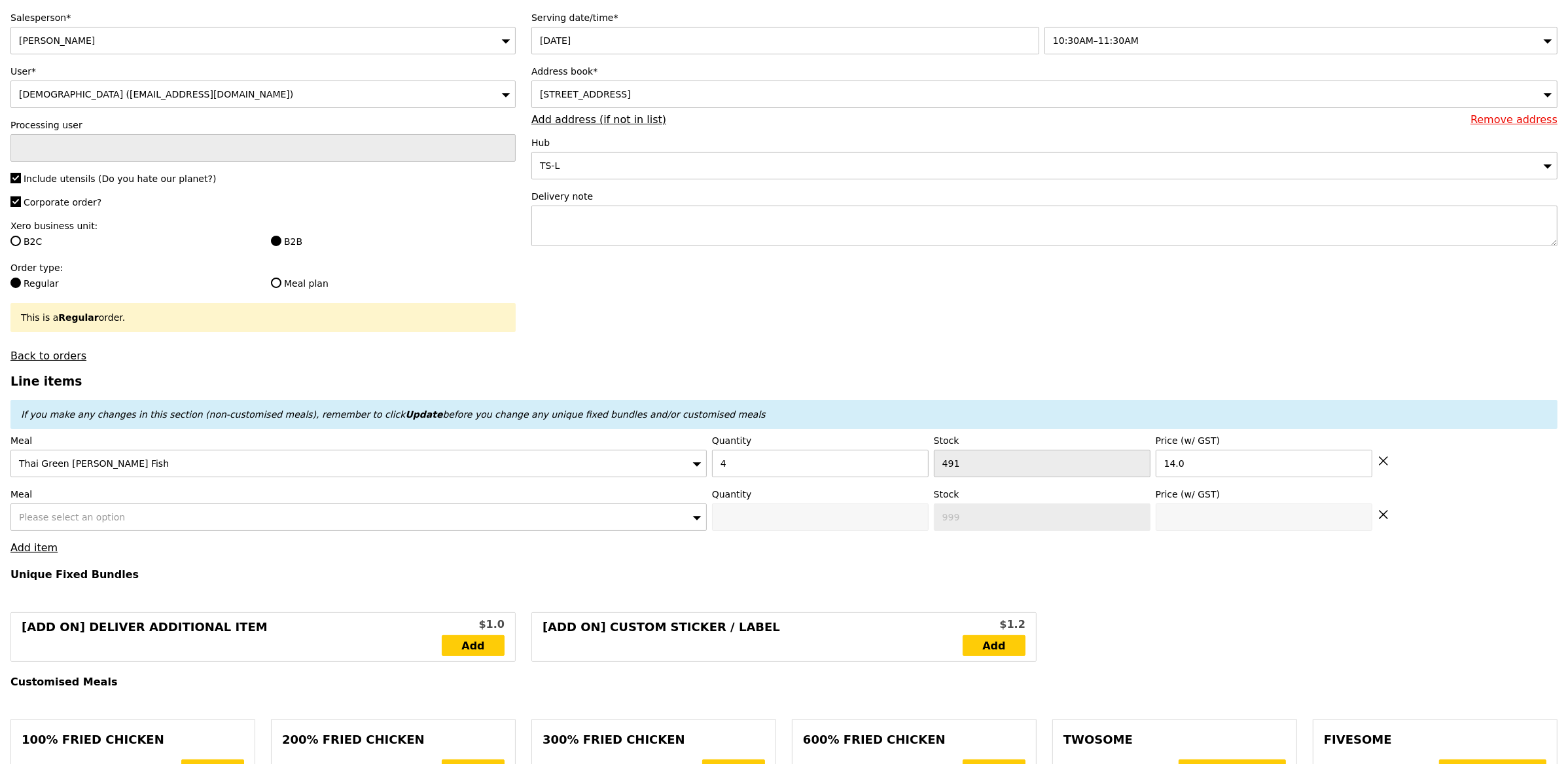
type input "56.00"
type input "11.83"
type input "12.90"
type input "68.90"
click at [106, 517] on span "Please select an option" at bounding box center [72, 517] width 106 height 10
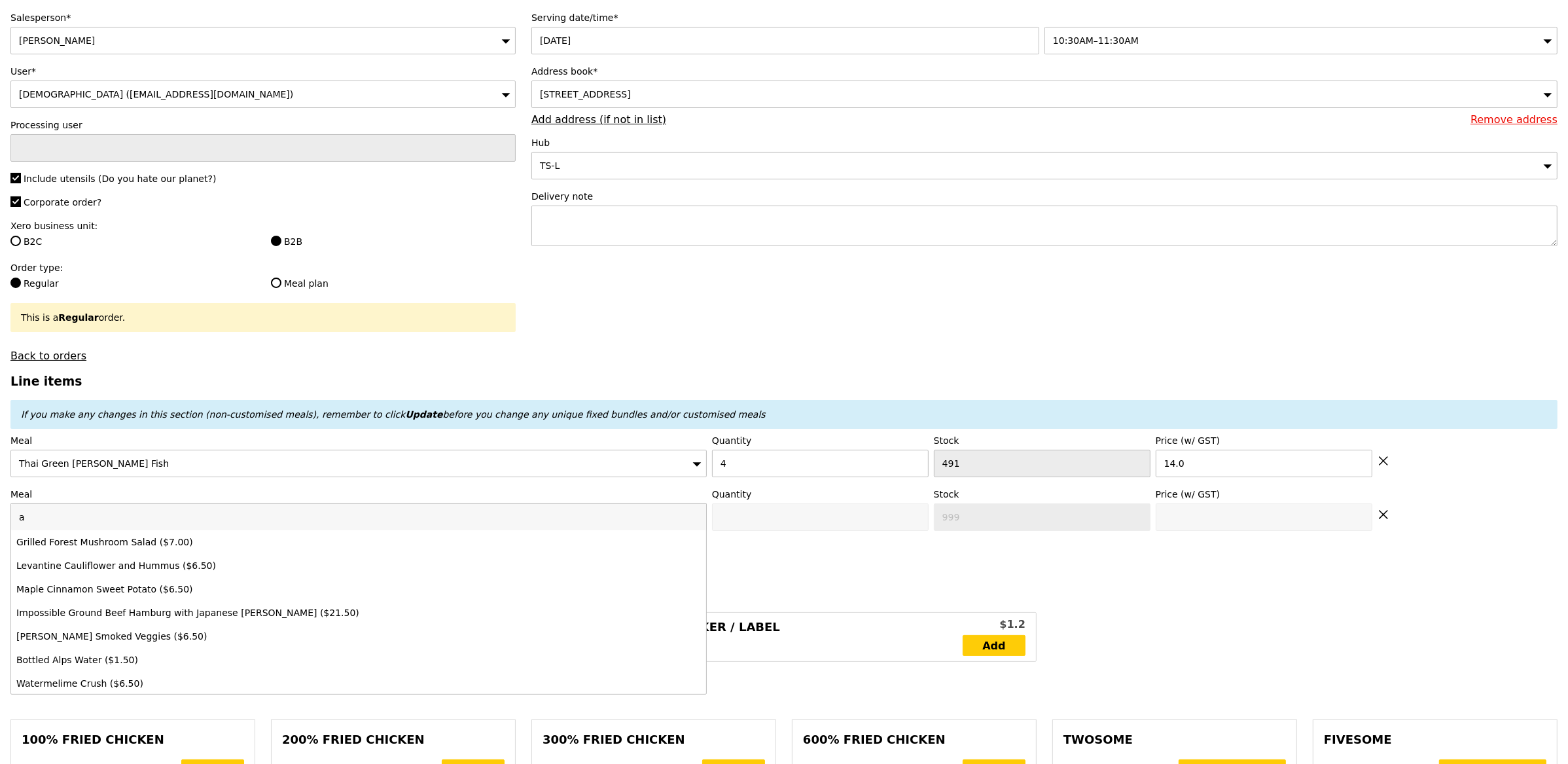
type input "Confirm"
type input "a"
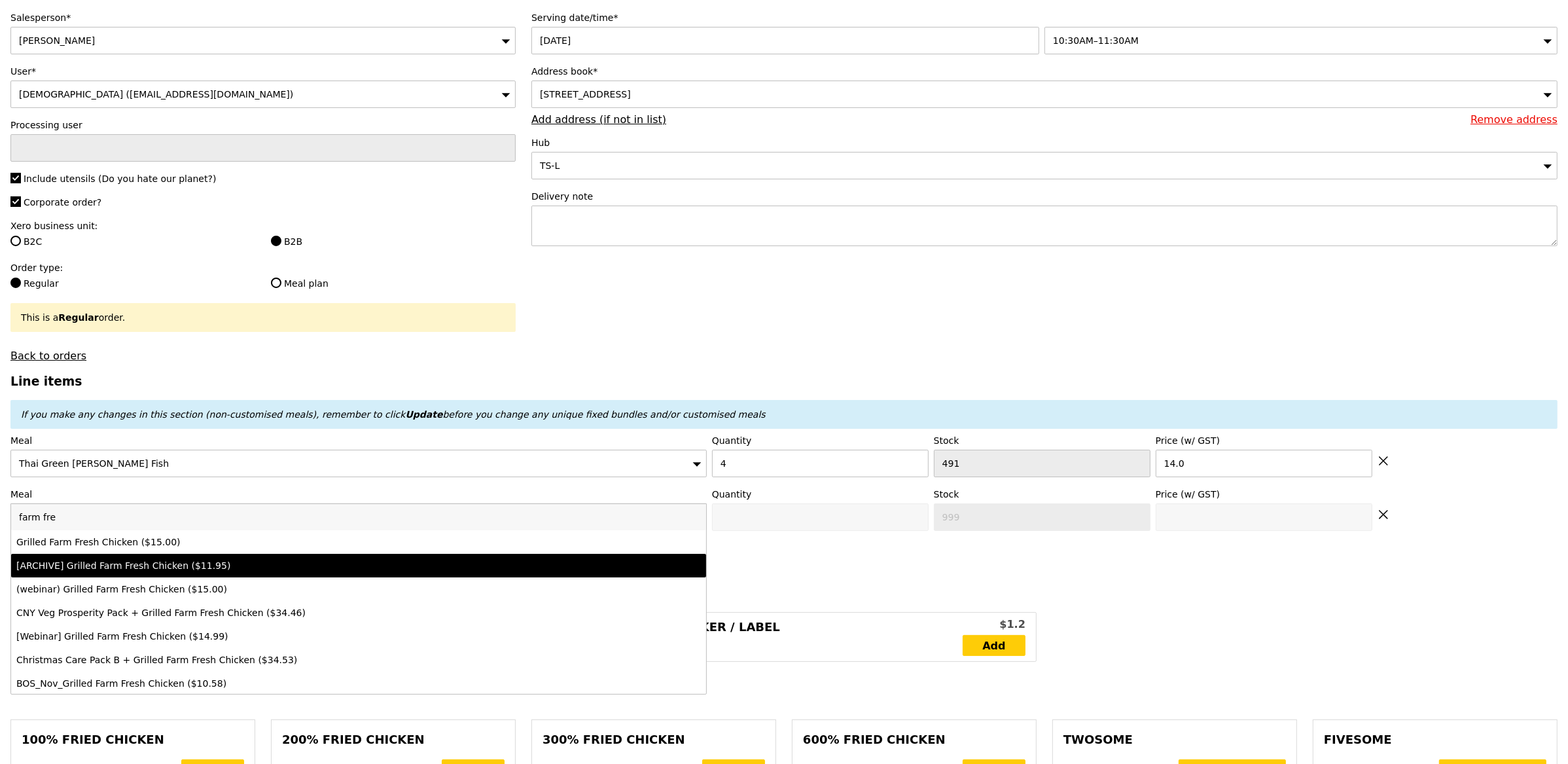
type input "farm fre"
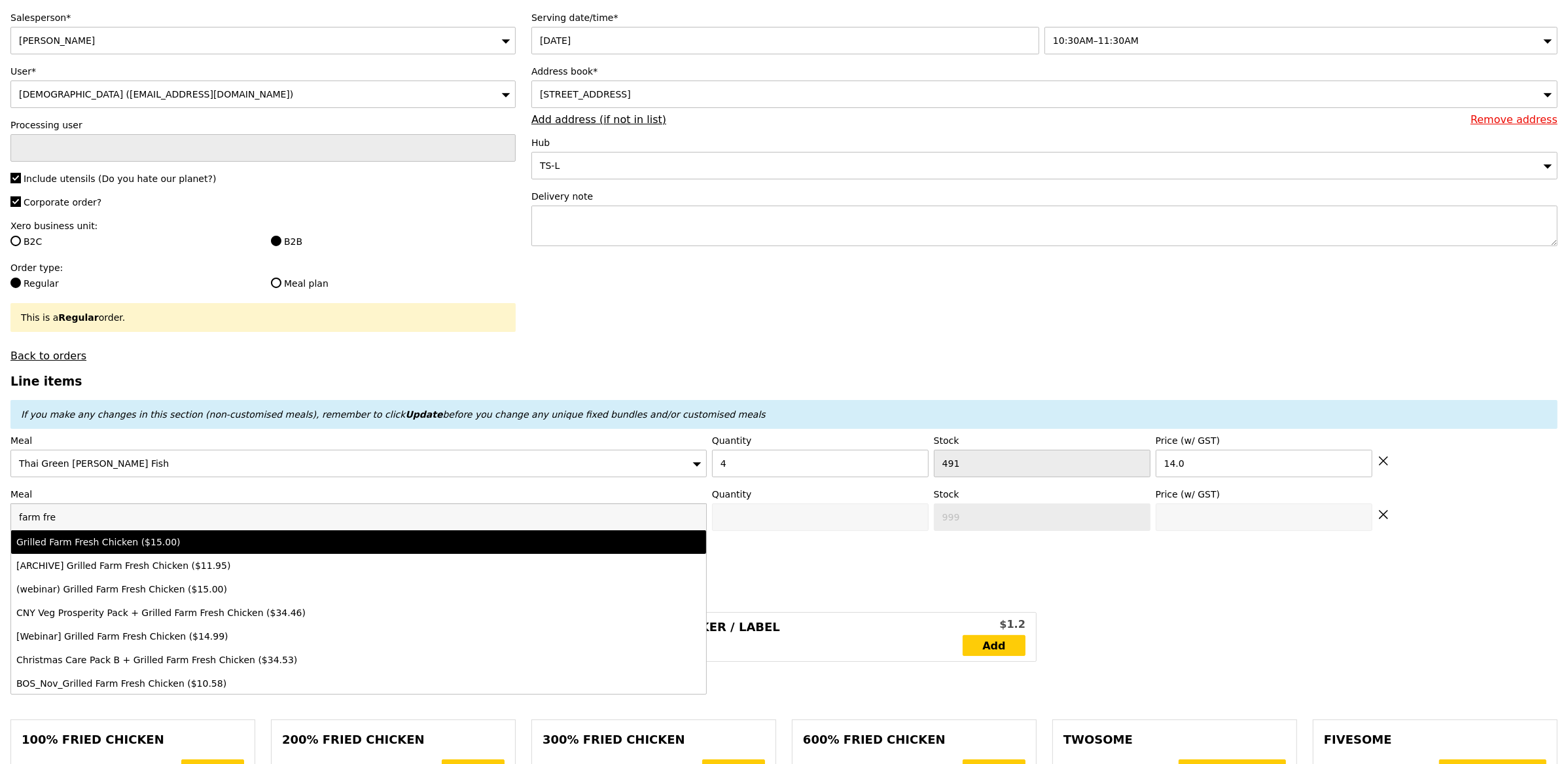
click at [127, 553] on li "Grilled Farm Fresh Chicken ($15.00)" at bounding box center [358, 542] width 695 height 24
type input "Confirm anyway"
type input "0"
type input "488"
type input "15.0"
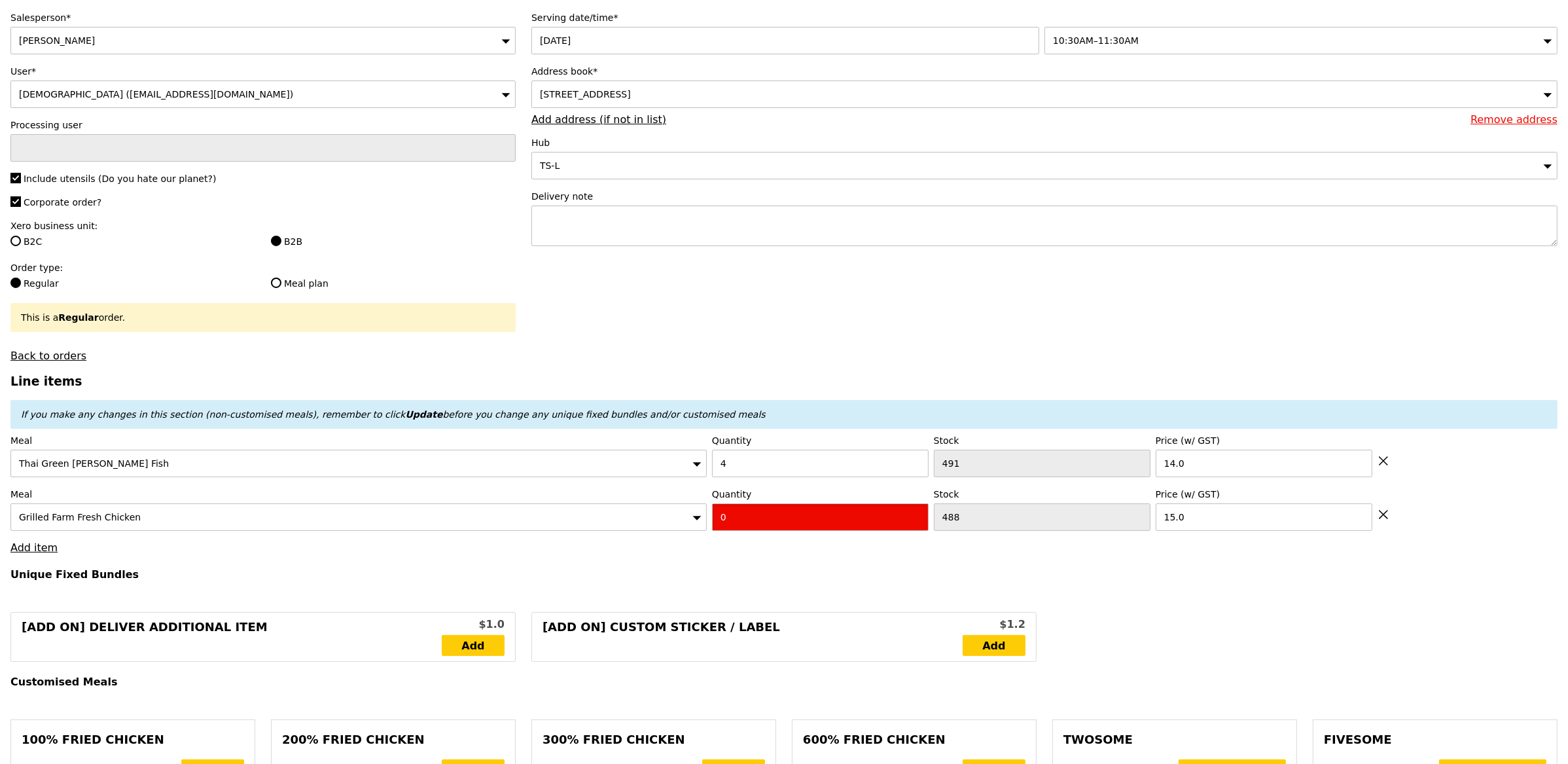
drag, startPoint x: 781, startPoint y: 525, endPoint x: 763, endPoint y: 525, distance: 18.0
click at [762, 525] on input "0" at bounding box center [820, 517] width 217 height 27
type input "Confirm"
type input "2"
drag, startPoint x: 647, startPoint y: 580, endPoint x: 519, endPoint y: 577, distance: 128.0
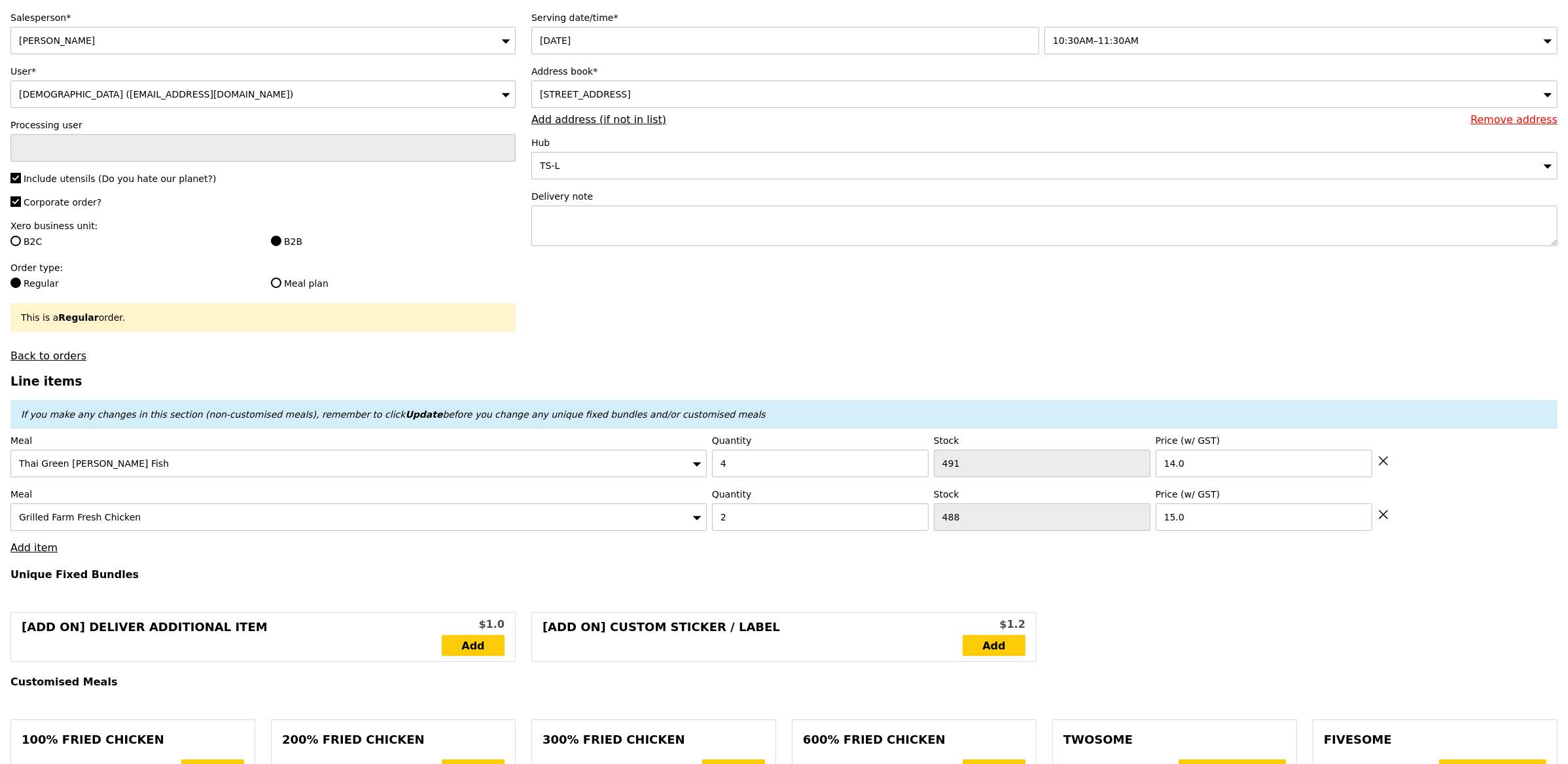
click at [645, 580] on h4 "Unique Fixed Bundles" at bounding box center [783, 574] width 1547 height 12
type input "Loading..."
click at [24, 553] on link "Add item" at bounding box center [33, 548] width 47 height 12
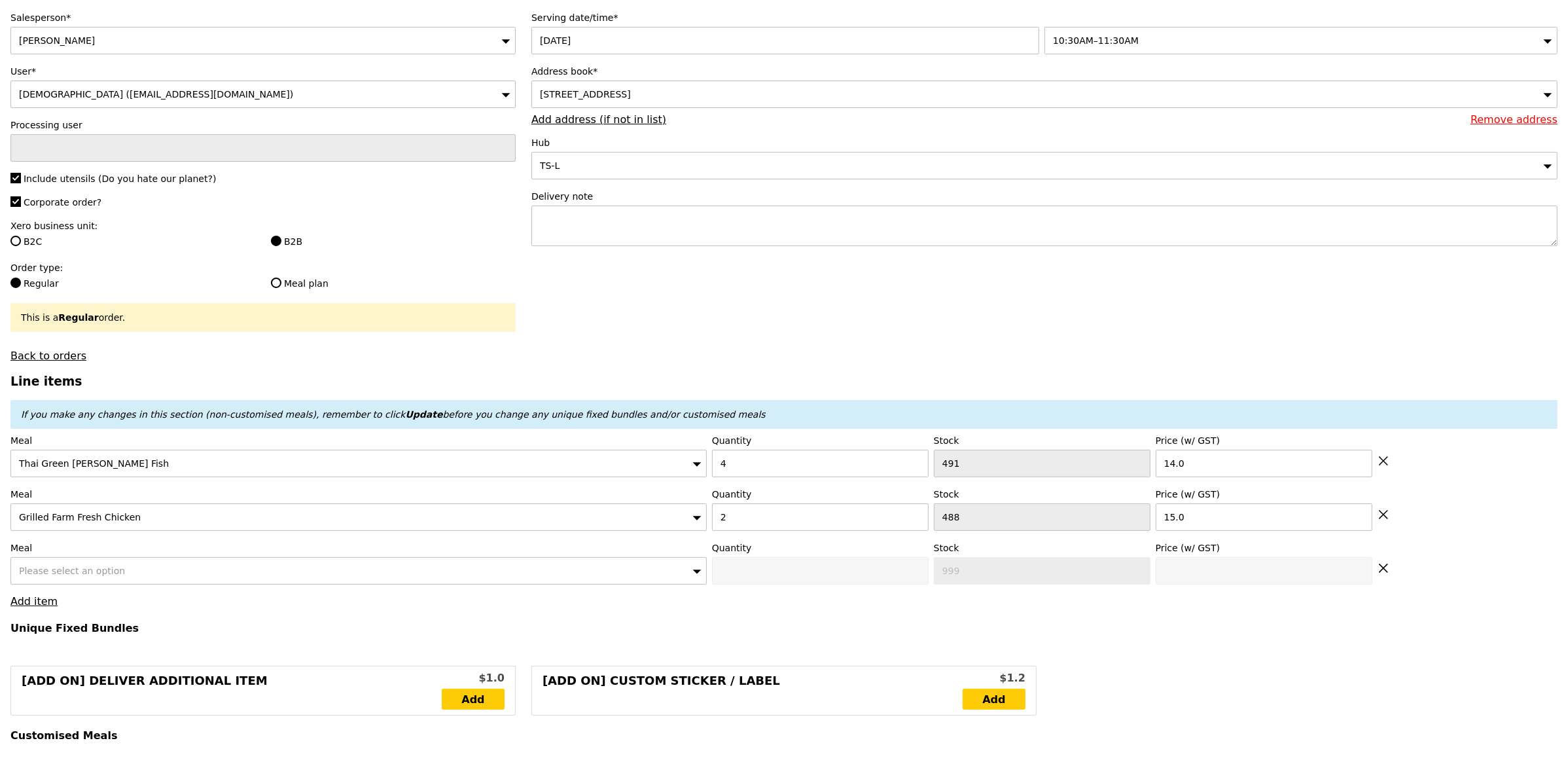
type input "86.00"
type input "9.08"
type input "9.90"
type input "95.90"
click at [75, 567] on span "Please select an option" at bounding box center [72, 570] width 106 height 10
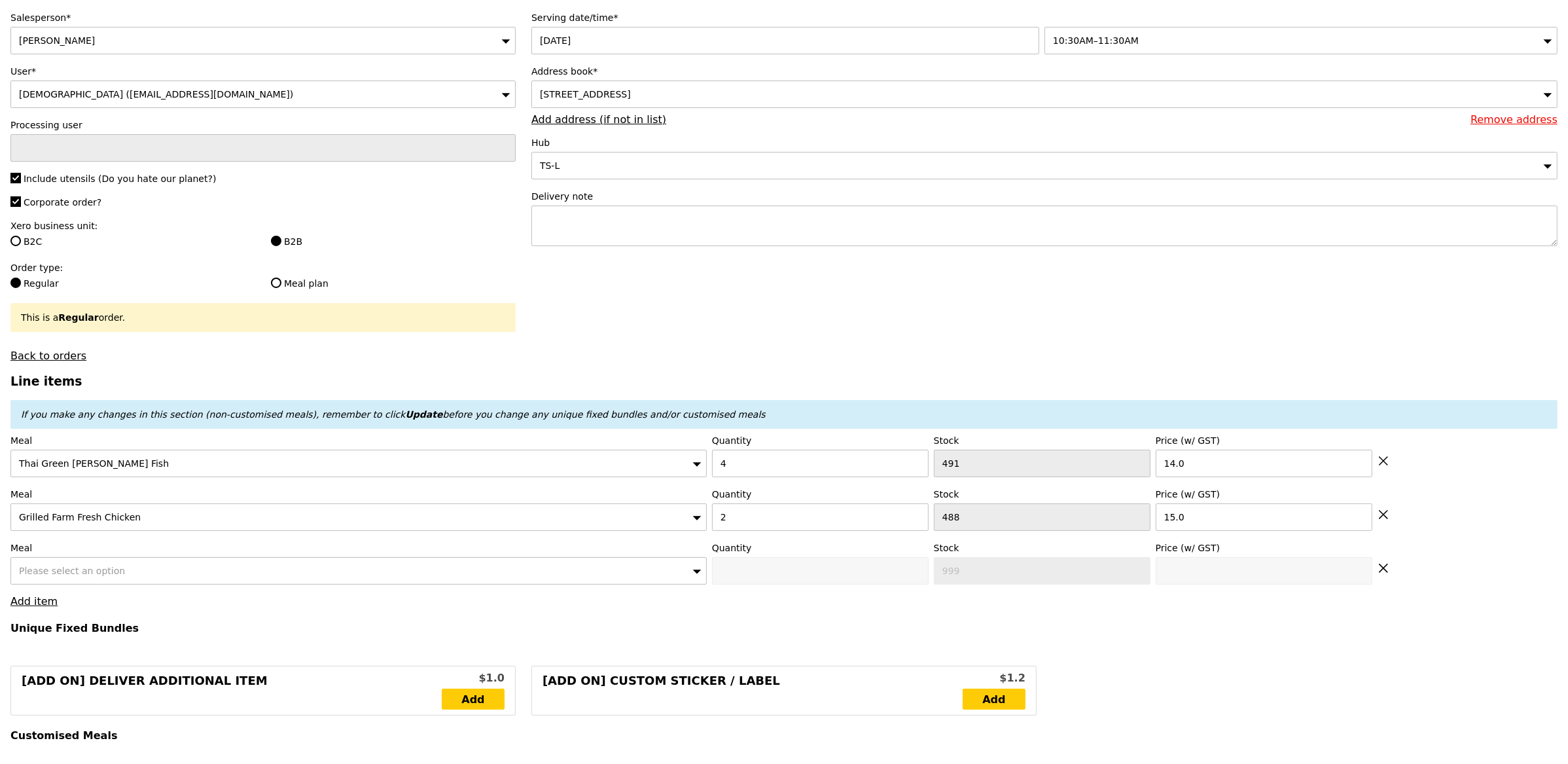
type input "Confirm"
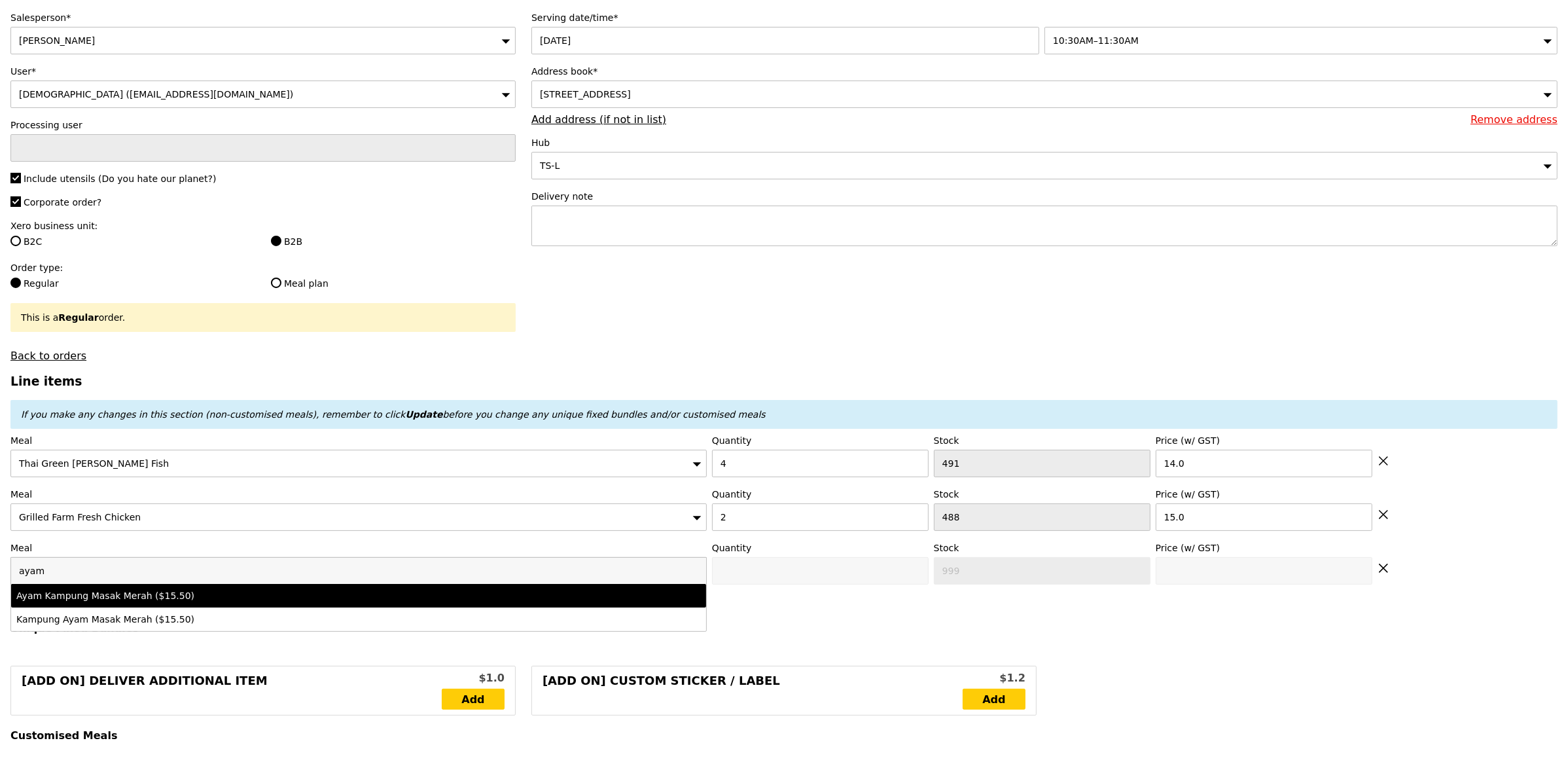
type input "ayam"
click at [187, 593] on div "Ayam Kampung Masak Merah ($15.50)" at bounding box center [272, 595] width 513 height 13
type input "Confirm anyway"
type input "0"
type input "489"
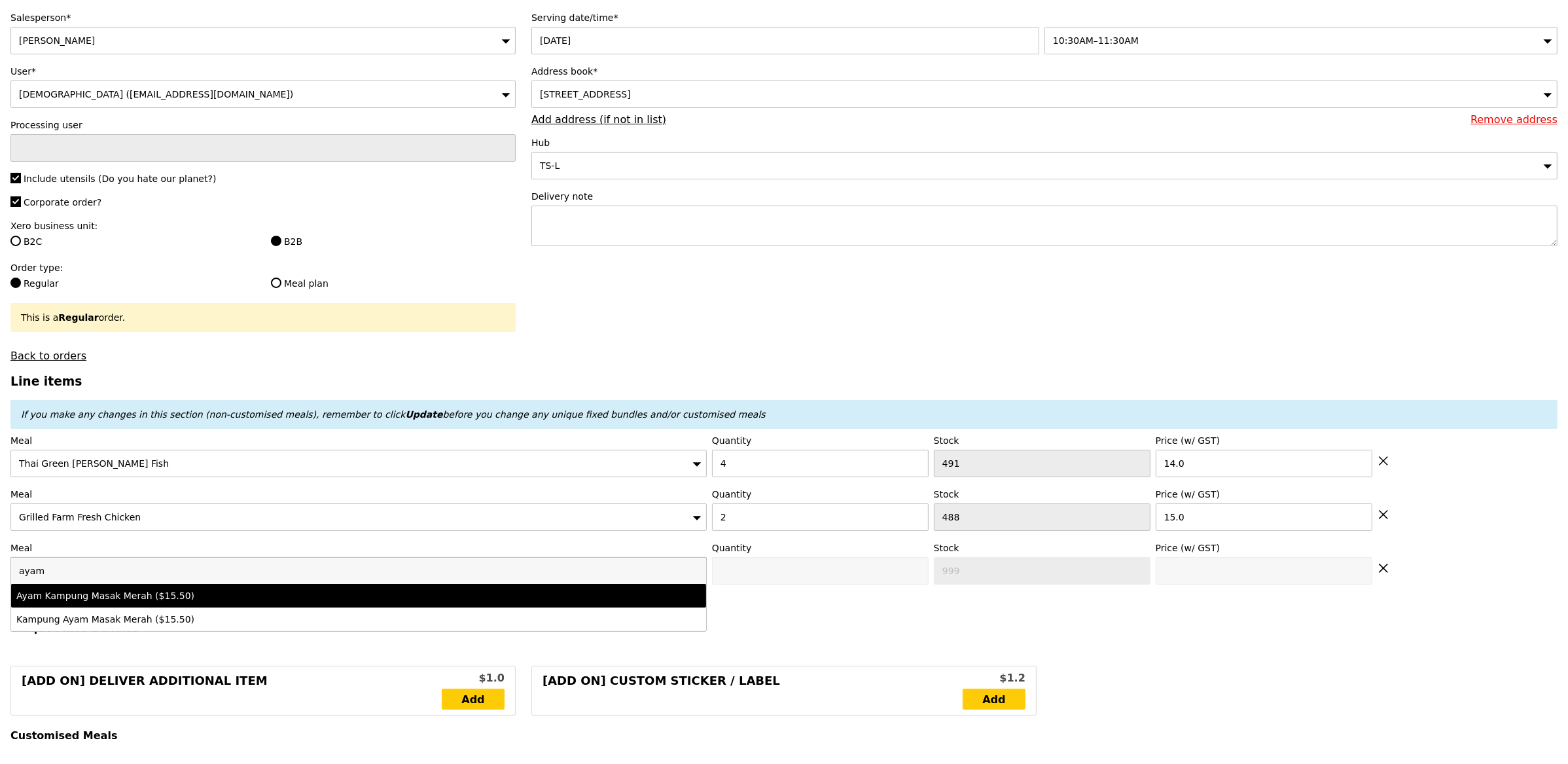
type input "15.5"
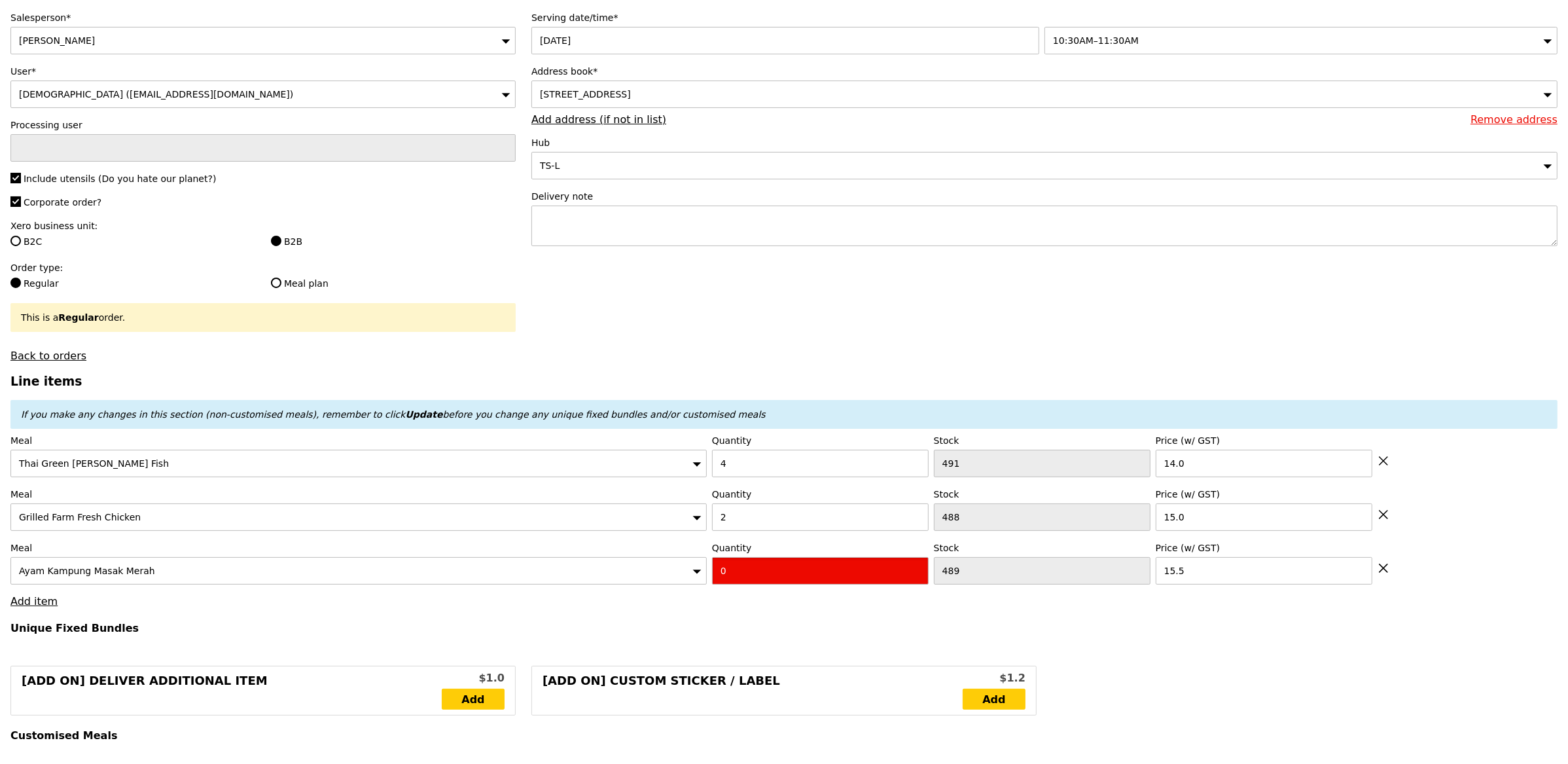
click at [741, 568] on input "0" at bounding box center [820, 571] width 217 height 27
type input "Confirm"
type input "4"
drag, startPoint x: 733, startPoint y: 640, endPoint x: 713, endPoint y: 650, distance: 22.4
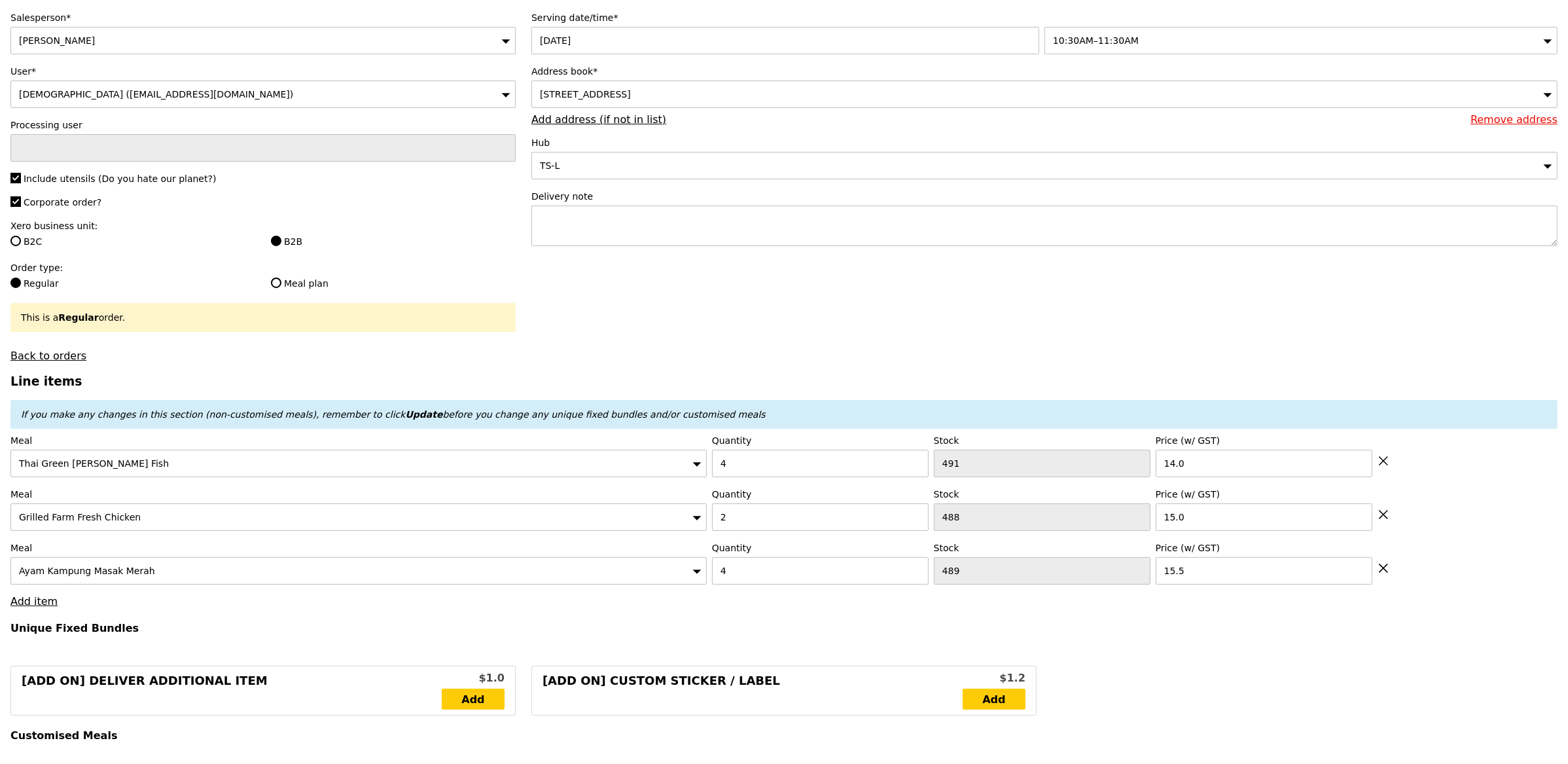
type input "Loading..."
type input "148.00"
type input "3.62"
type input "3.95"
type input "151.95"
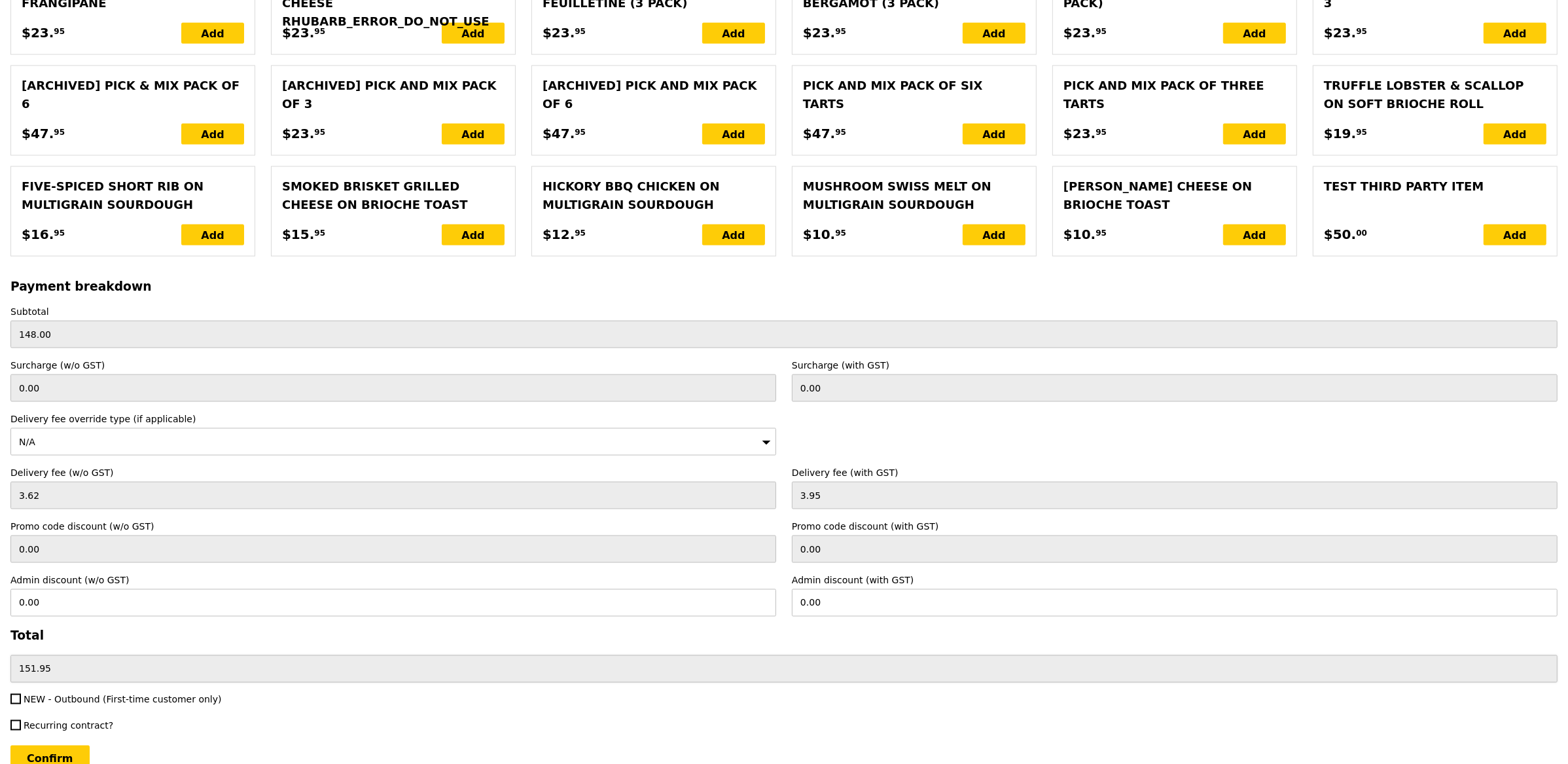
scroll to position [2633, 0]
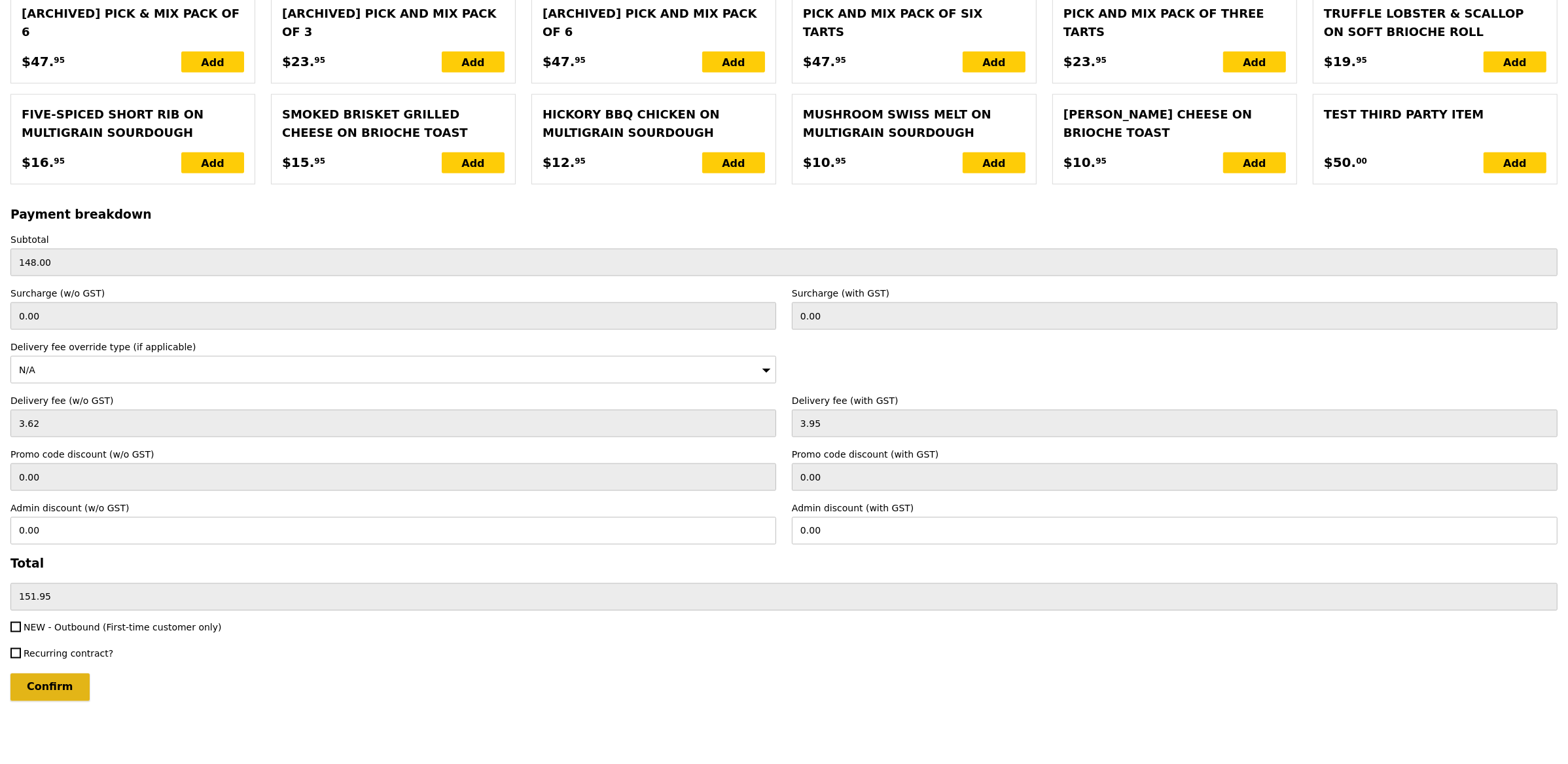
click at [75, 677] on input "Confirm" at bounding box center [50, 687] width 79 height 27
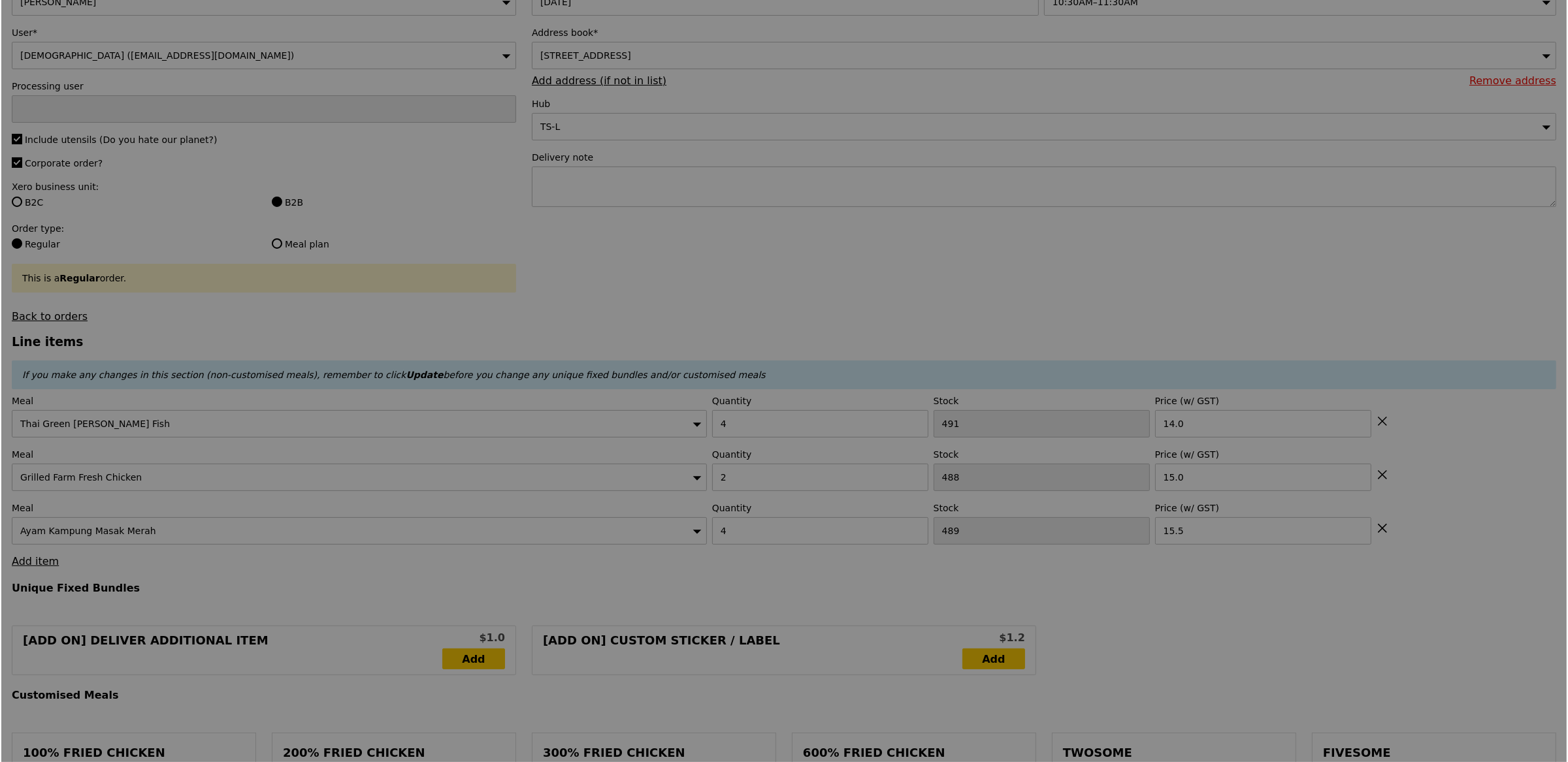
scroll to position [0, 0]
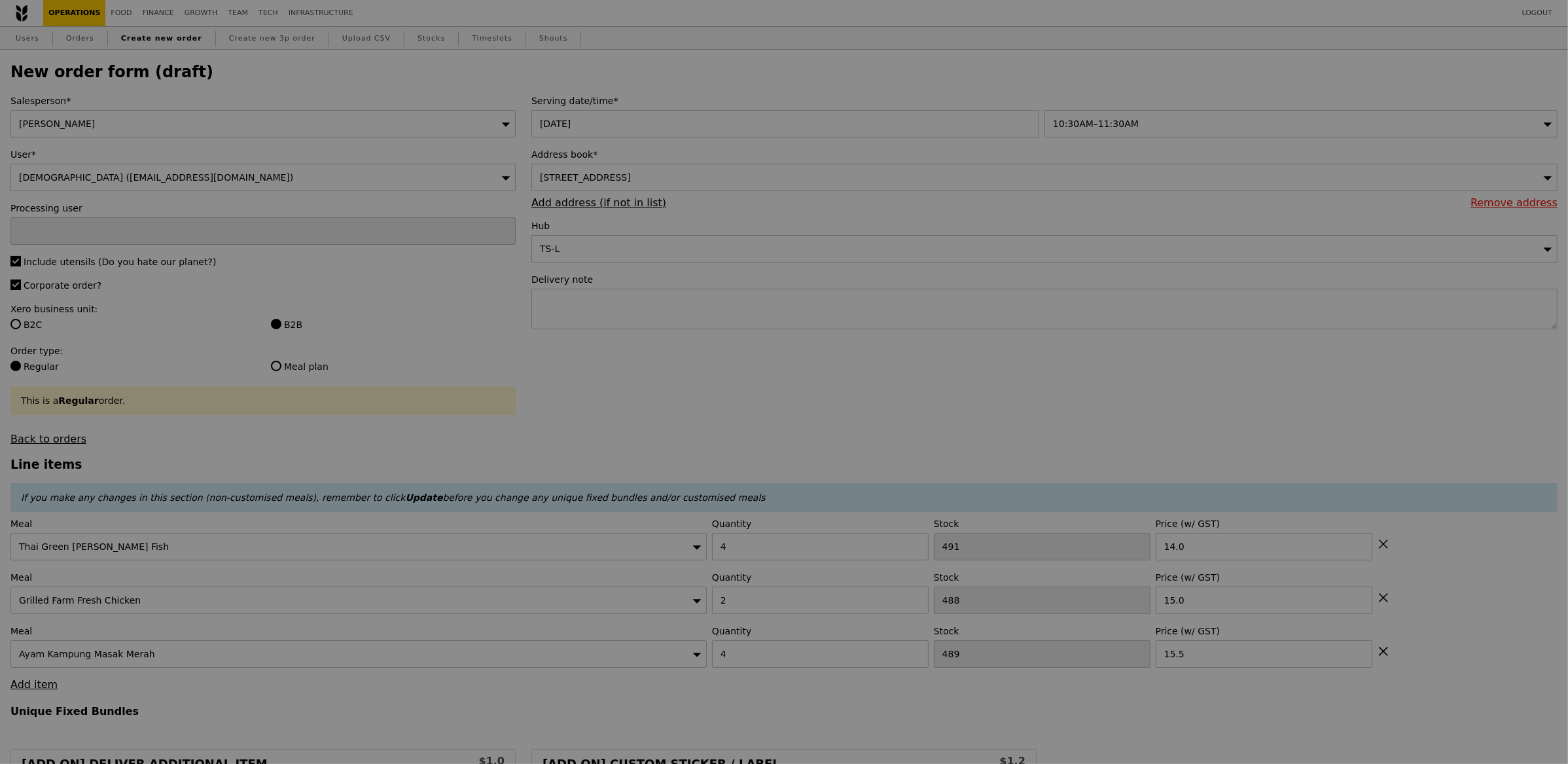
type input "Loading..."
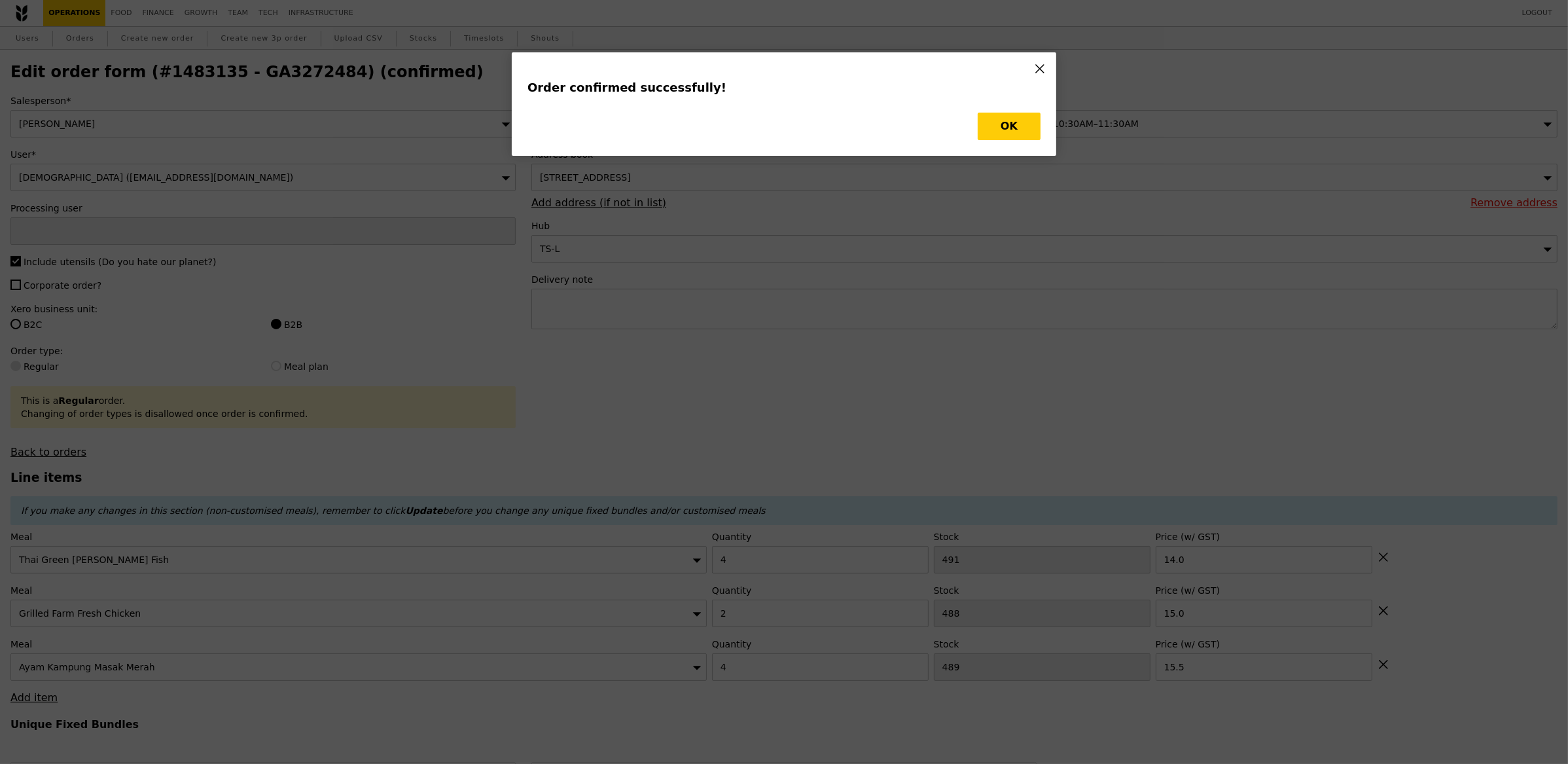
type input "Eliza"
type input "Loading..."
checkbox input "false"
type input "489"
type input "15.50"
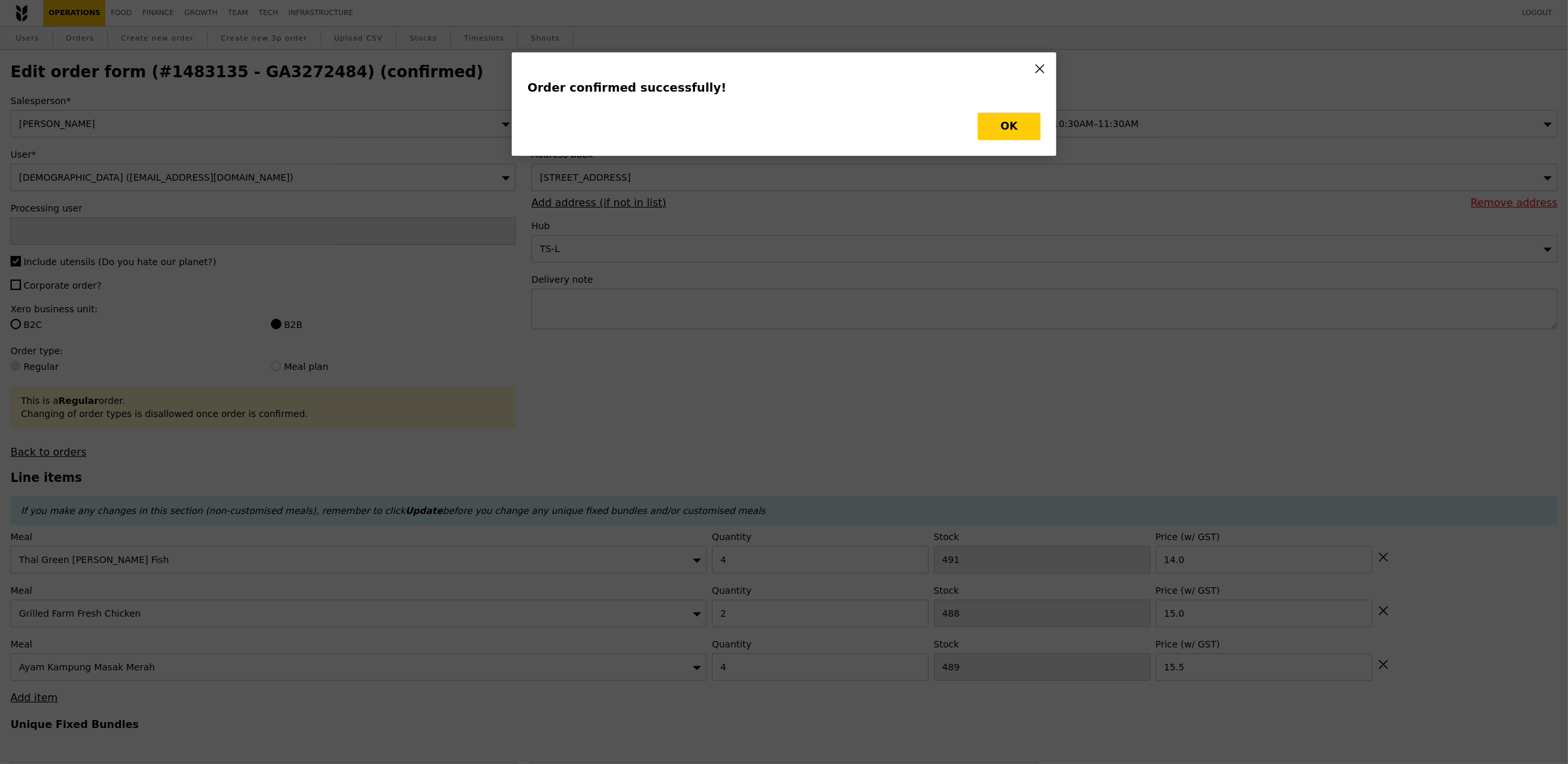
type input "15.00"
type input "491"
type input "14.00"
click at [1058, 133] on div "Order confirmed successfully! OK" at bounding box center [784, 382] width 1568 height 764
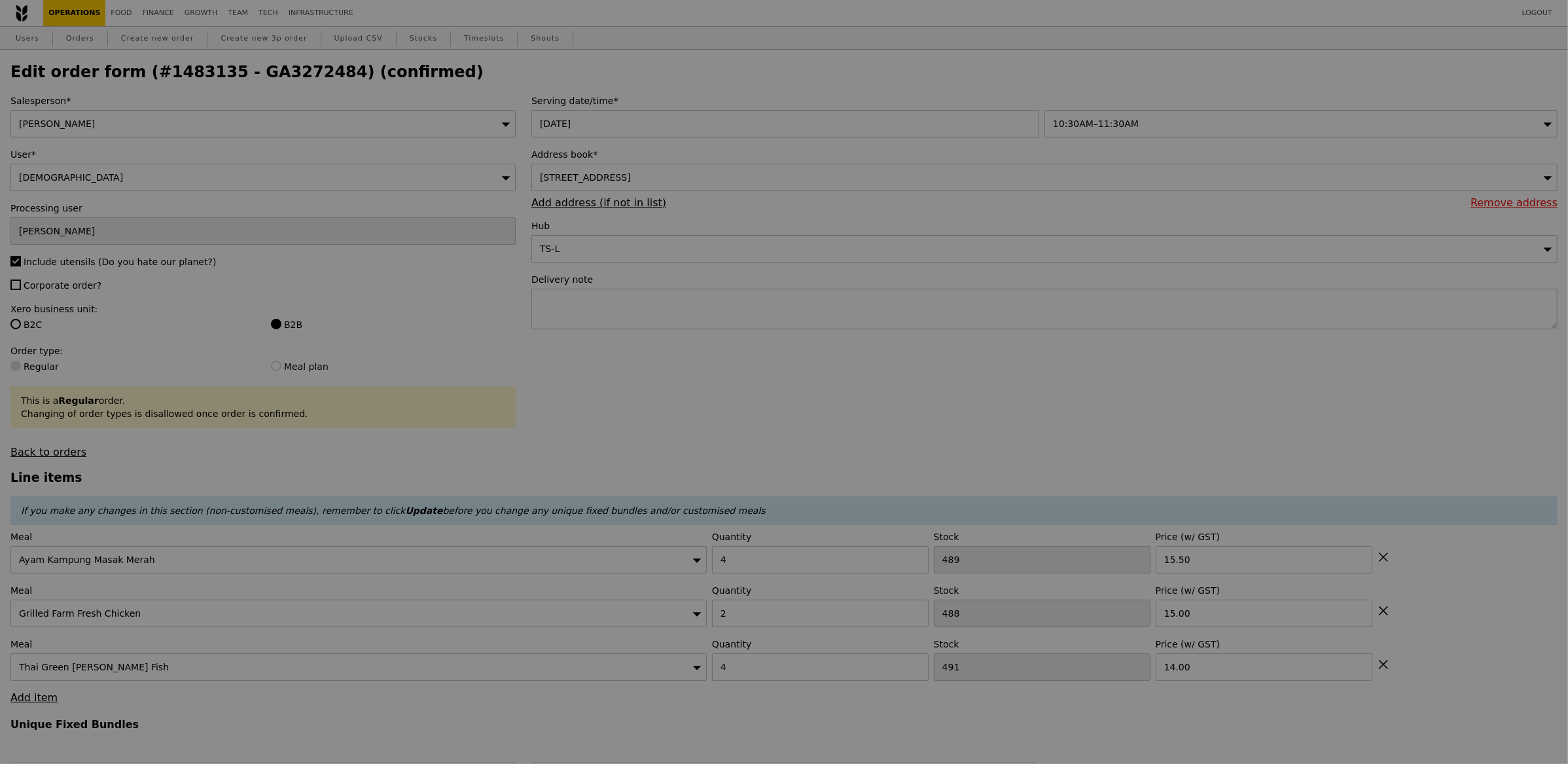
type input "485"
type input "486"
type input "487"
type input "Update"
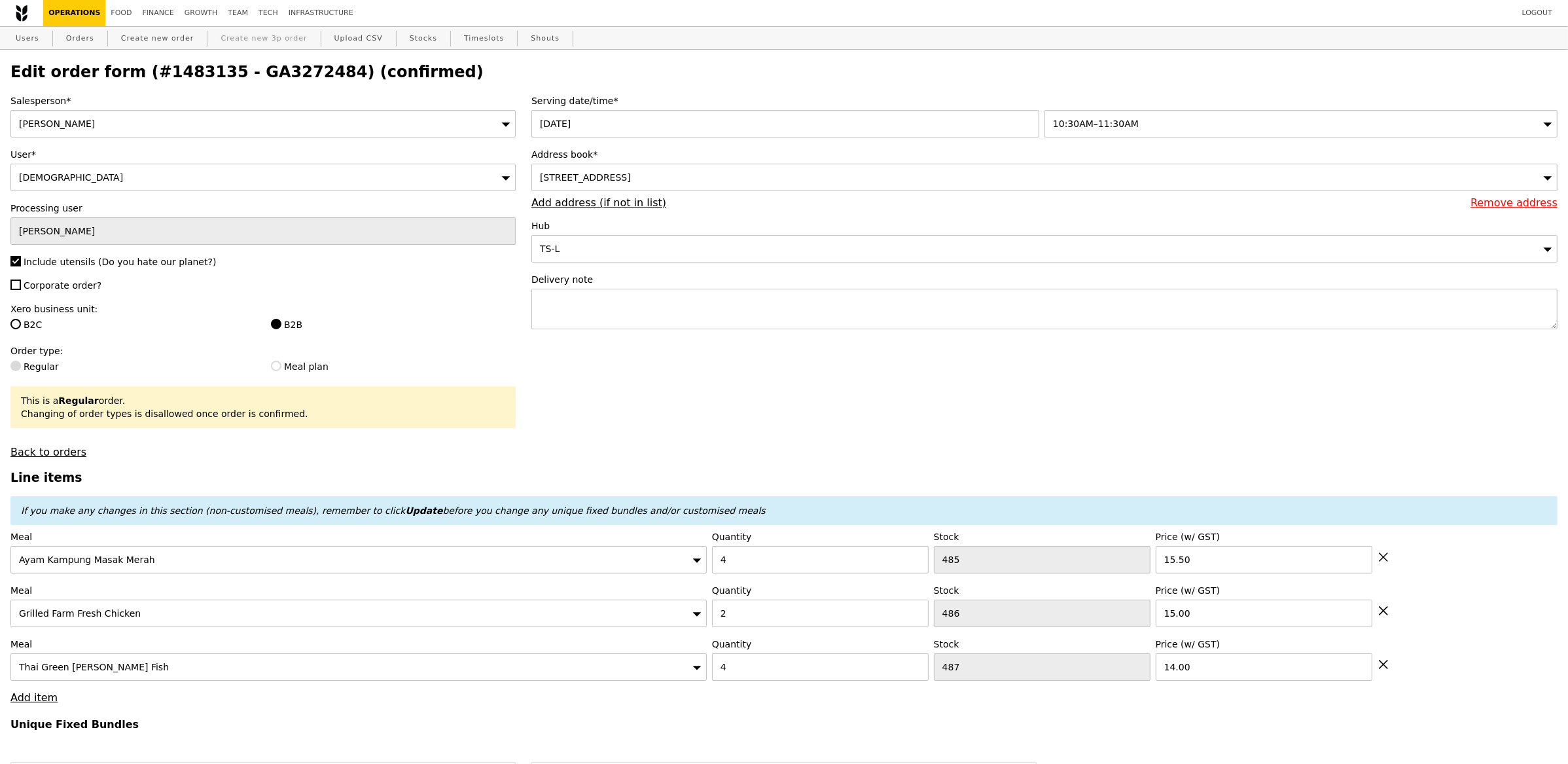
click at [240, 29] on link "Create new 3p order" at bounding box center [264, 38] width 97 height 24
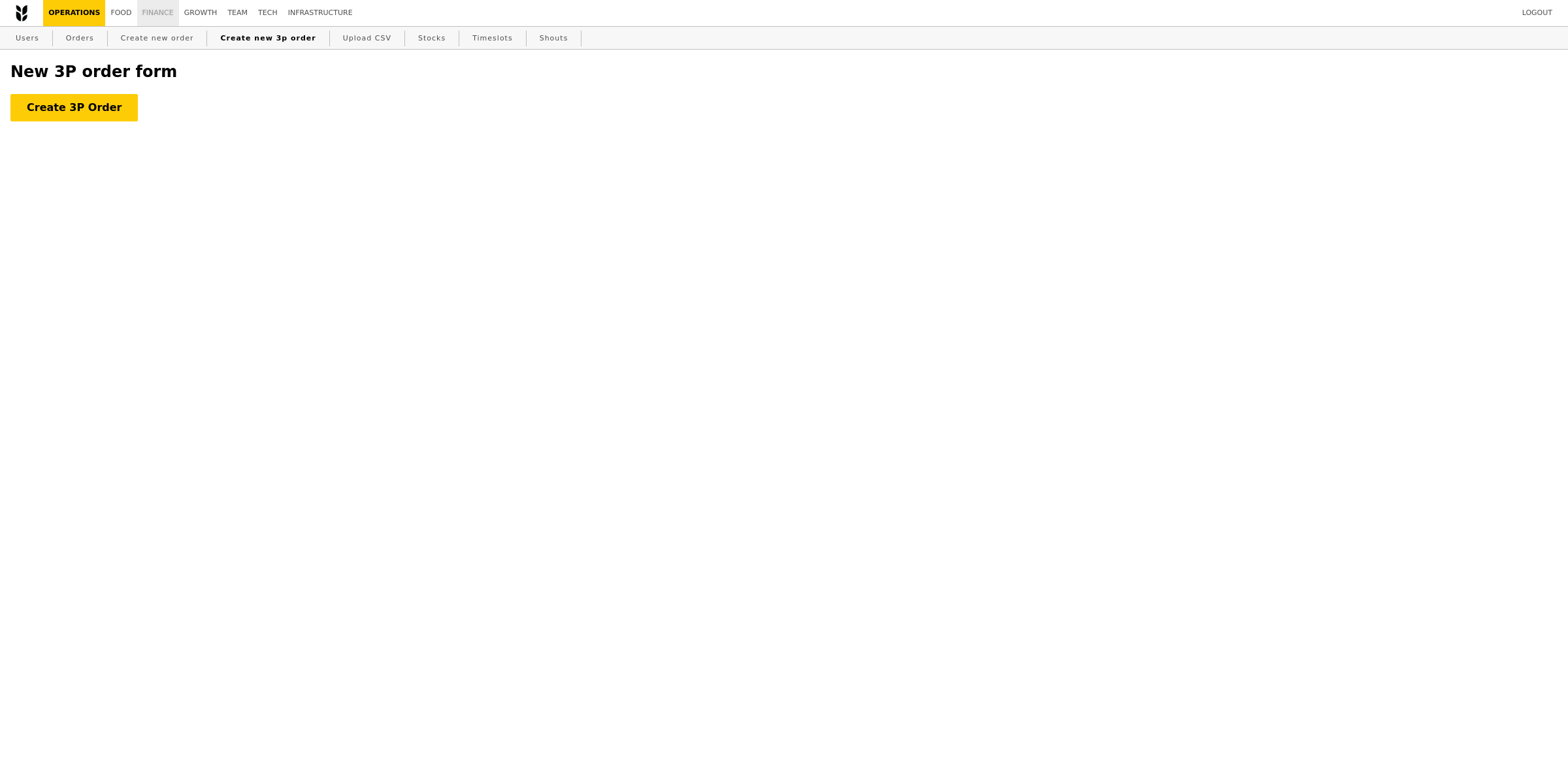
click at [151, 16] on link "Finance" at bounding box center [158, 13] width 42 height 26
click at [105, 13] on link "Food" at bounding box center [121, 13] width 31 height 26
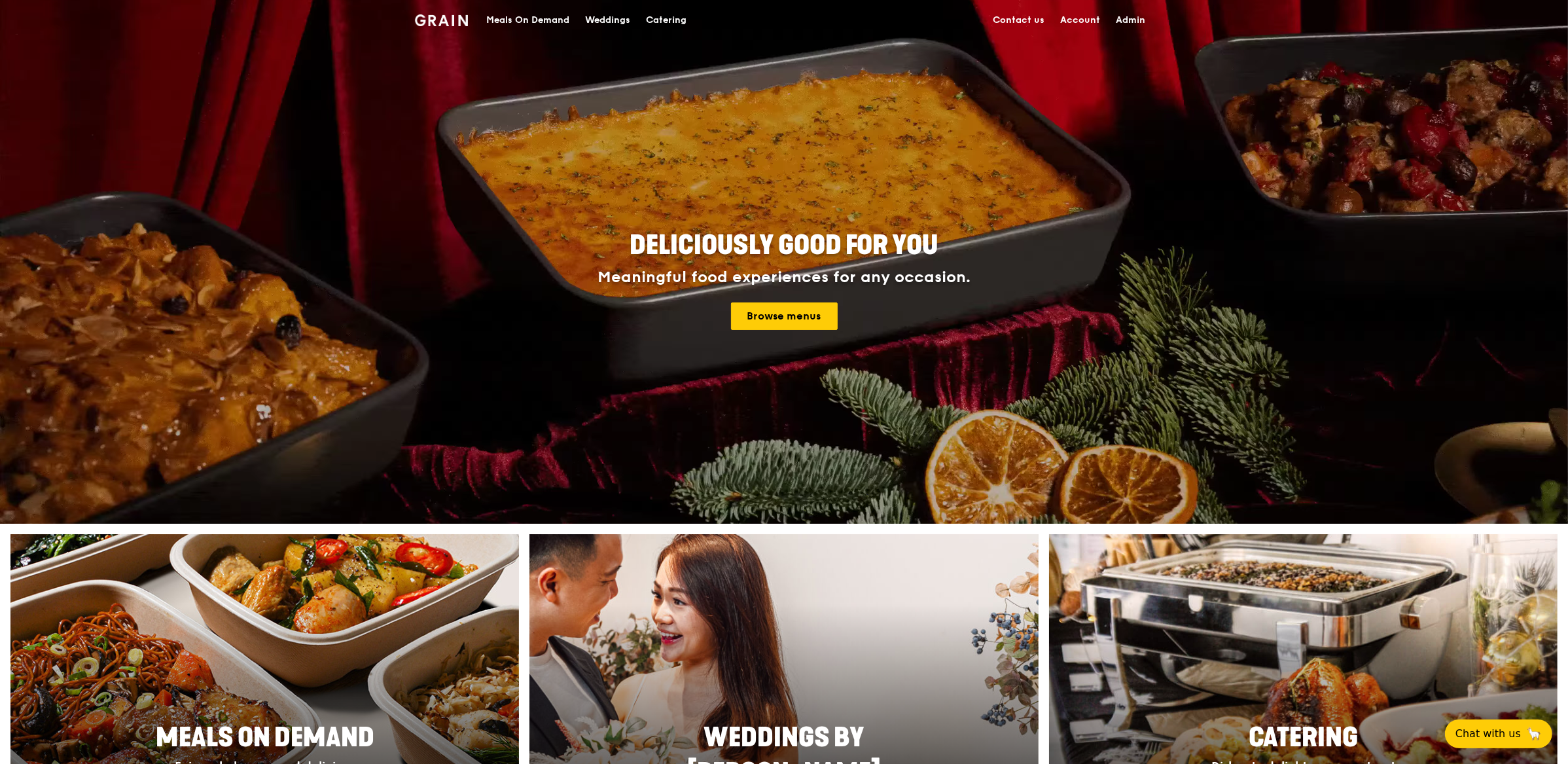
click at [613, 16] on div "Weddings" at bounding box center [607, 20] width 45 height 39
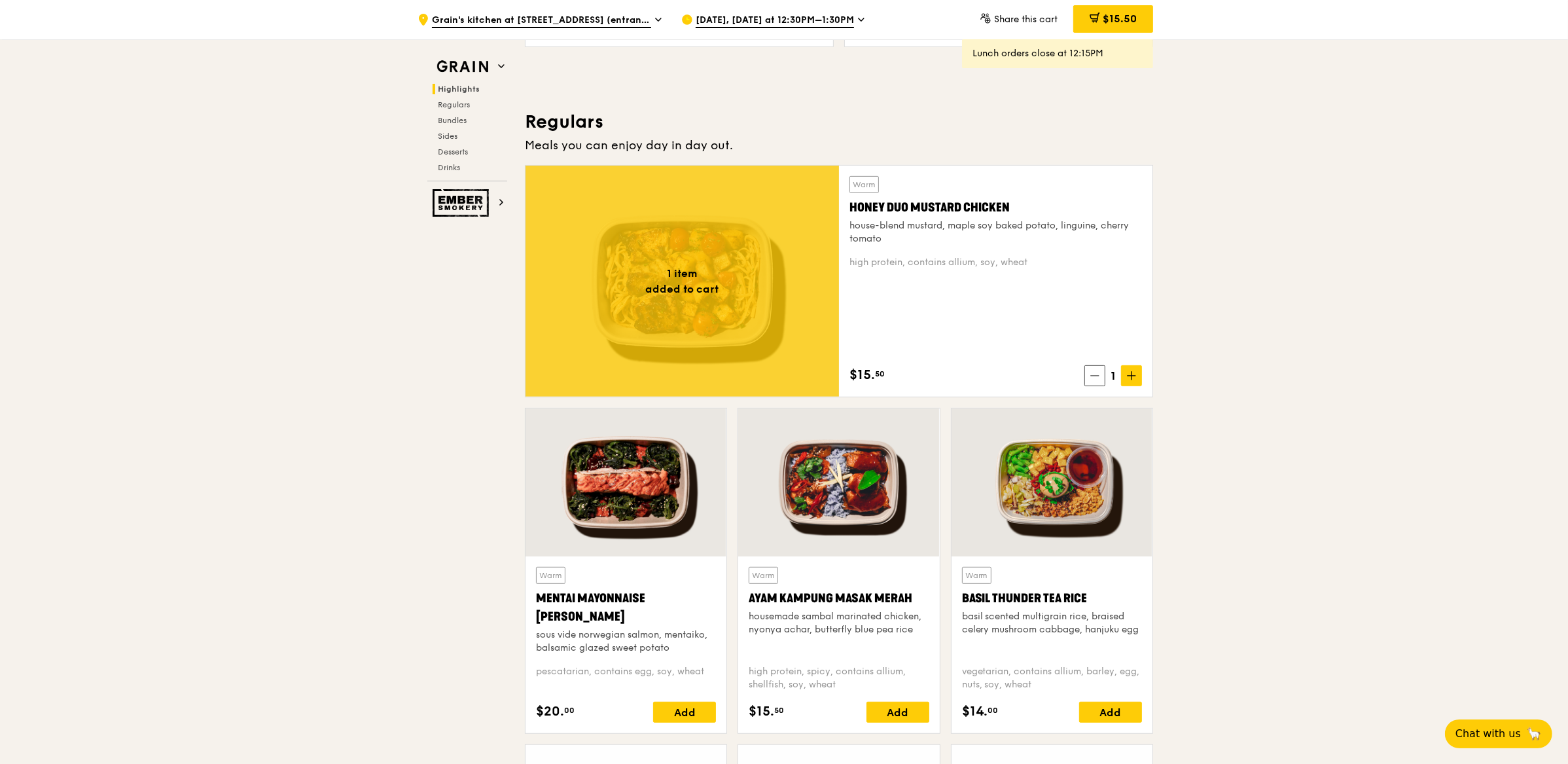
scroll to position [791, 0]
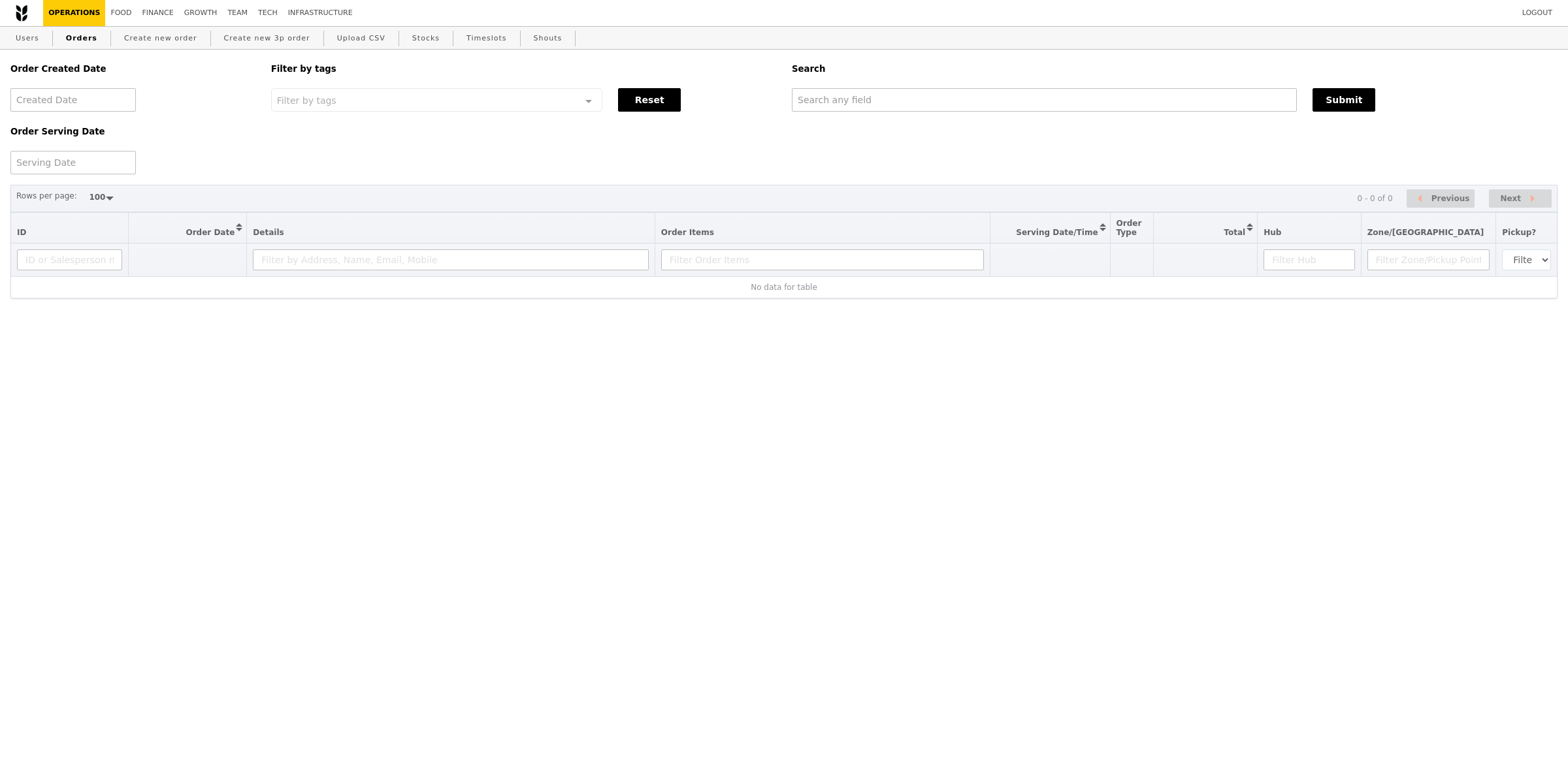
select select "100"
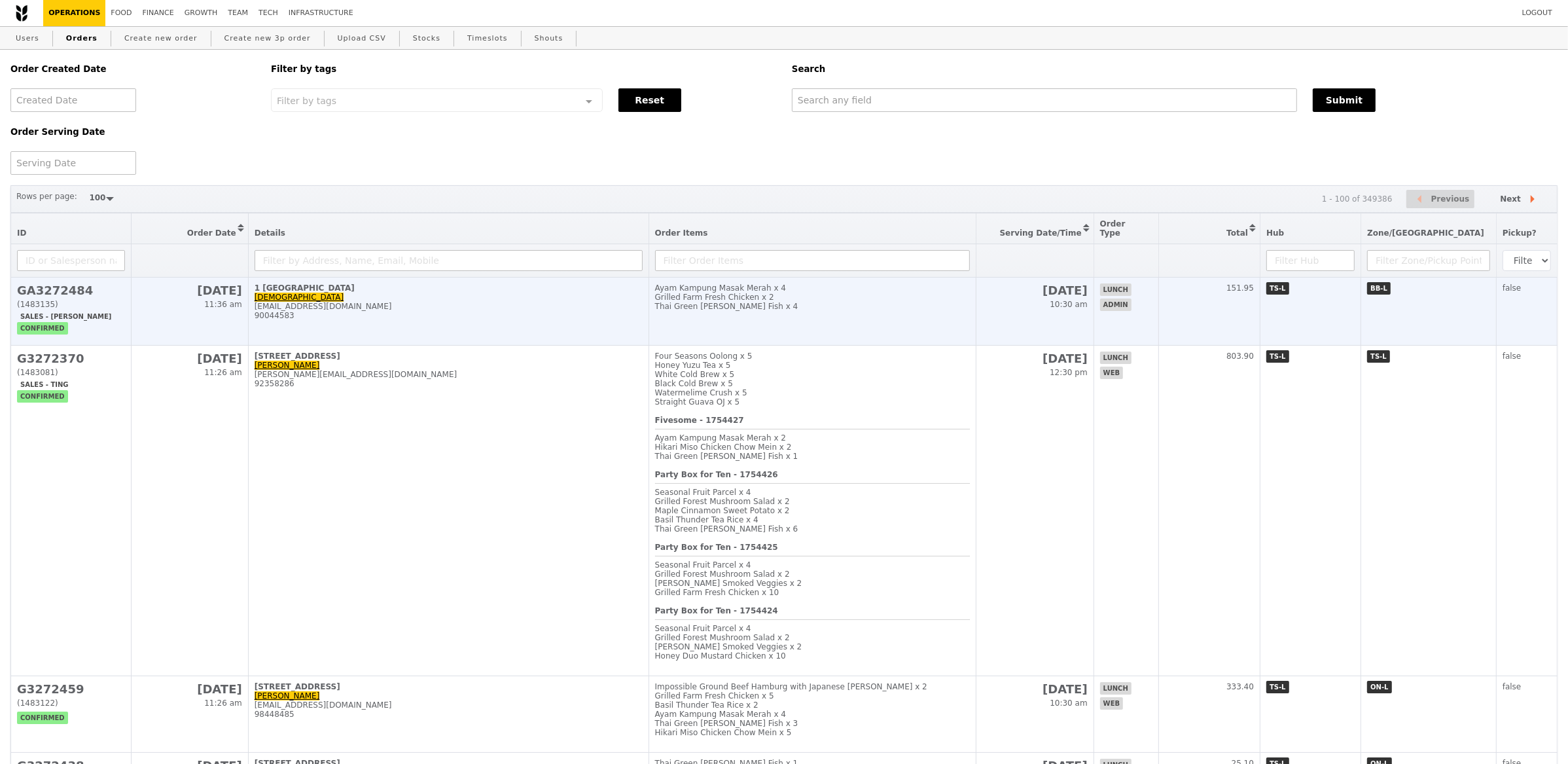
click at [486, 302] on div "jesque.poh@clariant.com" at bounding box center [448, 306] width 388 height 9
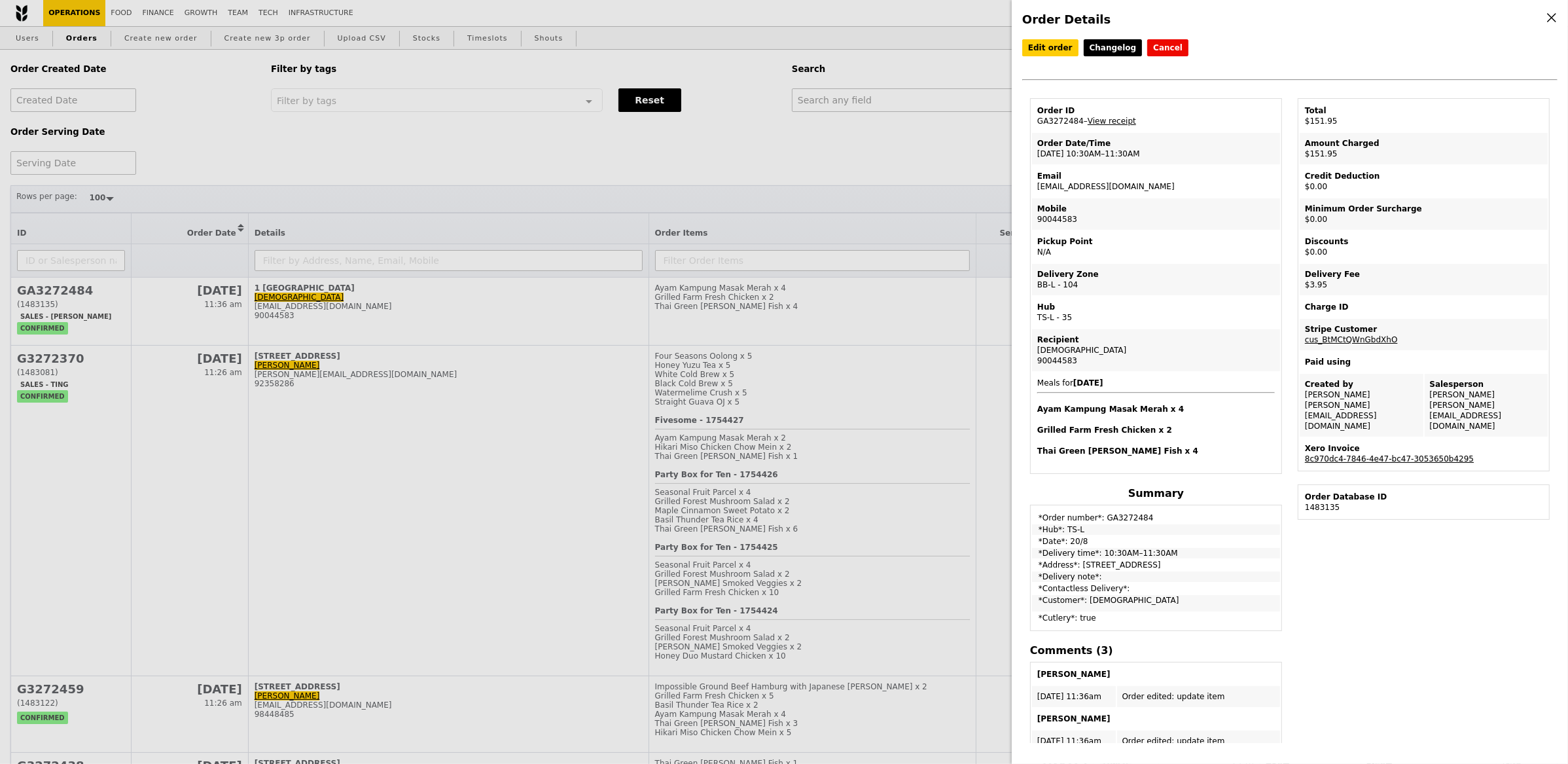
click at [1374, 454] on link "8c970dc4-7846-4e47-bc47-3053650b4295" at bounding box center [1389, 458] width 169 height 9
click at [1103, 136] on td "Order Date/Time 20/8 – 10:30AM–11:30AM" at bounding box center [1156, 149] width 248 height 31
drag, startPoint x: 1080, startPoint y: 119, endPoint x: 1033, endPoint y: 119, distance: 47.0
click at [1033, 119] on td "Order ID GA3272484 – View receipt" at bounding box center [1156, 116] width 248 height 31
copy td "GA3272484"
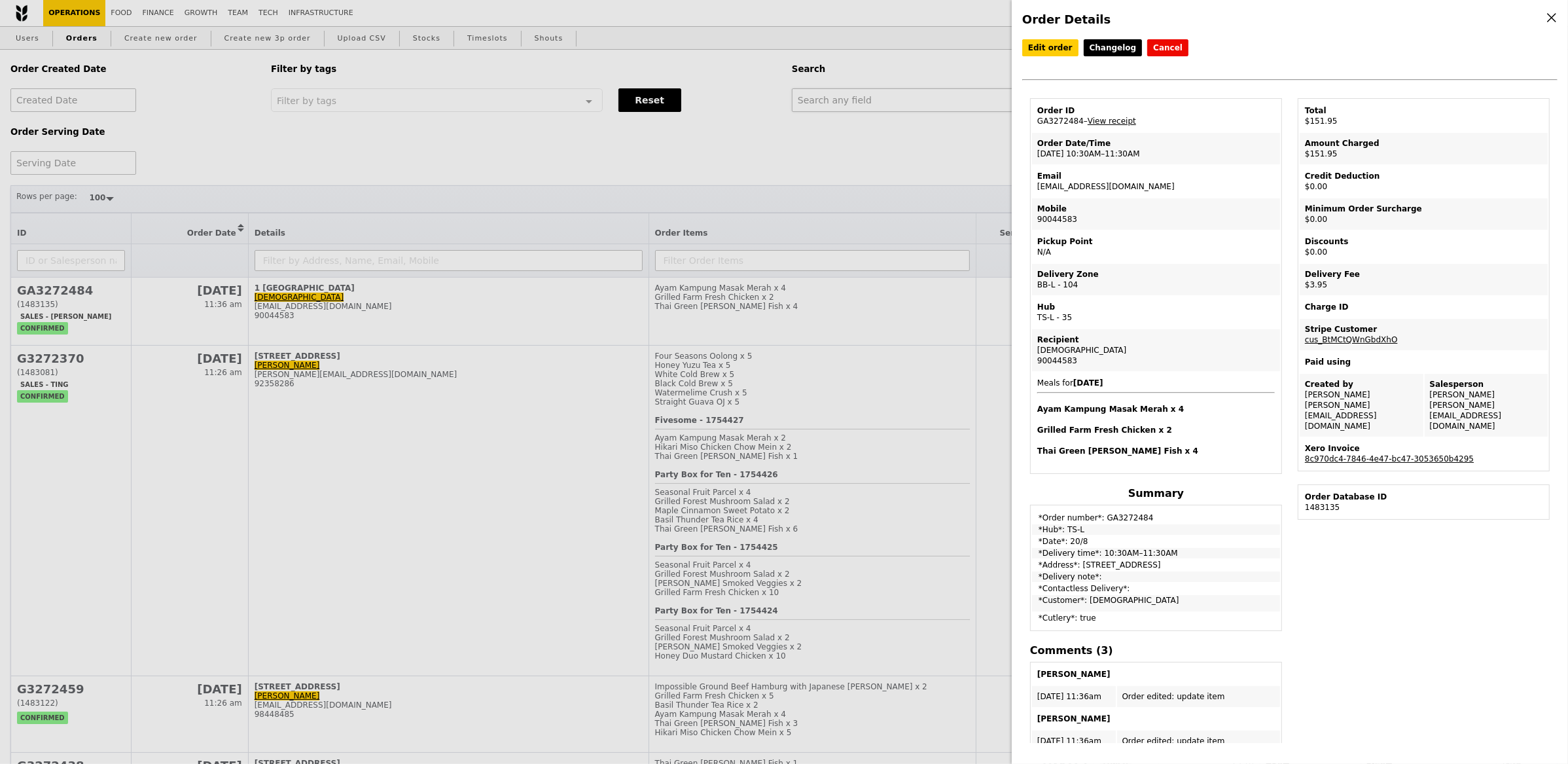
drag, startPoint x: 916, startPoint y: 119, endPoint x: 911, endPoint y: 104, distance: 15.8
click at [916, 118] on div "Order Details Edit order Changelog Cancel Order ID GA3272484 – View receipt Ord…" at bounding box center [784, 382] width 1568 height 764
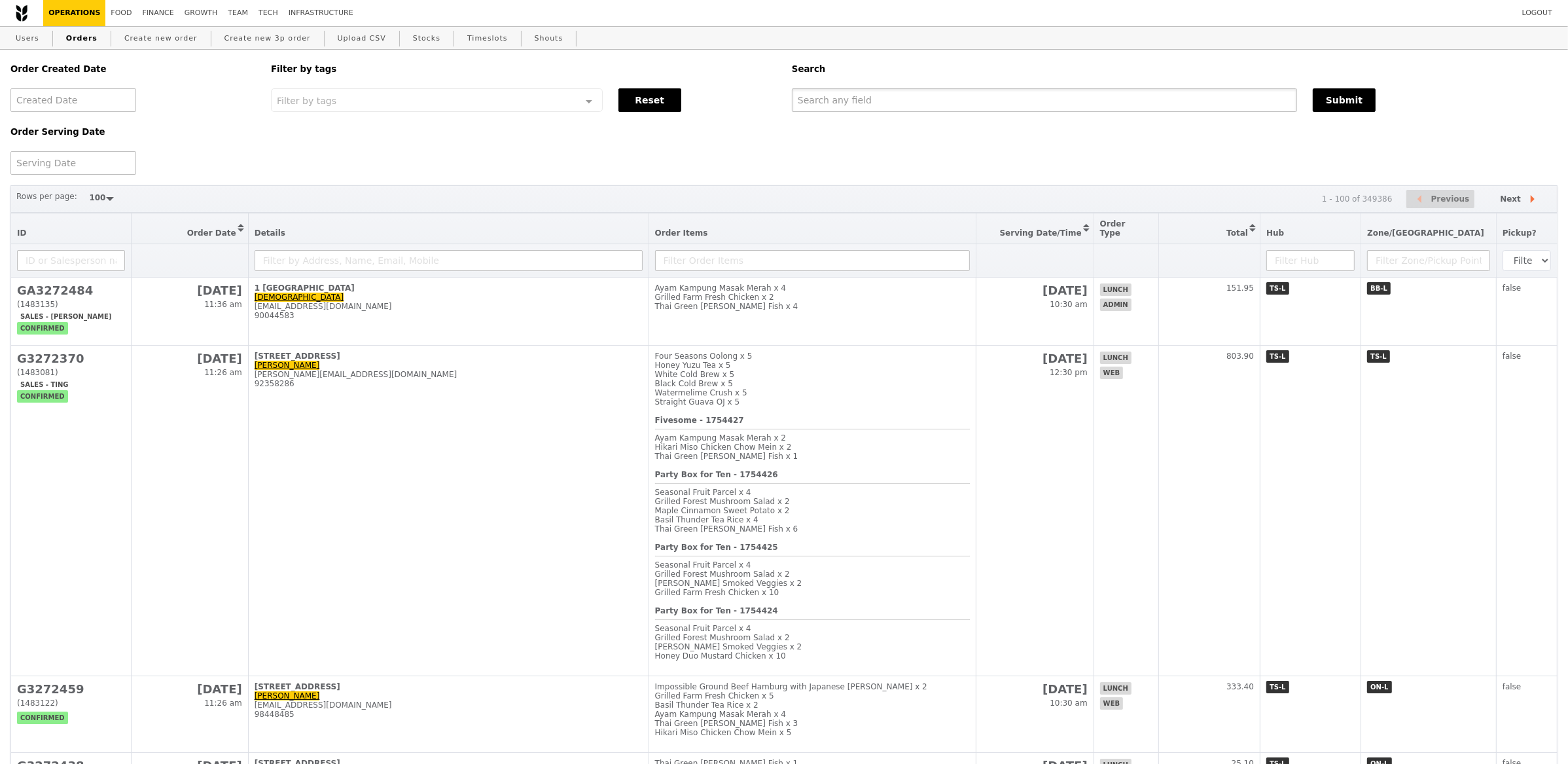
click at [912, 99] on input "text" at bounding box center [1045, 100] width 505 height 24
paste input "GA3272484"
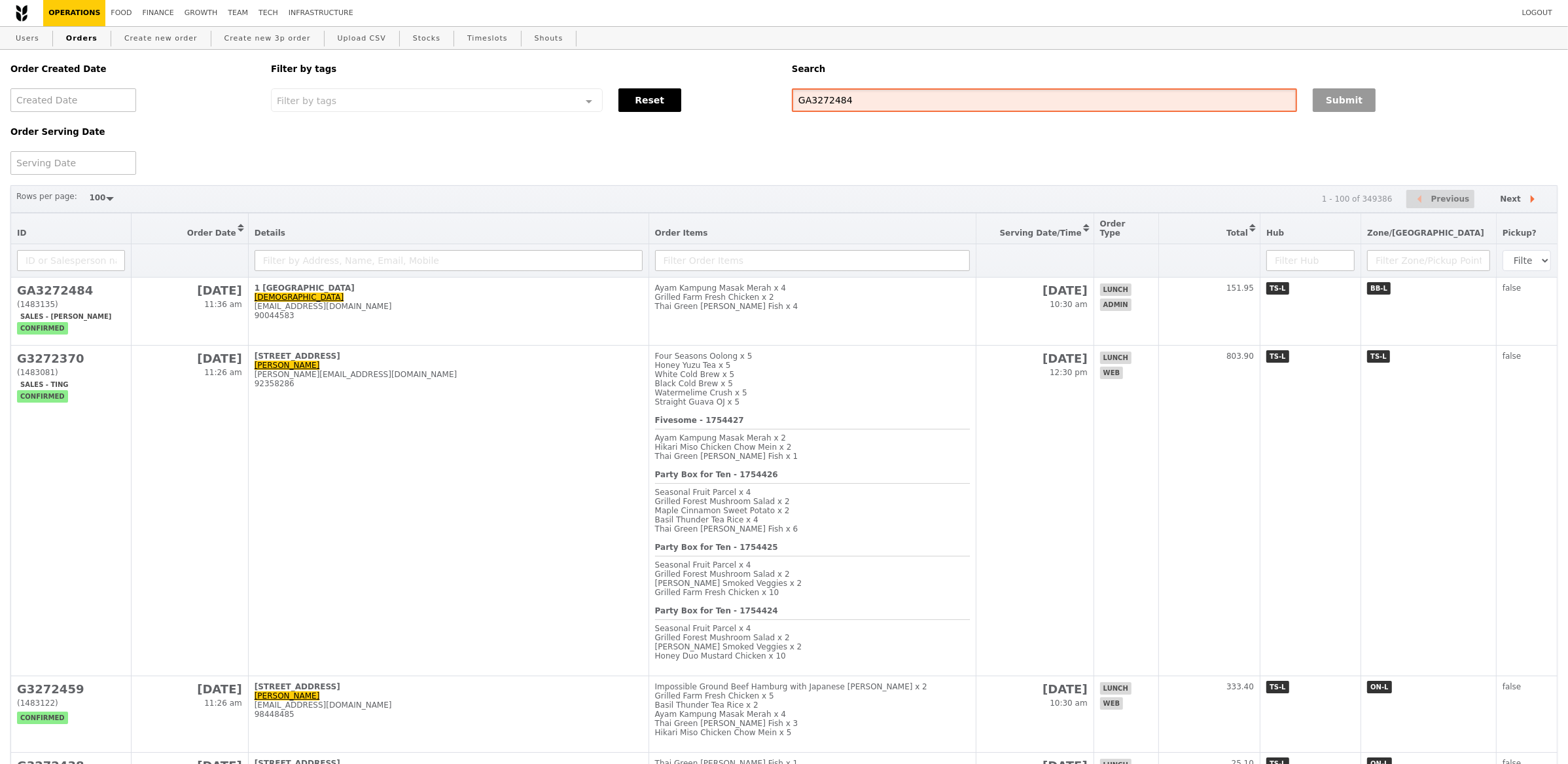
type input "GA3272484"
click at [1324, 103] on button "Submit" at bounding box center [1344, 100] width 63 height 24
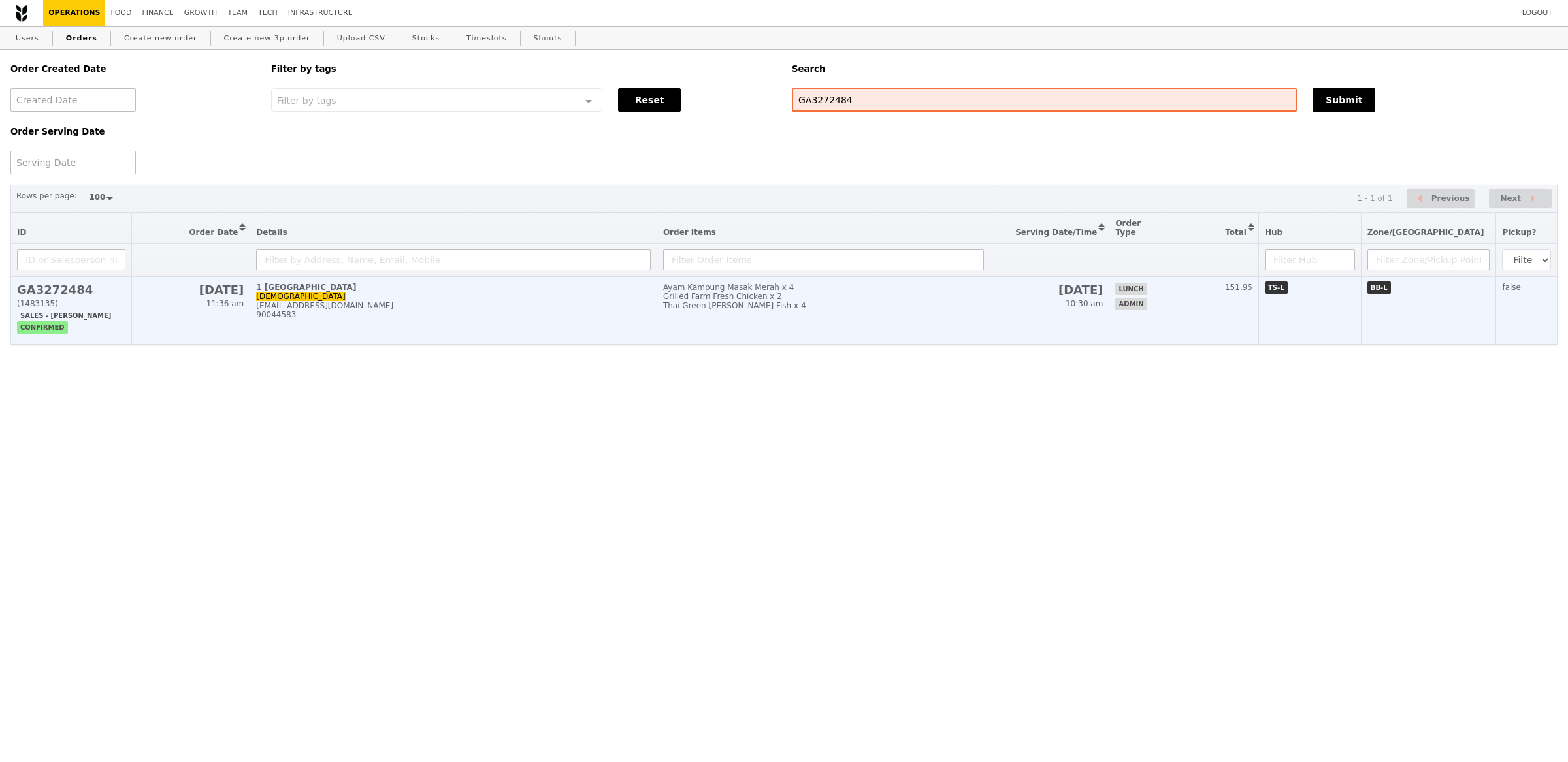
click at [477, 320] on td "1 International Business Park Jesque Poh jesque.poh@clariant.com 90044583" at bounding box center [454, 310] width 407 height 68
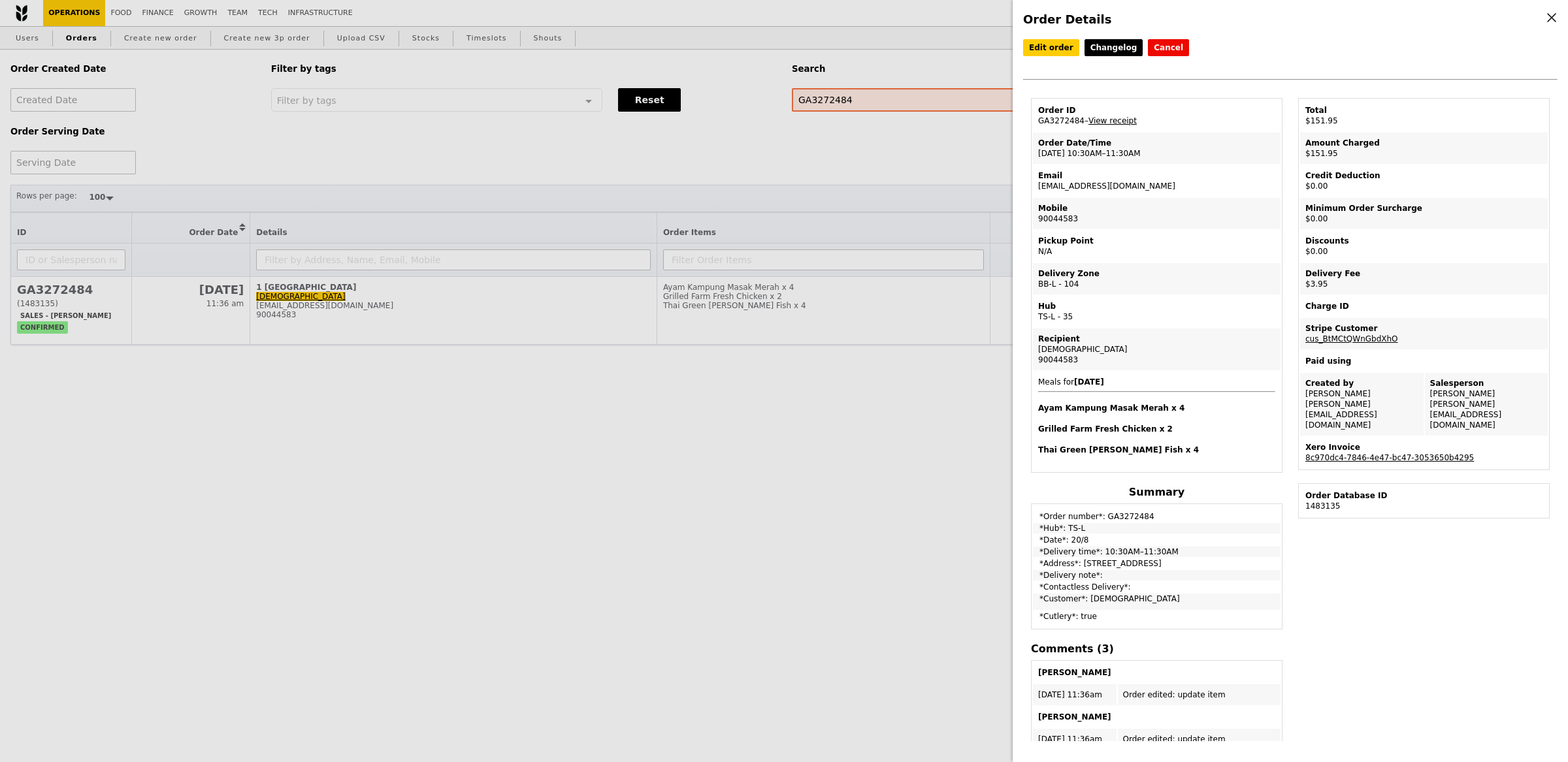
click at [1123, 119] on link "View receipt" at bounding box center [1112, 120] width 48 height 9
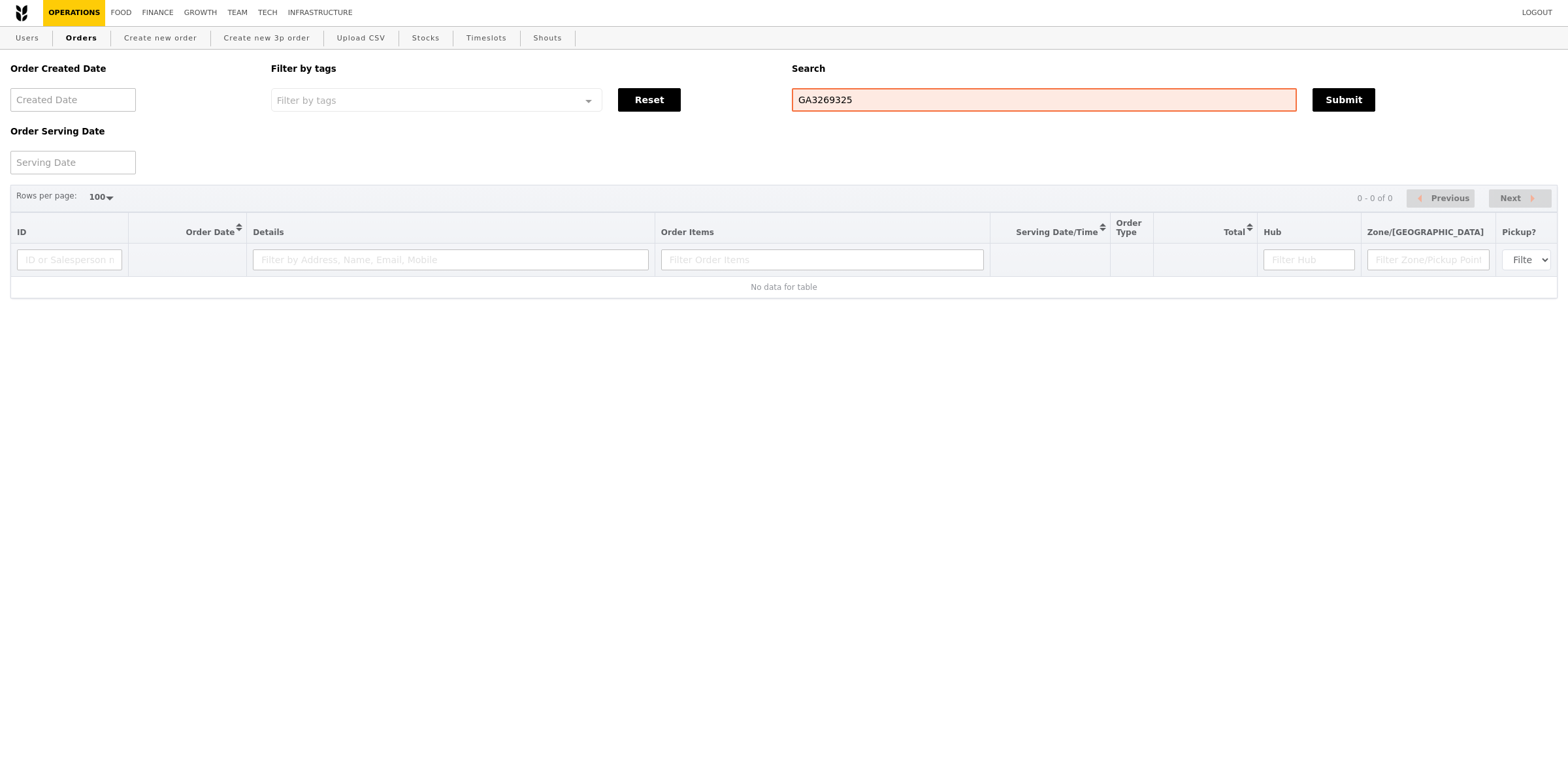
select select "100"
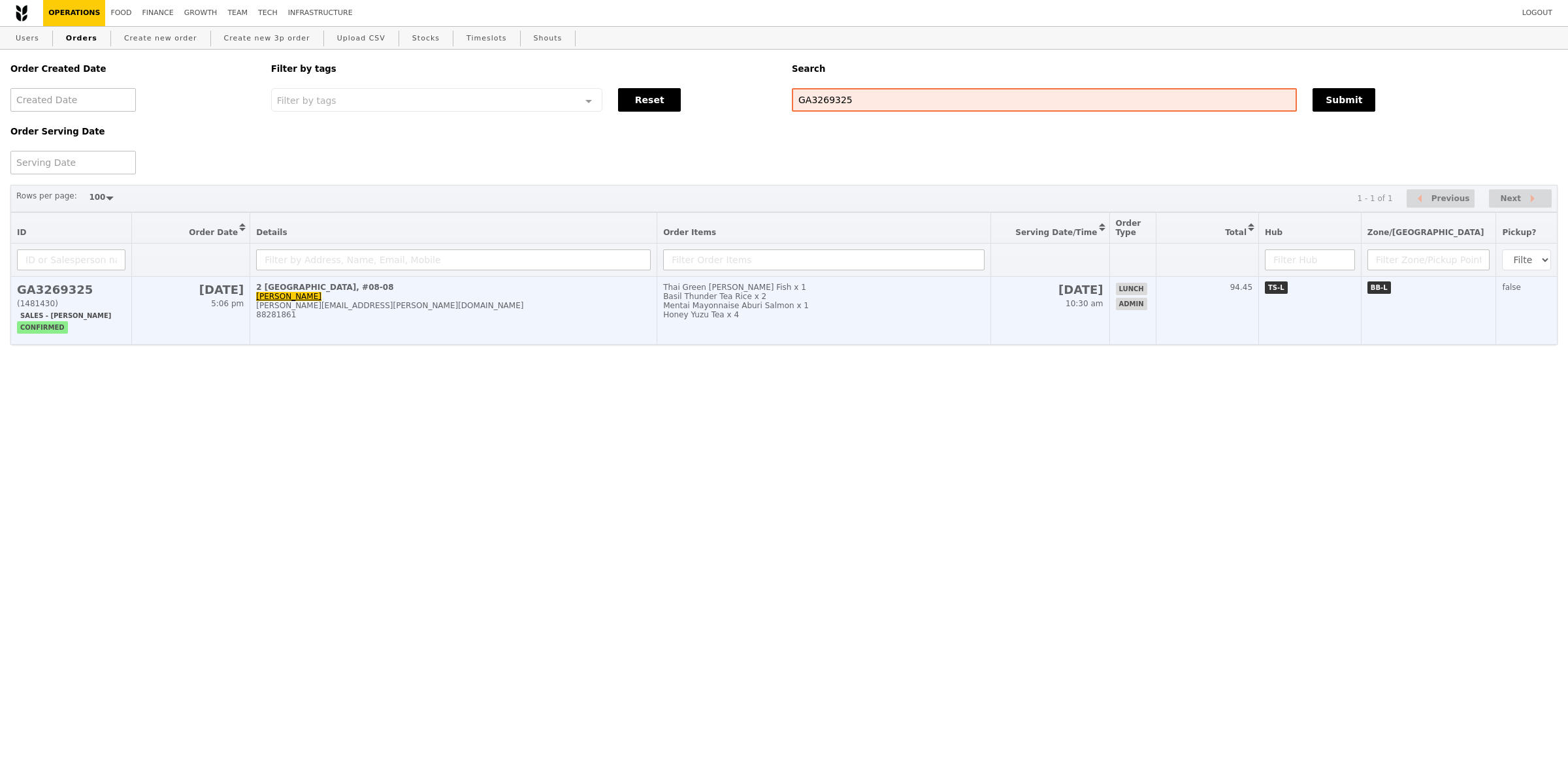
click at [524, 300] on td "2 [GEOGRAPHIC_DATA], #08-08 [PERSON_NAME] [PERSON_NAME][EMAIL_ADDRESS][PERSON_N…" at bounding box center [454, 310] width 407 height 68
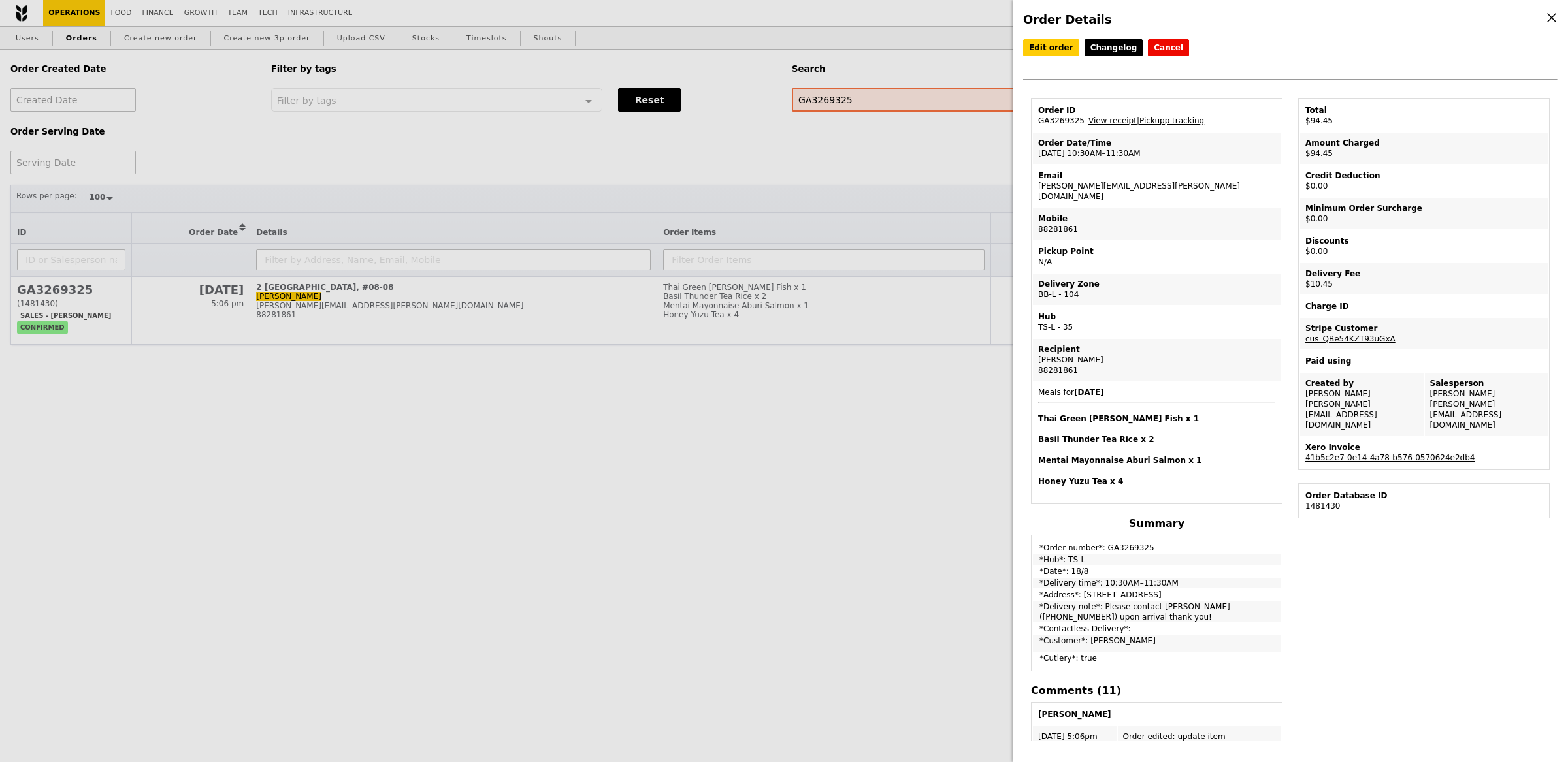
click at [1394, 453] on link "41b5c2e7-0e14-4a78-b576-0570624e2db4" at bounding box center [1390, 457] width 170 height 9
